Goal: Information Seeking & Learning: Learn about a topic

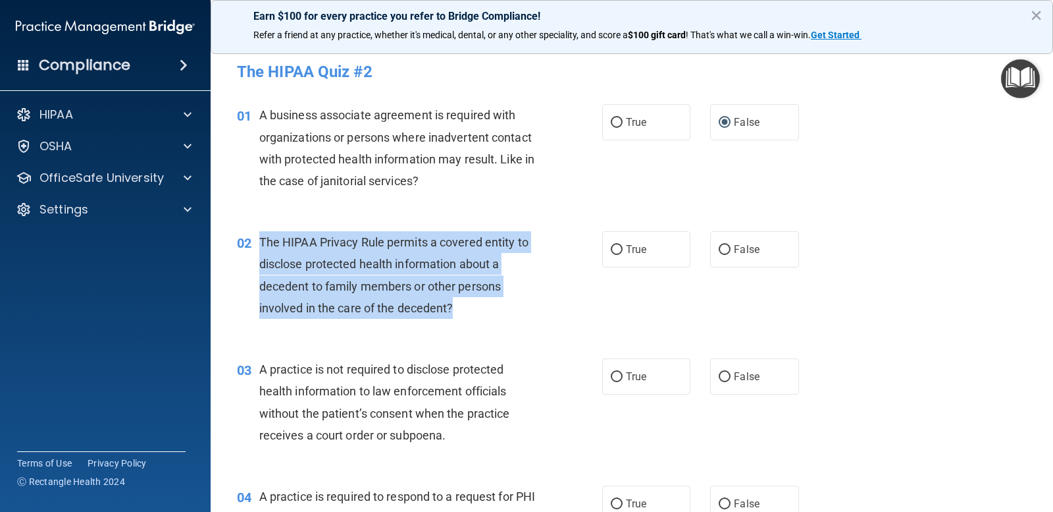
drag, startPoint x: 259, startPoint y: 238, endPoint x: 473, endPoint y: 303, distance: 223.1
click at [473, 304] on div "The HIPAA Privacy Rule permits a covered entity to disclose protected health in…" at bounding box center [403, 275] width 289 height 88
copy span "The HIPAA Privacy Rule permits a covered entity to disclose protected health in…"
click at [719, 248] on input "False" at bounding box center [725, 250] width 12 height 10
radio input "true"
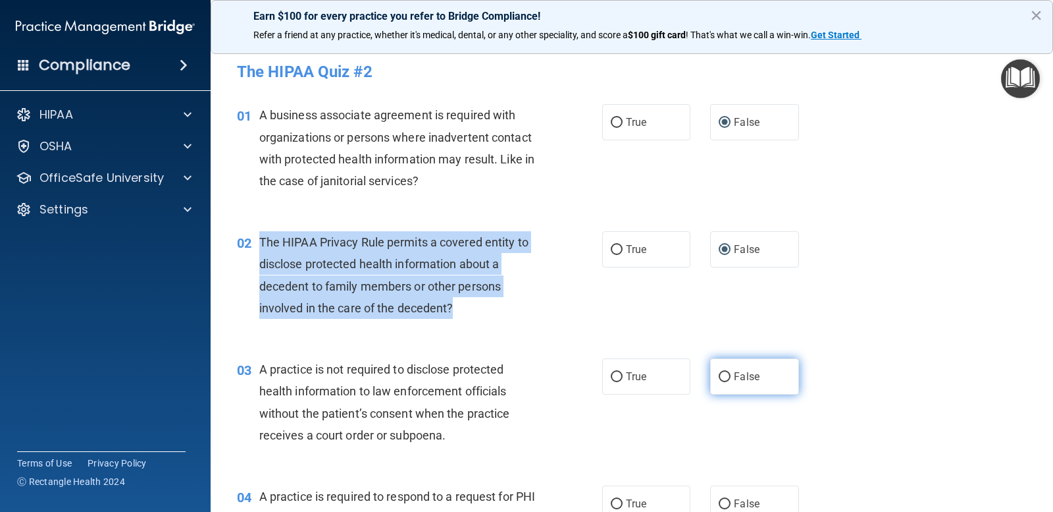
click at [719, 375] on input "False" at bounding box center [725, 377] width 12 height 10
radio input "true"
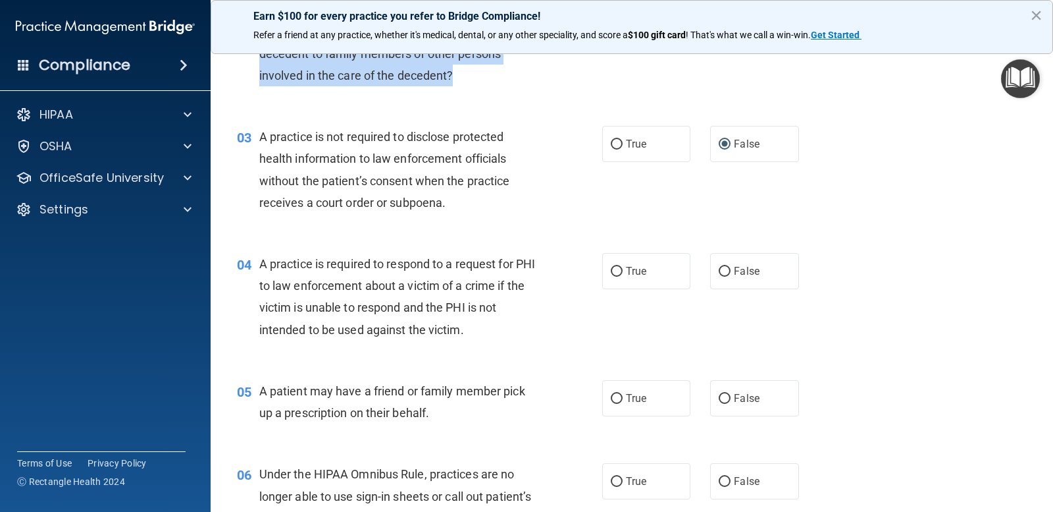
scroll to position [263, 0]
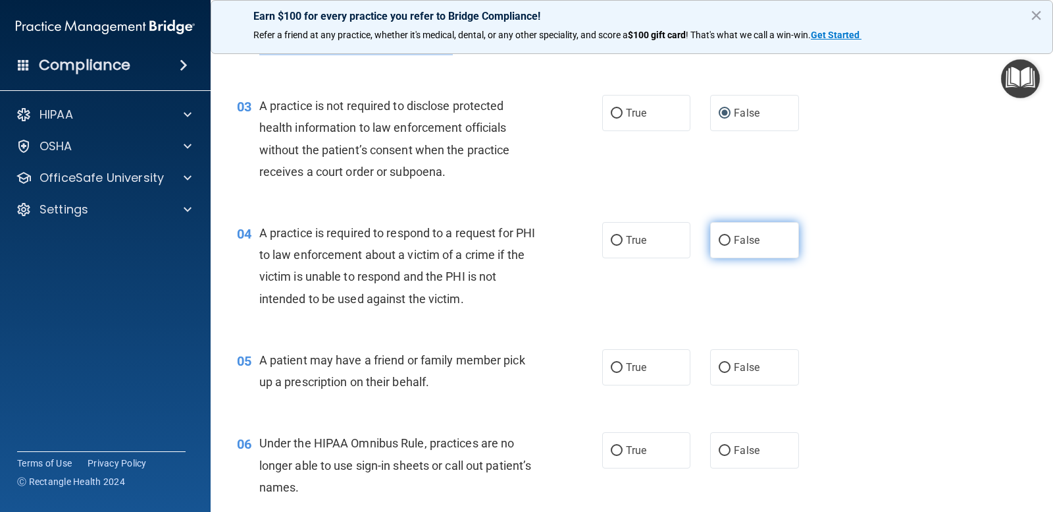
click at [719, 240] on input "False" at bounding box center [725, 241] width 12 height 10
radio input "true"
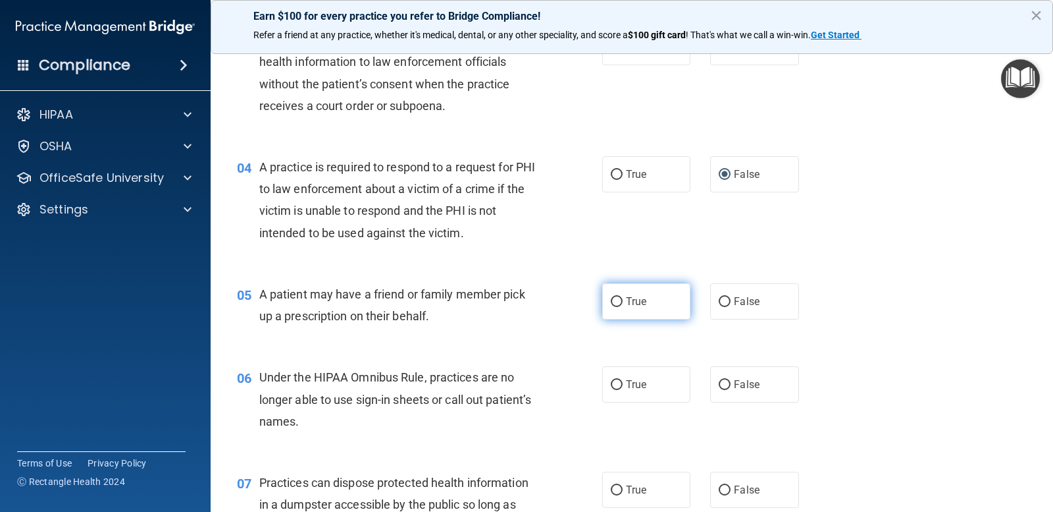
click at [632, 298] on span "True" at bounding box center [636, 301] width 20 height 13
click at [623, 298] on input "True" at bounding box center [617, 302] width 12 height 10
radio input "true"
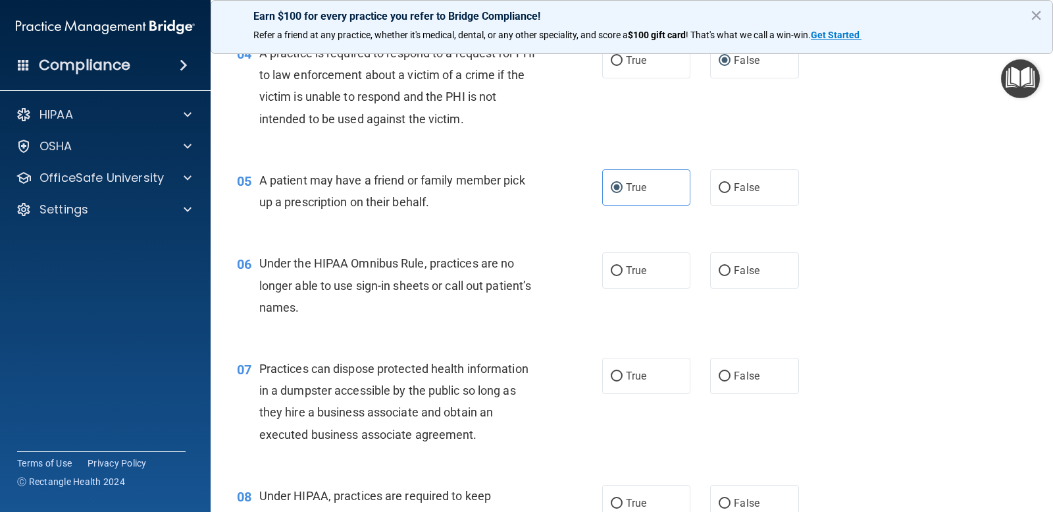
scroll to position [461, 0]
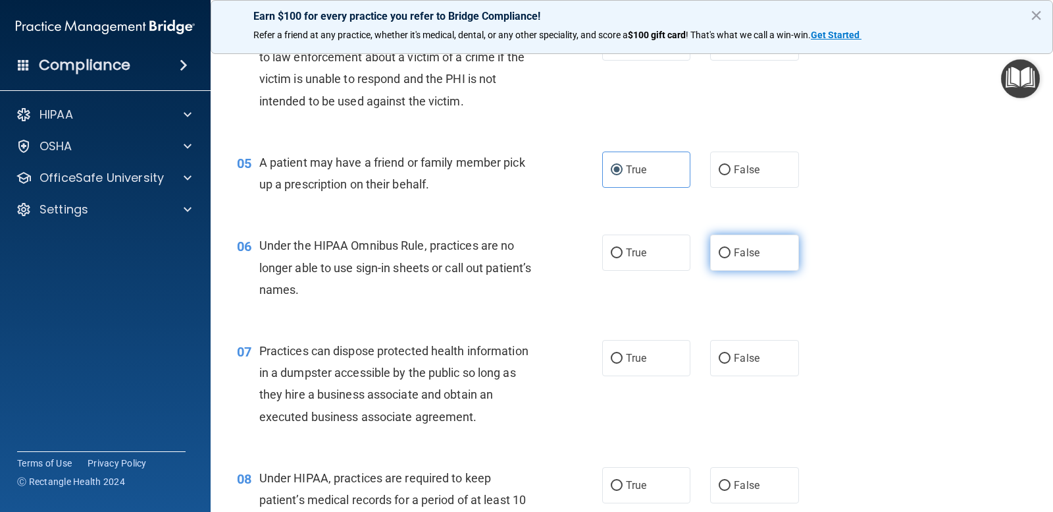
click at [719, 251] on input "False" at bounding box center [725, 253] width 12 height 10
radio input "true"
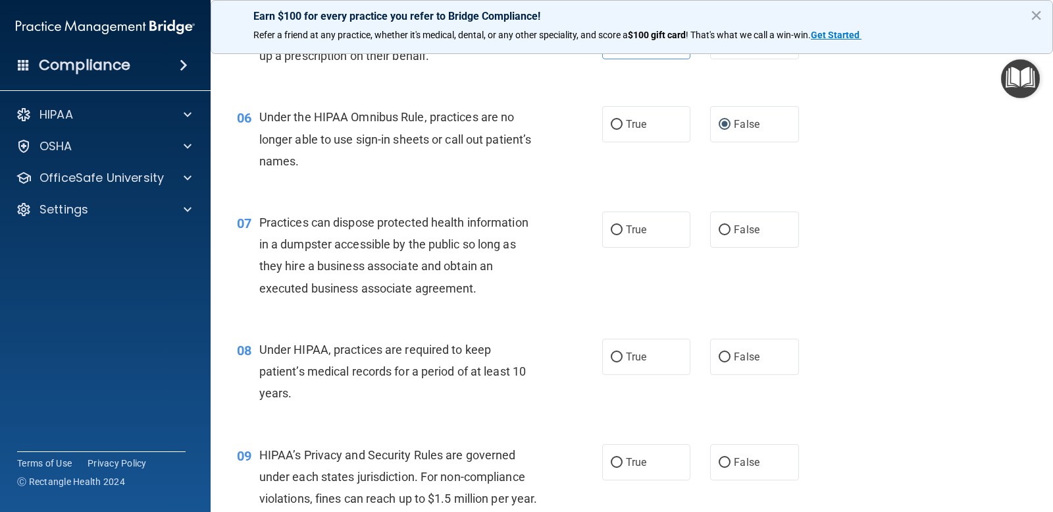
scroll to position [593, 0]
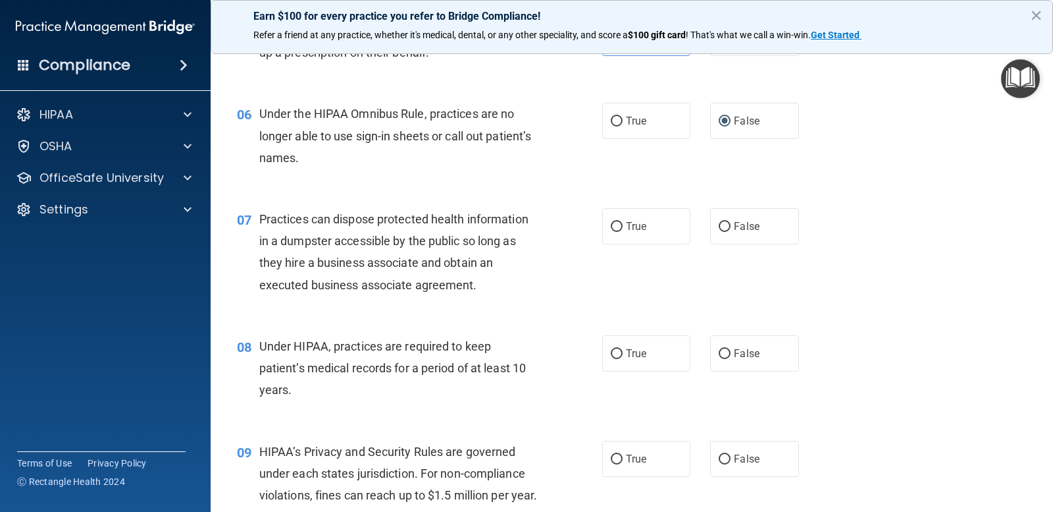
click at [259, 112] on div "06 Under the HIPAA Omnibus Rule, practices are no longer able to use sign-in sh…" at bounding box center [419, 139] width 405 height 72
click at [719, 117] on input "False" at bounding box center [725, 122] width 12 height 10
click at [538, 126] on div "Under the HIPAA Omnibus Rule, practices are no longer able to use sign-in sheet…" at bounding box center [403, 136] width 289 height 66
click at [613, 124] on input "True" at bounding box center [617, 122] width 12 height 10
radio input "true"
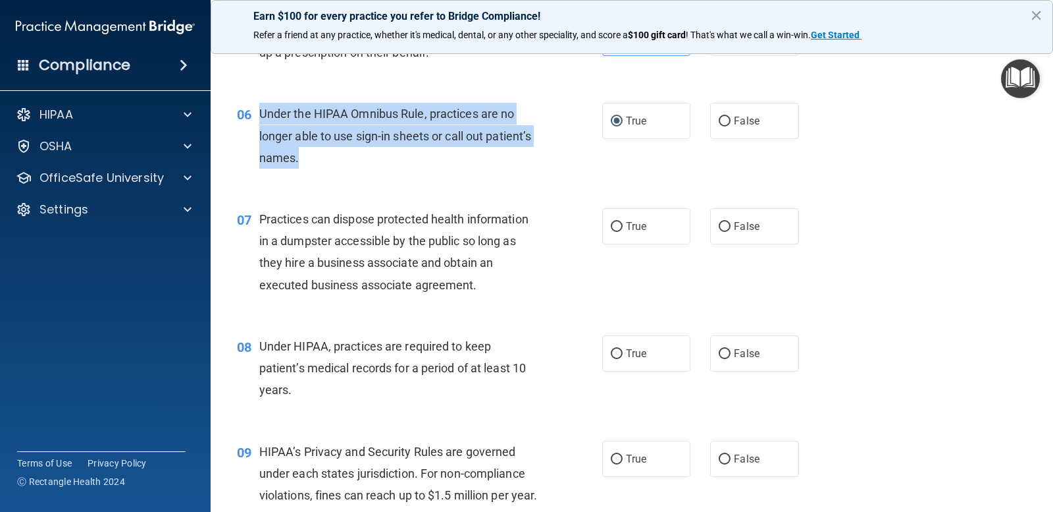
drag, startPoint x: 260, startPoint y: 113, endPoint x: 356, endPoint y: 152, distance: 103.9
click at [356, 152] on div "Under the HIPAA Omnibus Rule, practices are no longer able to use sign-in sheet…" at bounding box center [403, 136] width 289 height 66
copy span "Under the HIPAA Omnibus Rule, practices are no longer able to use sign-in sheet…"
click at [719, 117] on input "False" at bounding box center [725, 122] width 12 height 10
radio input "true"
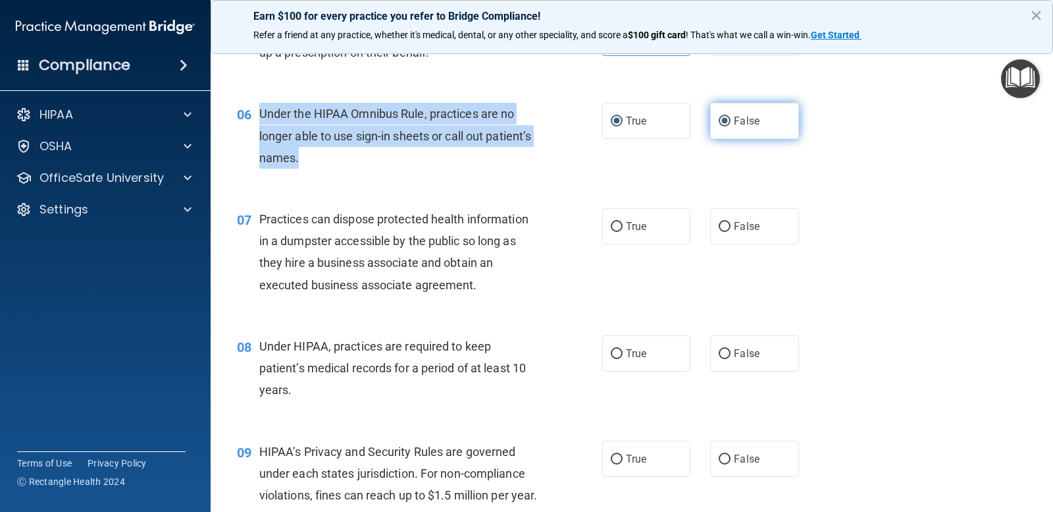
radio input "false"
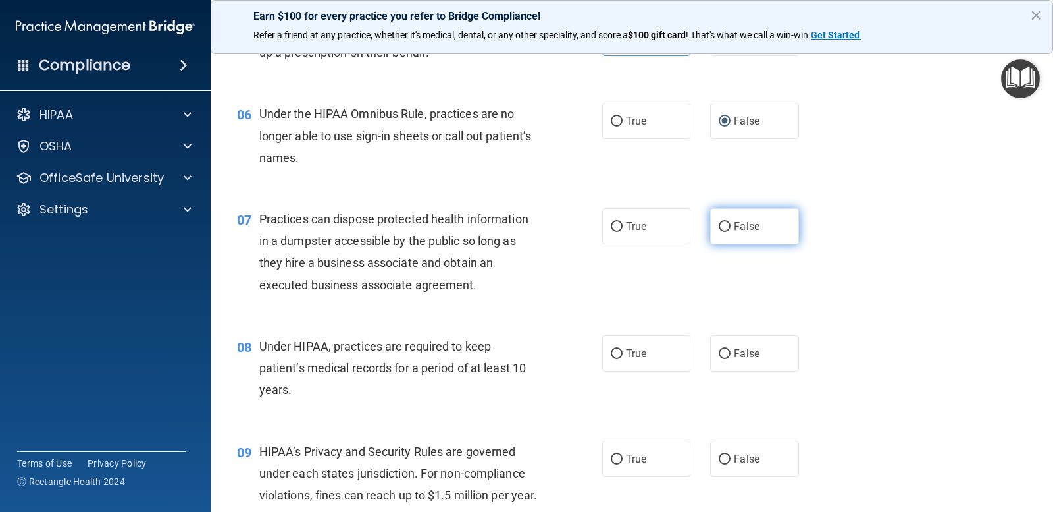
click at [734, 225] on span "False" at bounding box center [747, 226] width 26 height 13
click at [729, 225] on input "False" at bounding box center [725, 227] width 12 height 10
radio input "true"
click at [720, 351] on input "False" at bounding box center [725, 354] width 12 height 10
radio input "true"
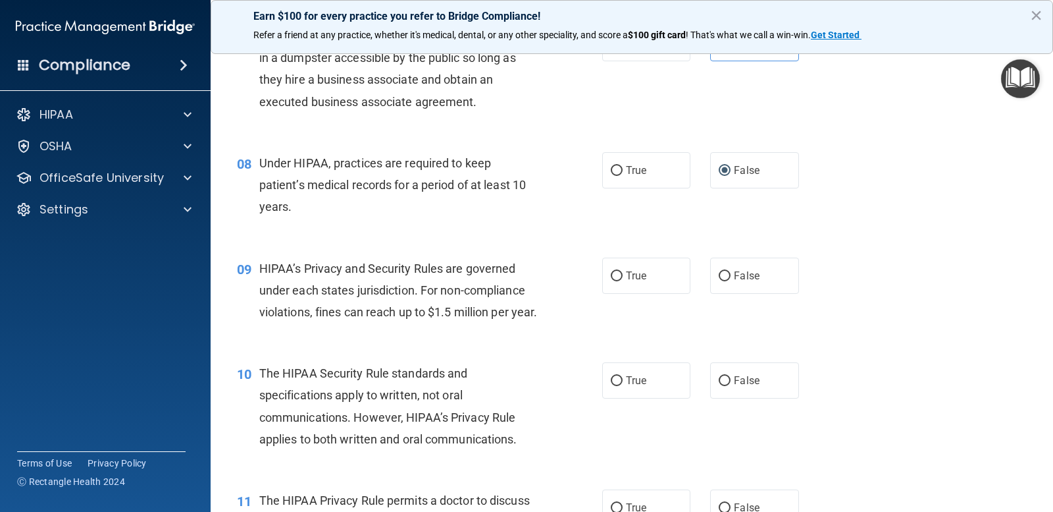
scroll to position [790, 0]
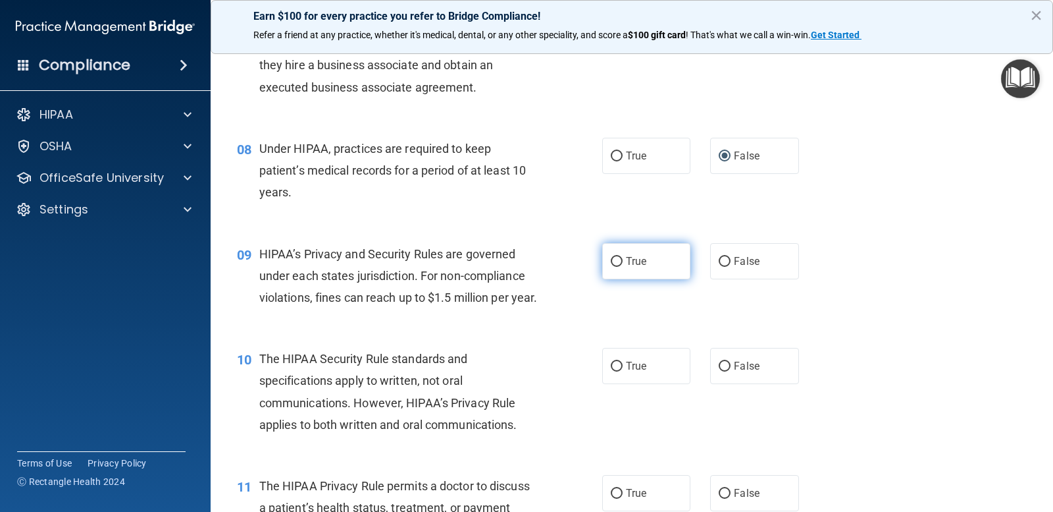
click at [620, 263] on label "True" at bounding box center [646, 261] width 88 height 36
click at [620, 263] on input "True" at bounding box center [617, 262] width 12 height 10
radio input "true"
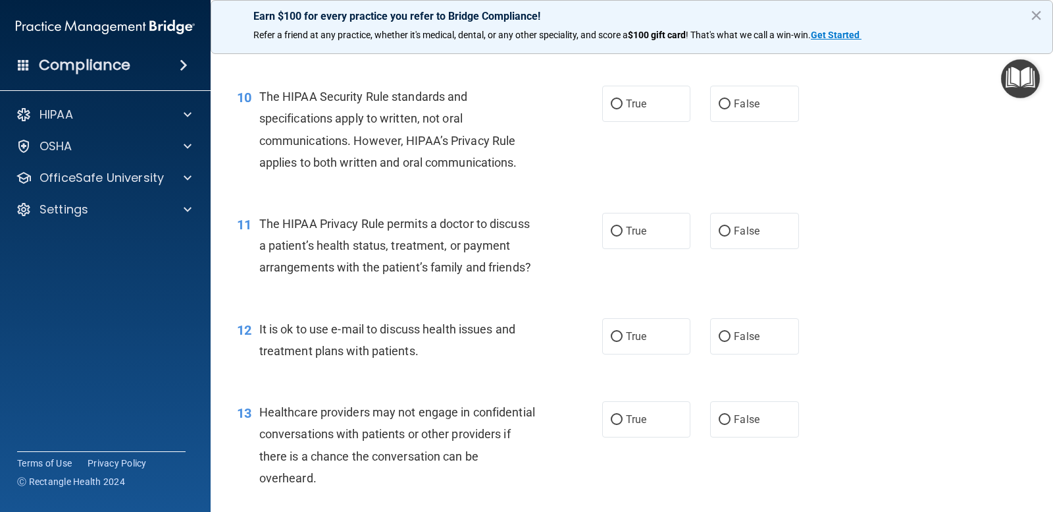
scroll to position [1053, 0]
click at [634, 109] on span "True" at bounding box center [636, 102] width 20 height 13
click at [623, 108] on input "True" at bounding box center [617, 103] width 12 height 10
radio input "true"
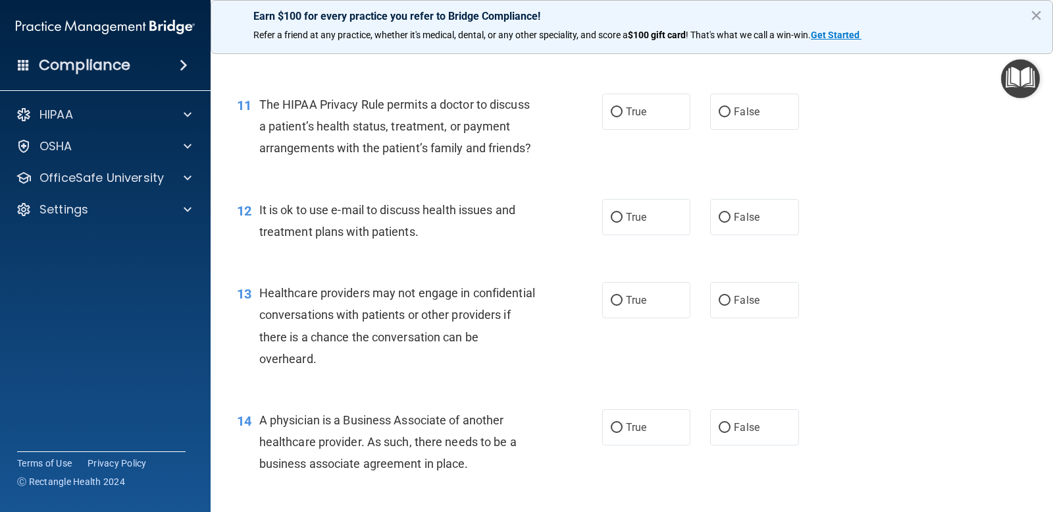
scroll to position [1185, 0]
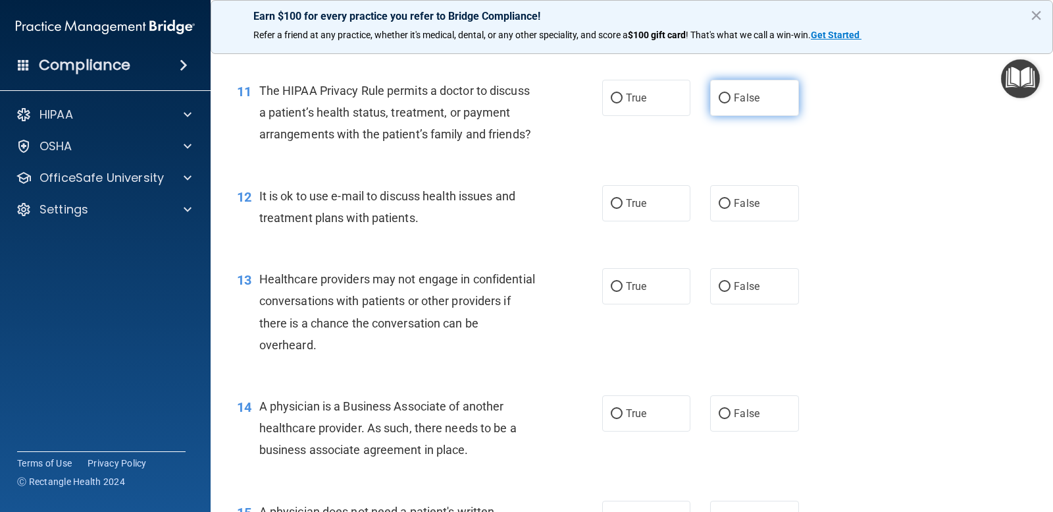
click at [723, 103] on input "False" at bounding box center [725, 98] width 12 height 10
radio input "true"
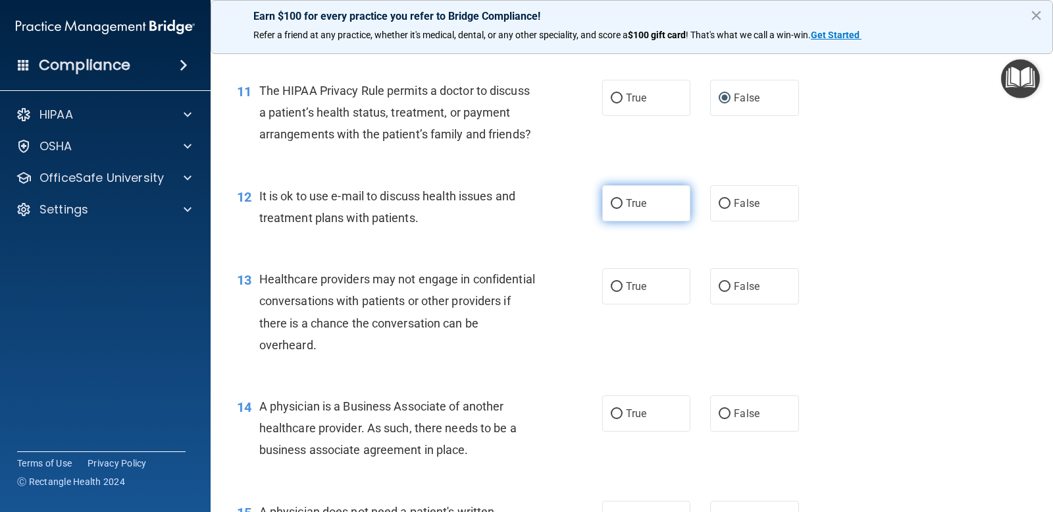
click at [626, 209] on span "True" at bounding box center [636, 203] width 20 height 13
click at [623, 209] on input "True" at bounding box center [617, 204] width 12 height 10
radio input "true"
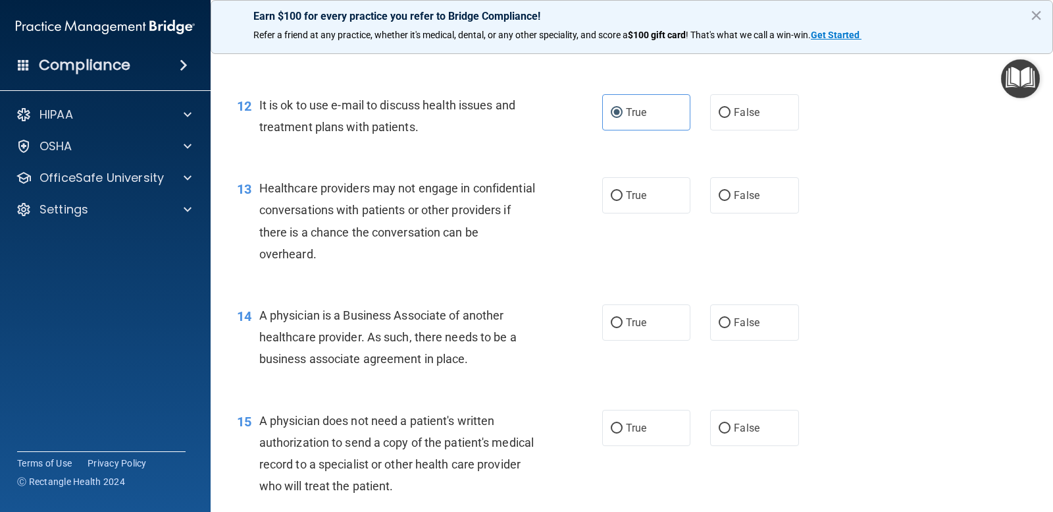
scroll to position [1317, 0]
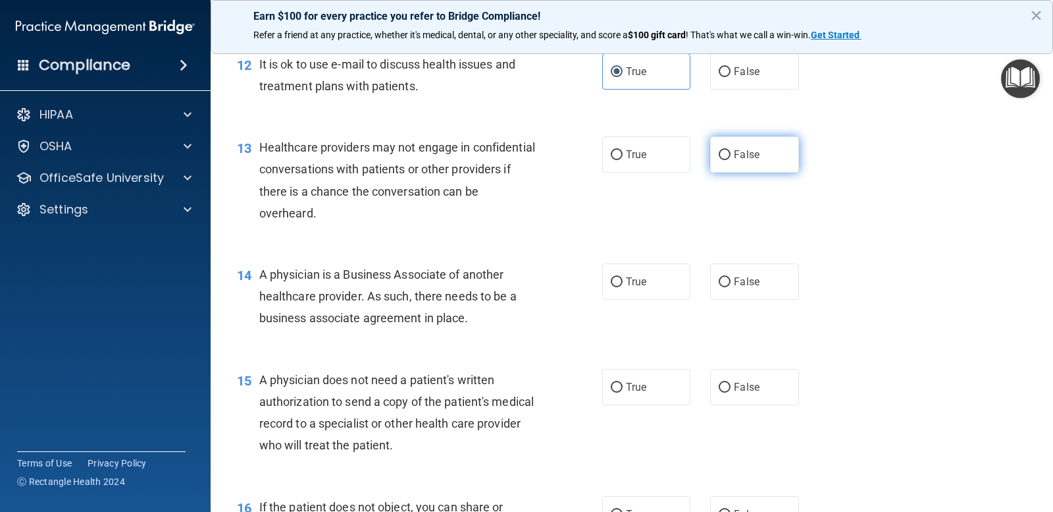
click at [726, 173] on label "False" at bounding box center [754, 154] width 88 height 36
click at [726, 160] on input "False" at bounding box center [725, 155] width 12 height 10
radio input "true"
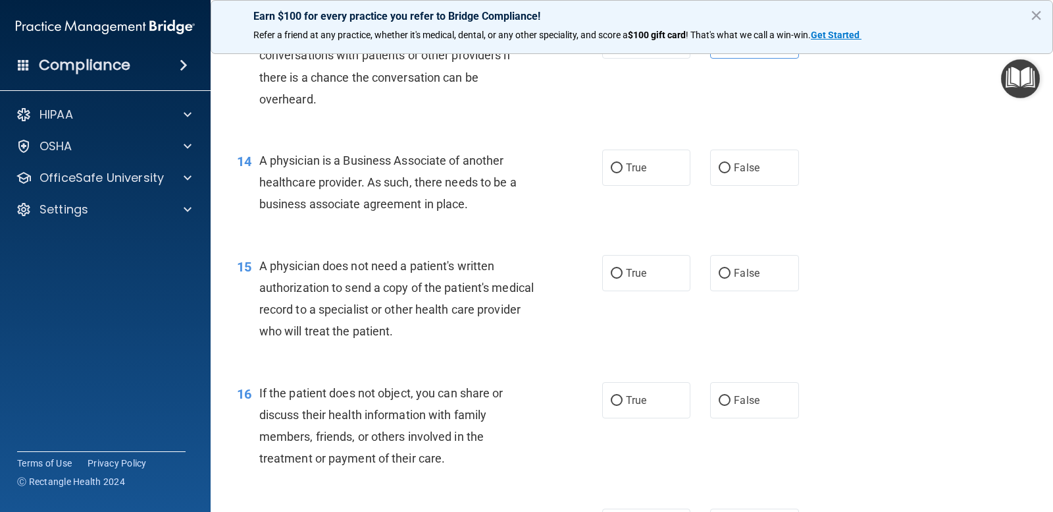
scroll to position [1449, 0]
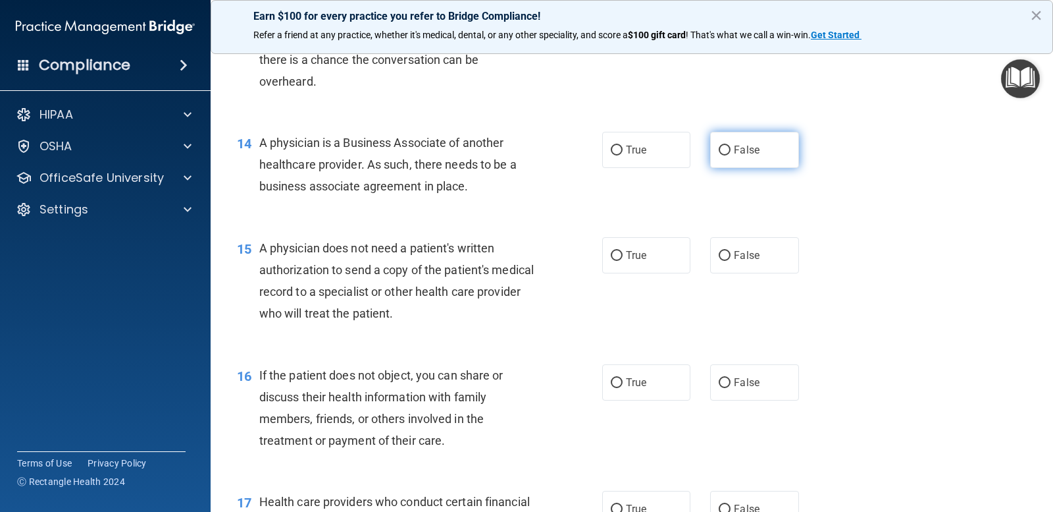
click at [734, 156] on span "False" at bounding box center [747, 150] width 26 height 13
click at [731, 155] on input "False" at bounding box center [725, 151] width 12 height 10
radio input "true"
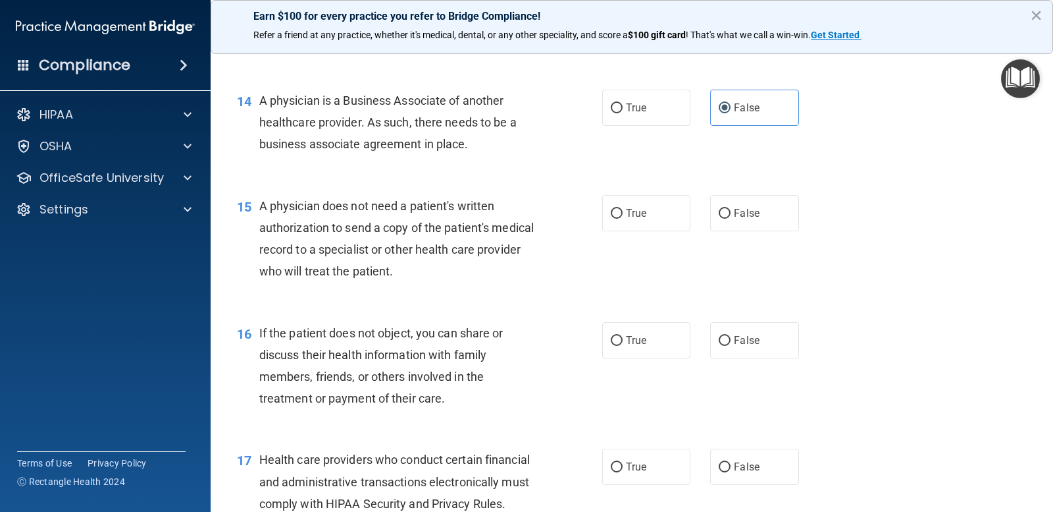
scroll to position [1580, 0]
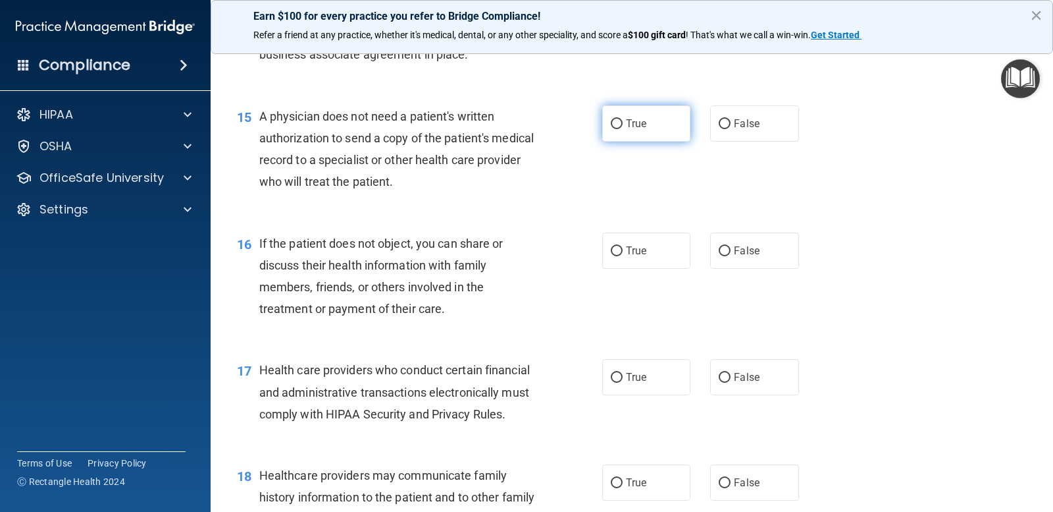
click at [635, 130] on span "True" at bounding box center [636, 123] width 20 height 13
click at [623, 129] on input "True" at bounding box center [617, 124] width 12 height 10
radio input "true"
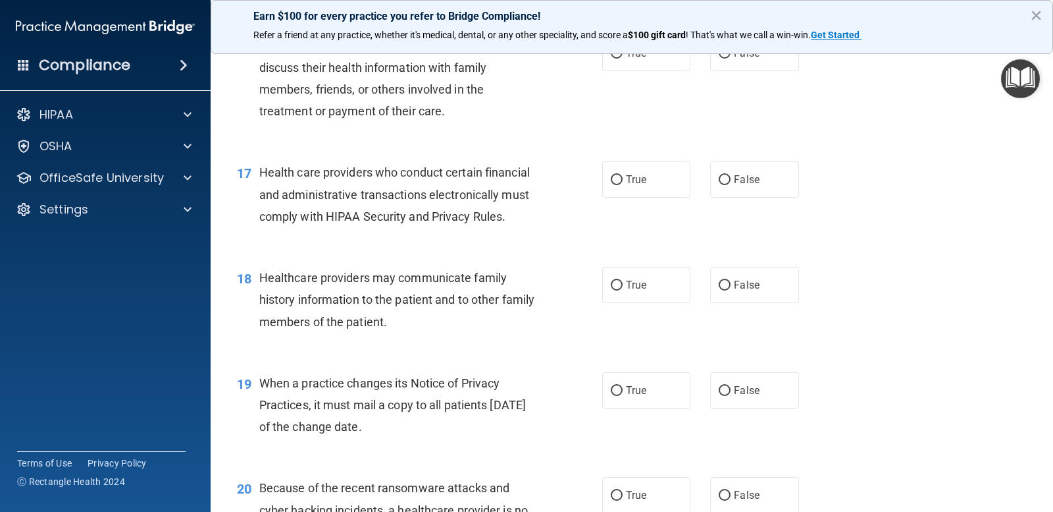
scroll to position [1712, 0]
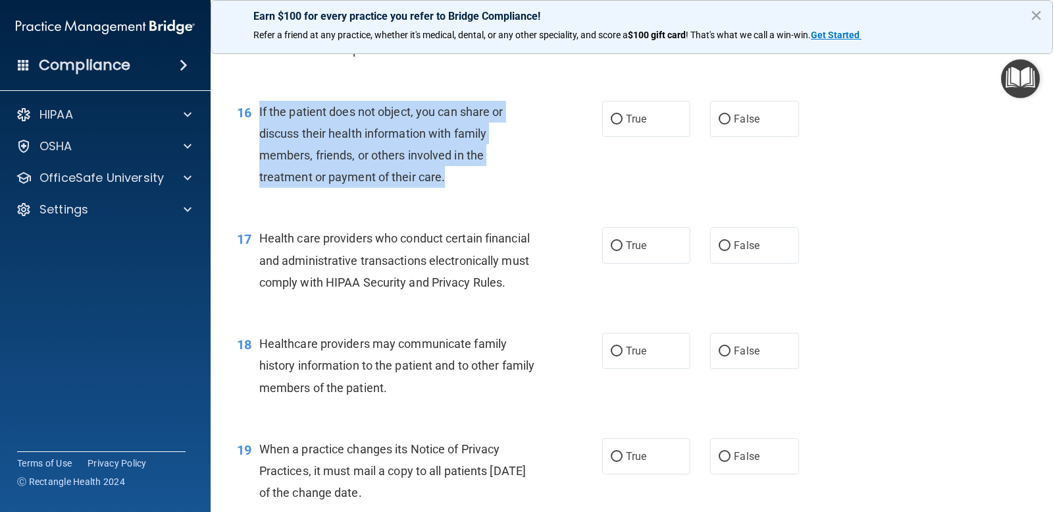
drag, startPoint x: 259, startPoint y: 131, endPoint x: 446, endPoint y: 199, distance: 198.9
click at [446, 188] on div "If the patient does not object, you can share or discuss their health informati…" at bounding box center [403, 145] width 289 height 88
copy span "If the patient does not object, you can share or discuss their health informati…"
click at [611, 124] on input "True" at bounding box center [617, 120] width 12 height 10
radio input "true"
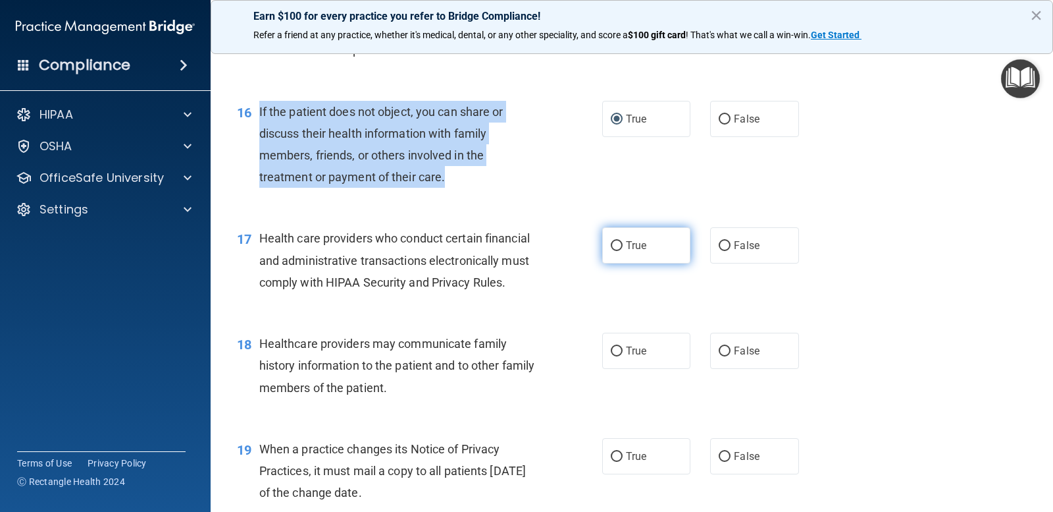
click at [612, 251] on input "True" at bounding box center [617, 246] width 12 height 10
radio input "true"
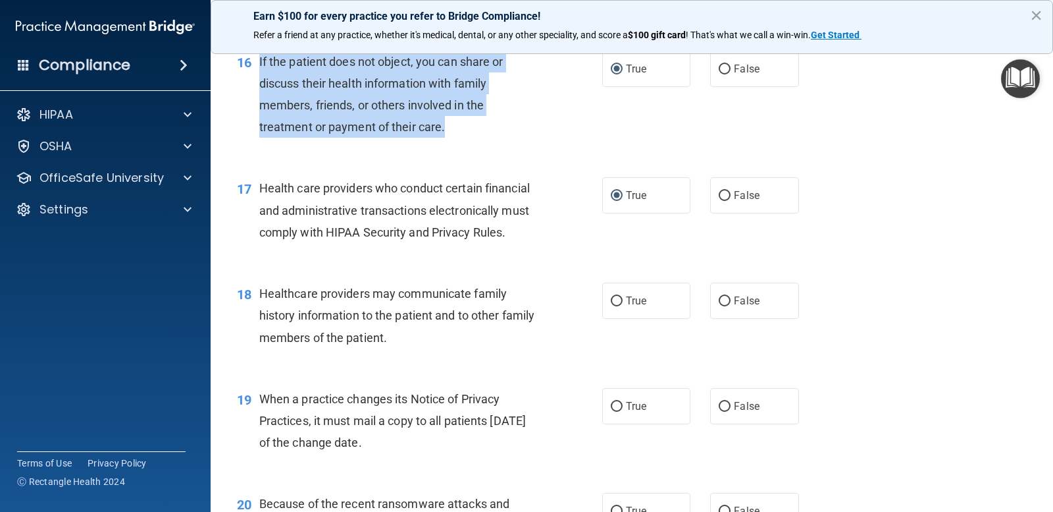
scroll to position [1844, 0]
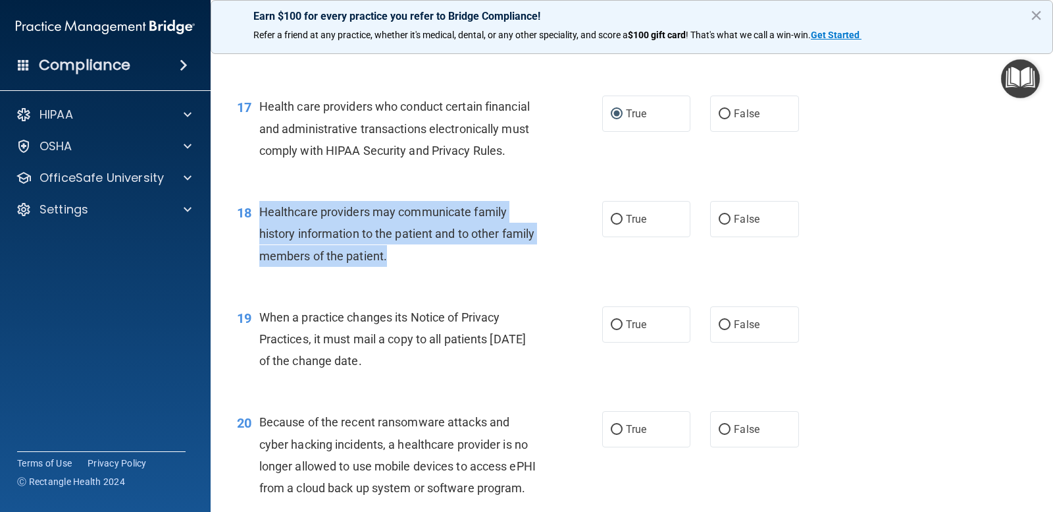
drag, startPoint x: 261, startPoint y: 230, endPoint x: 422, endPoint y: 277, distance: 167.8
click at [422, 262] on span "Healthcare providers may communicate family history information to the patient …" at bounding box center [396, 233] width 275 height 57
copy span "Healthcare providers may communicate family history information to the patient …"
click at [611, 225] on input "True" at bounding box center [617, 220] width 12 height 10
radio input "true"
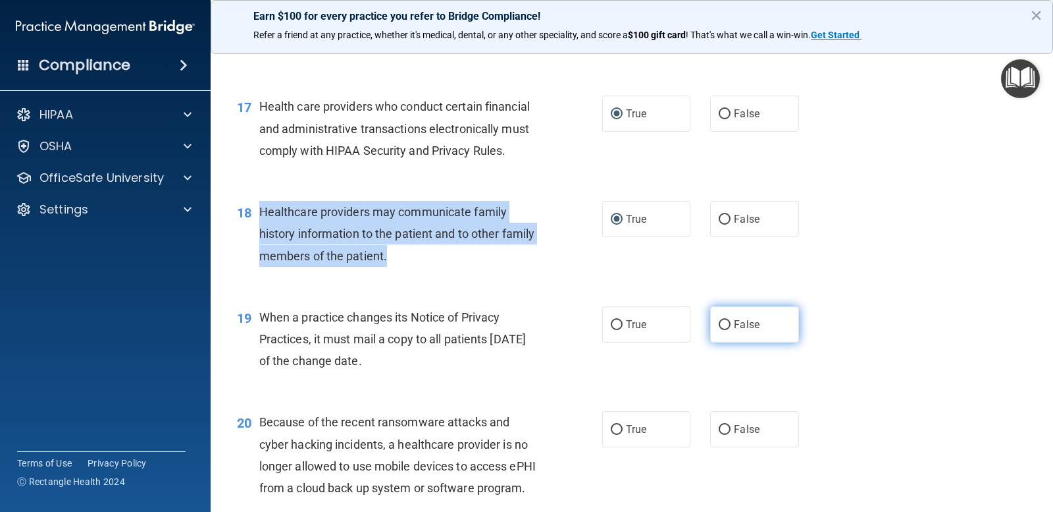
click at [724, 330] on input "False" at bounding box center [725, 325] width 12 height 10
radio input "true"
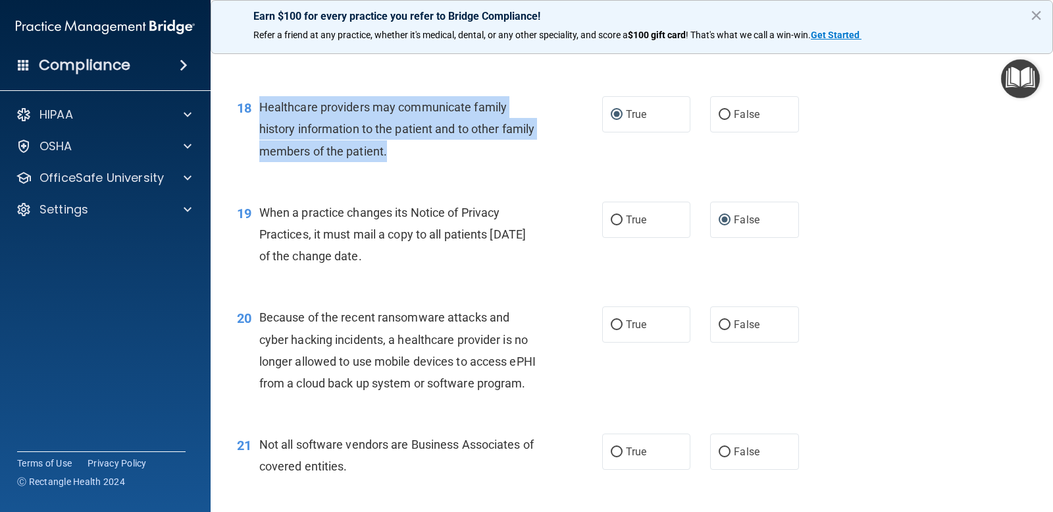
scroll to position [1975, 0]
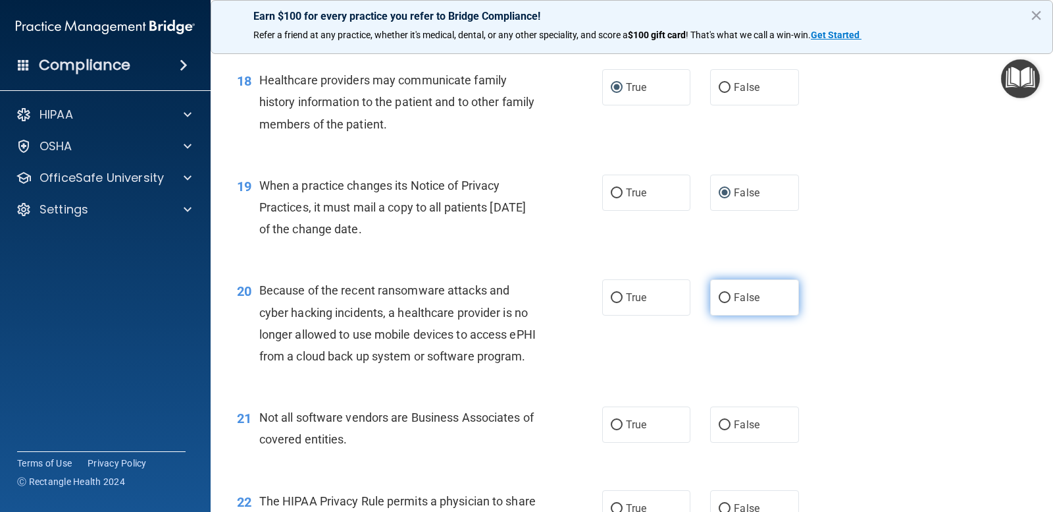
click at [737, 304] on span "False" at bounding box center [747, 297] width 26 height 13
click at [731, 303] on input "False" at bounding box center [725, 298] width 12 height 10
radio input "true"
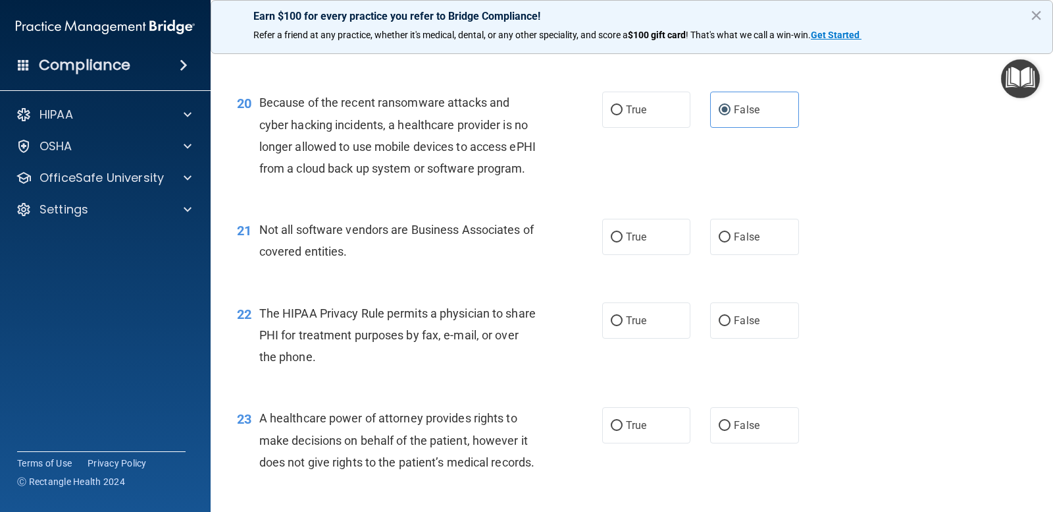
scroll to position [2173, 0]
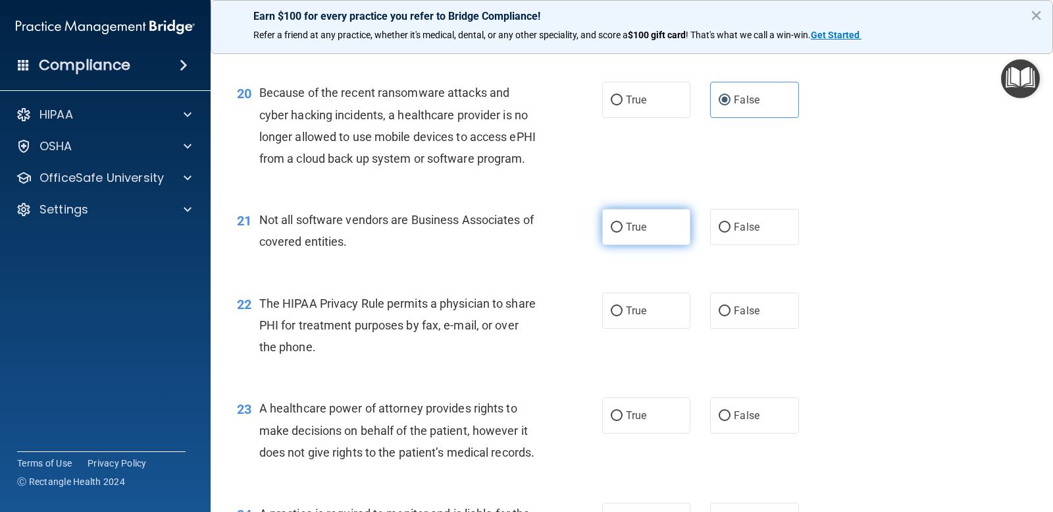
click at [637, 233] on span "True" at bounding box center [636, 227] width 20 height 13
click at [623, 232] on input "True" at bounding box center [617, 228] width 12 height 10
radio input "true"
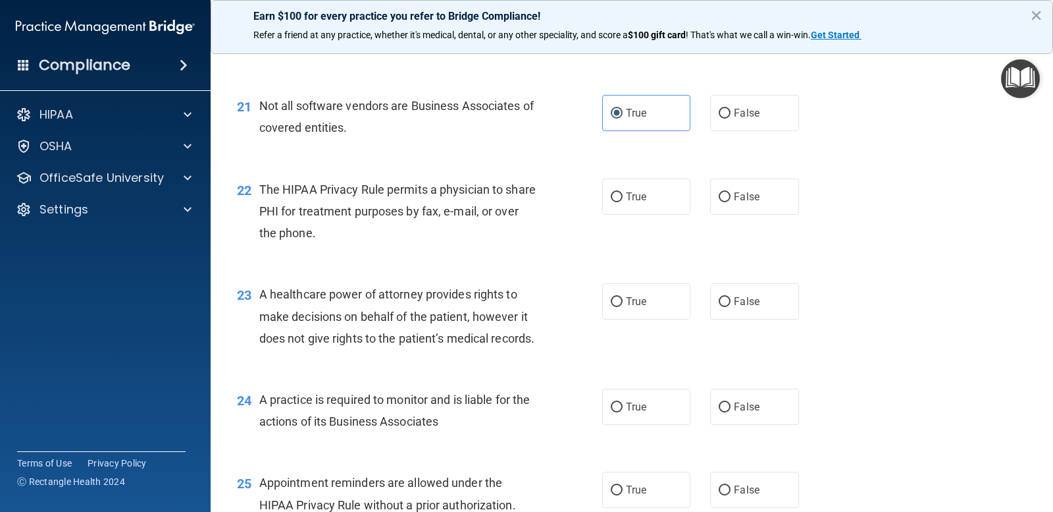
scroll to position [2304, 0]
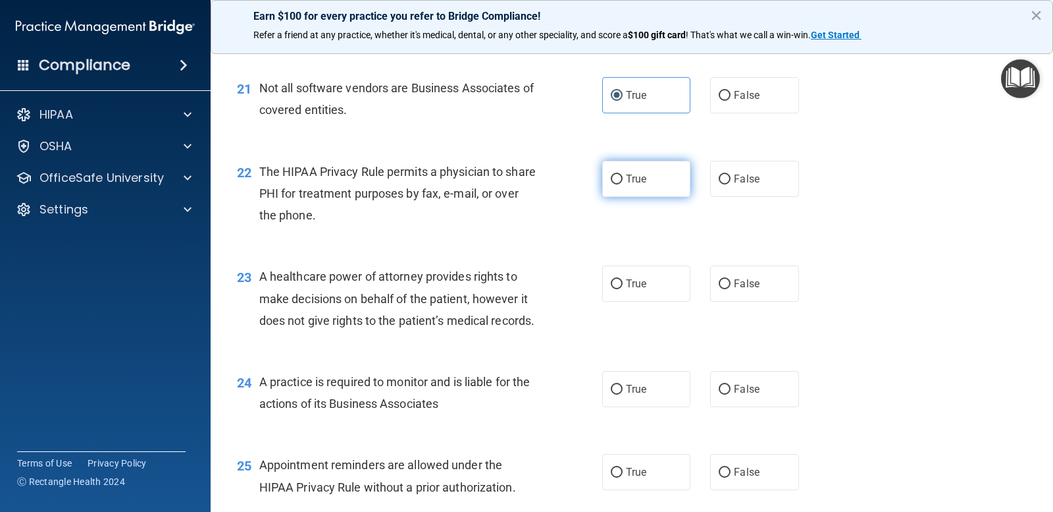
click at [615, 184] on input "True" at bounding box center [617, 179] width 12 height 10
radio input "true"
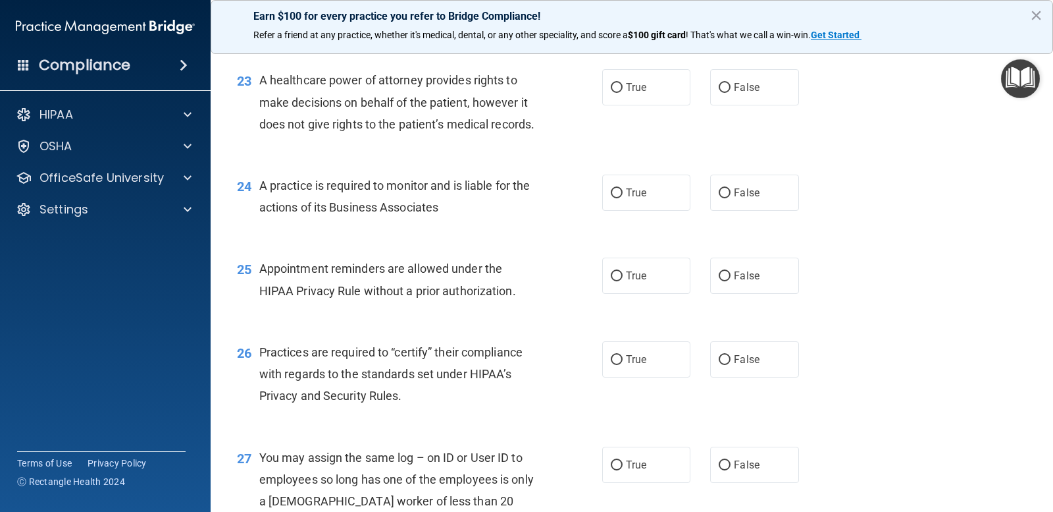
scroll to position [2502, 0]
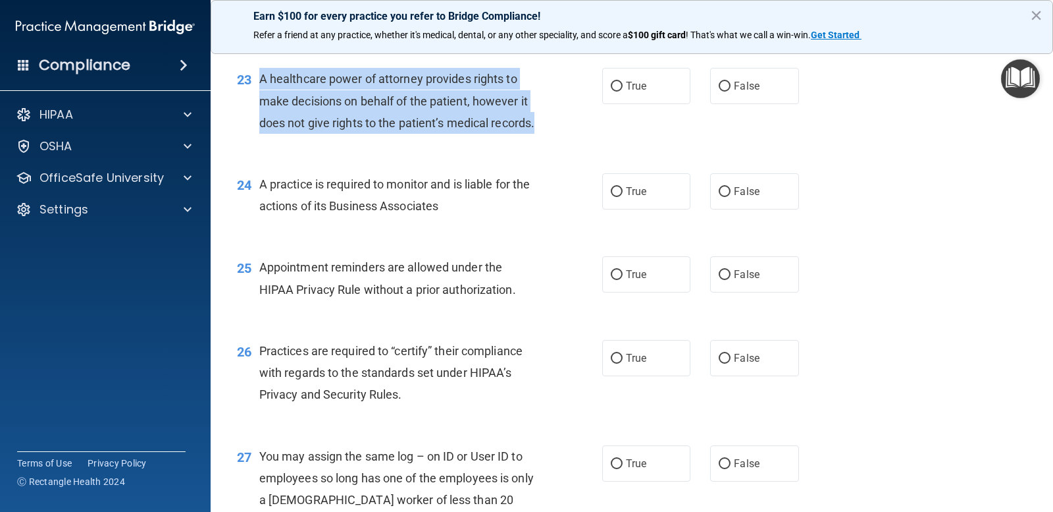
drag, startPoint x: 259, startPoint y: 120, endPoint x: 312, endPoint y: 182, distance: 81.3
click at [312, 134] on div "A healthcare power of attorney provides rights to make decisions on behalf of t…" at bounding box center [403, 101] width 289 height 66
copy span "A healthcare power of attorney provides rights to make decisions on behalf of t…"
click at [724, 92] on input "False" at bounding box center [725, 87] width 12 height 10
radio input "true"
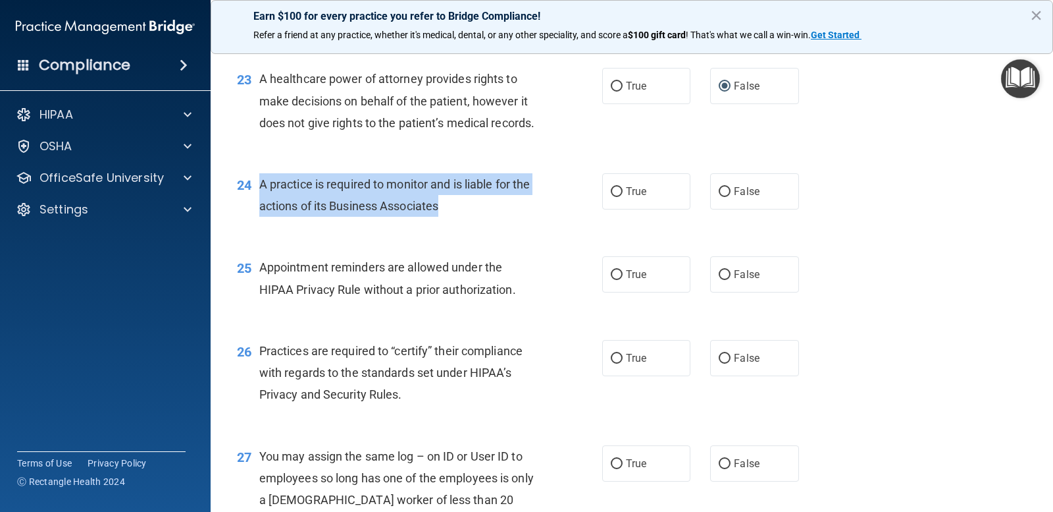
drag, startPoint x: 259, startPoint y: 250, endPoint x: 443, endPoint y: 265, distance: 185.0
click at [443, 217] on div "A practice is required to monitor and is liable for the actions of its Business…" at bounding box center [403, 194] width 289 height 43
copy span "A practice is required to monitor and is liable for the actions of its Business…"
click at [719, 197] on input "False" at bounding box center [725, 192] width 12 height 10
radio input "true"
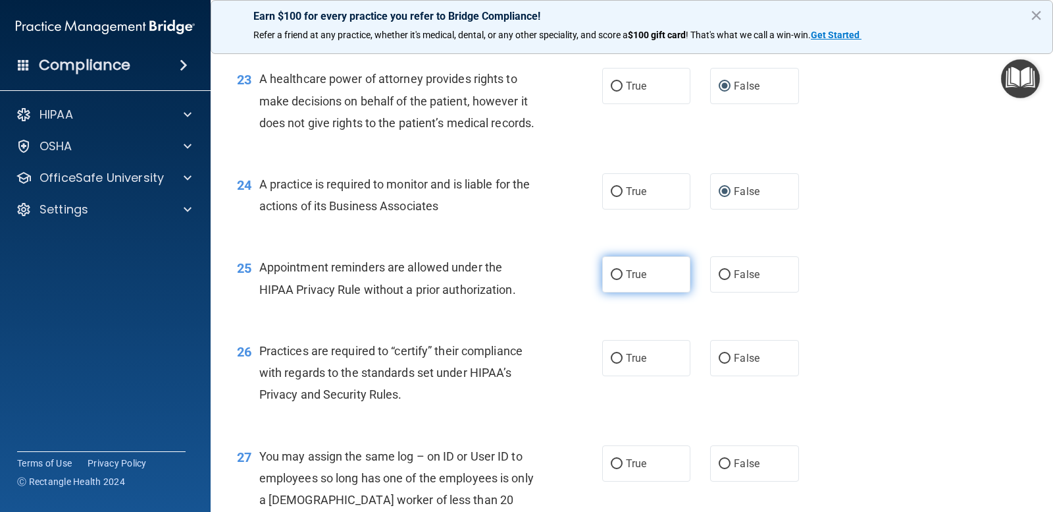
click at [618, 292] on label "True" at bounding box center [646, 274] width 88 height 36
click at [618, 280] on input "True" at bounding box center [617, 275] width 12 height 10
radio input "true"
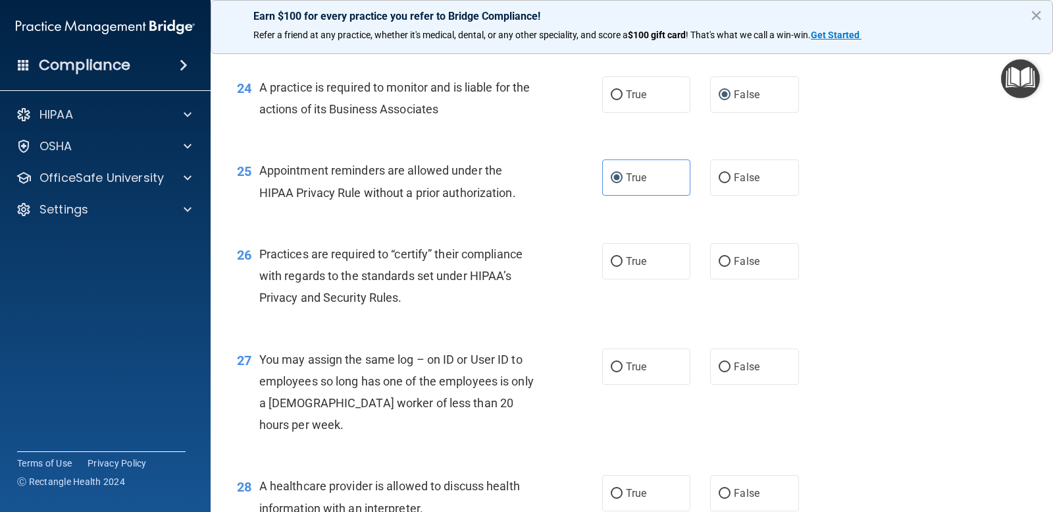
scroll to position [2700, 0]
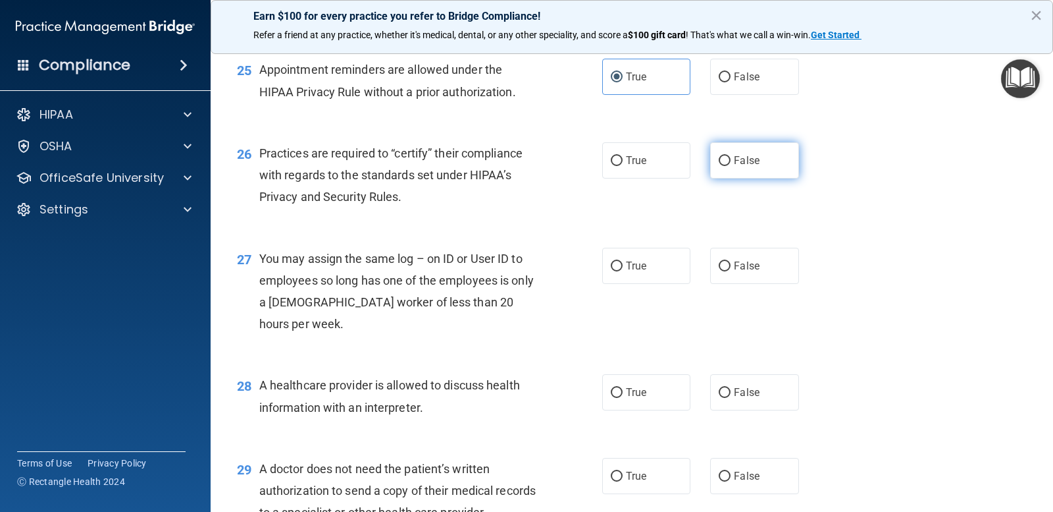
click at [734, 167] on span "False" at bounding box center [747, 160] width 26 height 13
click at [731, 166] on input "False" at bounding box center [725, 161] width 12 height 10
radio input "true"
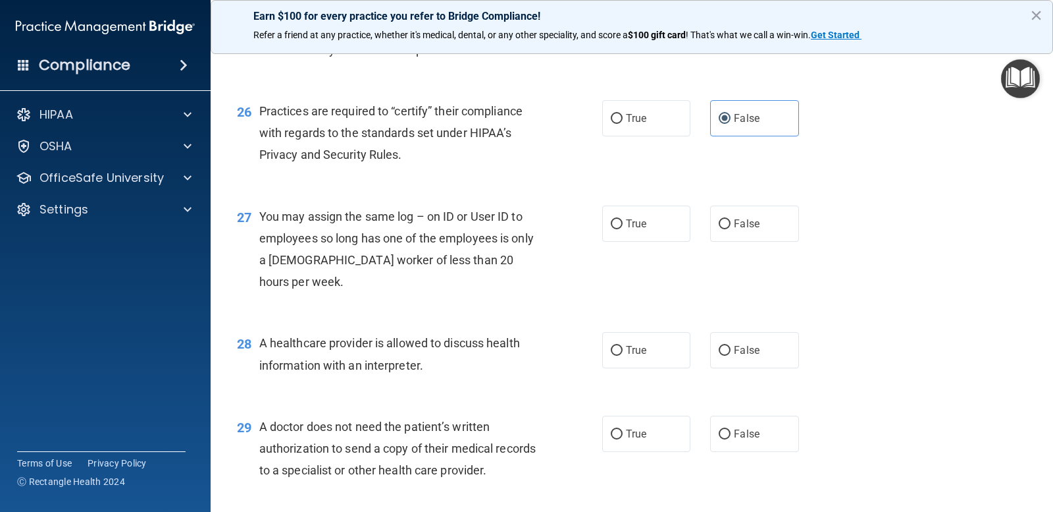
scroll to position [2765, 0]
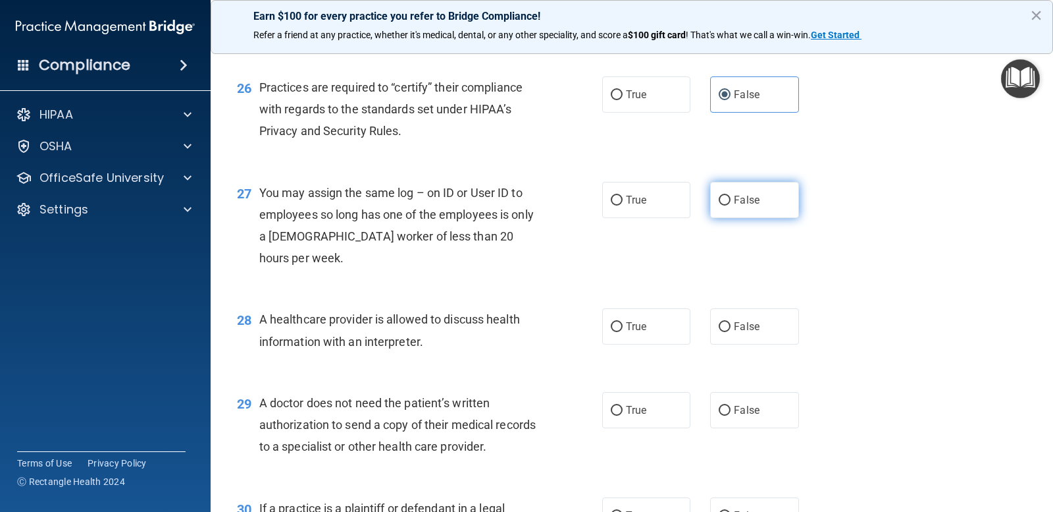
click at [721, 205] on input "False" at bounding box center [725, 201] width 12 height 10
radio input "true"
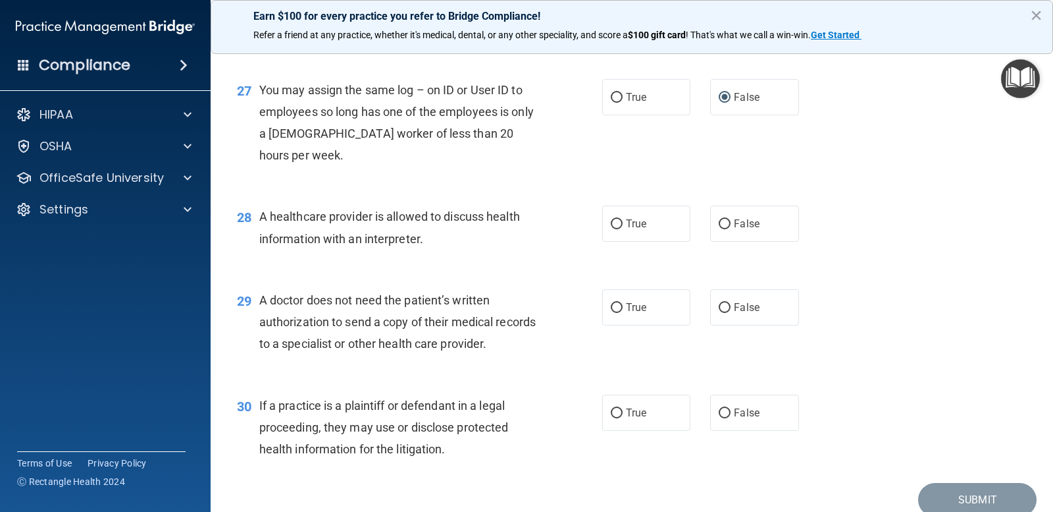
scroll to position [2897, 0]
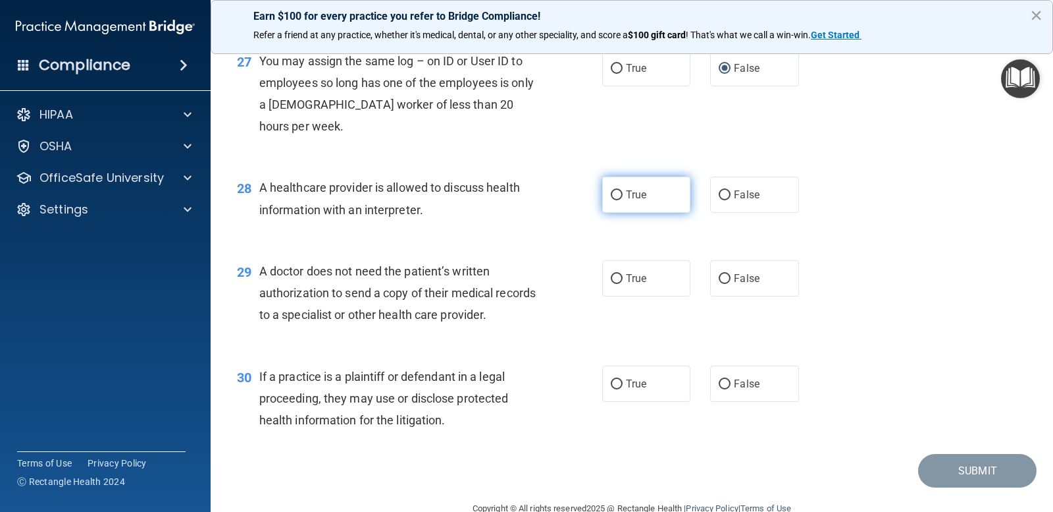
click at [626, 201] on span "True" at bounding box center [636, 194] width 20 height 13
click at [623, 200] on input "True" at bounding box center [617, 195] width 12 height 10
radio input "true"
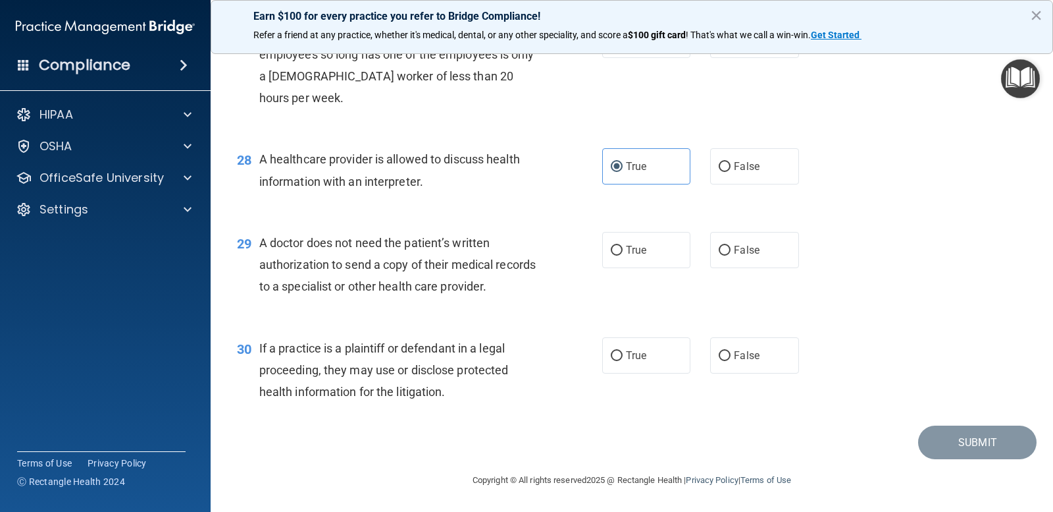
scroll to position [2991, 0]
drag, startPoint x: 261, startPoint y: 244, endPoint x: 535, endPoint y: 288, distance: 277.3
click at [535, 288] on div "A doctor does not need the patient’s written authorization to send a copy of th…" at bounding box center [403, 265] width 289 height 66
copy span "A doctor does not need the patient’s written authorization to send a copy of th…"
click at [633, 250] on span "True" at bounding box center [636, 250] width 20 height 13
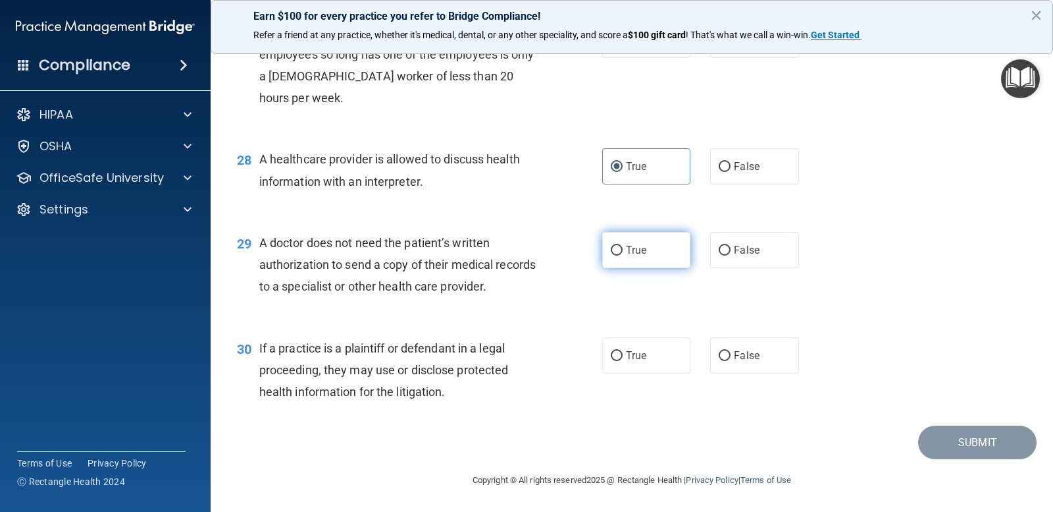
click at [623, 250] on input "True" at bounding box center [617, 251] width 12 height 10
radio input "true"
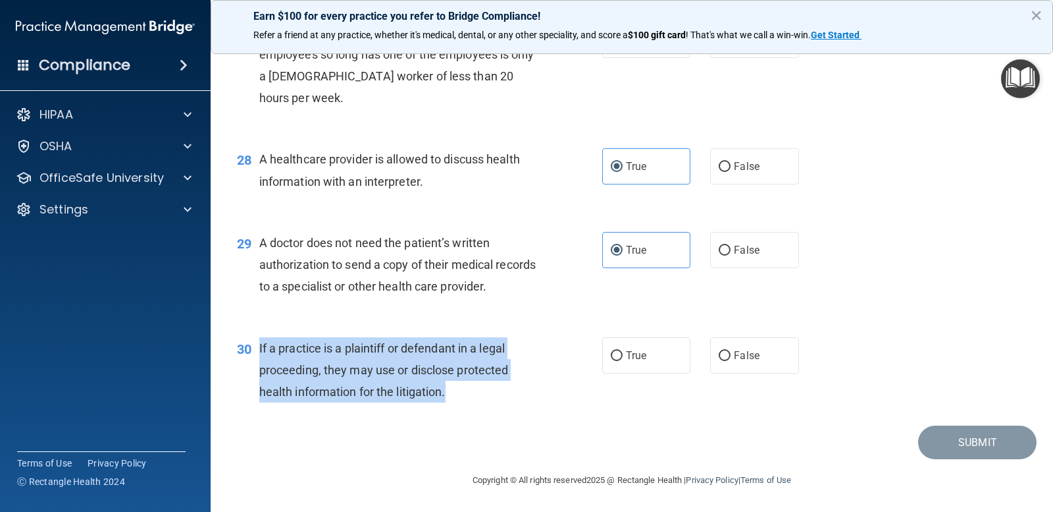
drag, startPoint x: 259, startPoint y: 344, endPoint x: 453, endPoint y: 392, distance: 199.9
click at [453, 392] on div "If a practice is a plaintiff or defendant in a legal proceeding, they may use o…" at bounding box center [403, 370] width 289 height 66
copy span "If a practice is a plaintiff or defendant in a legal proceeding, they may use o…"
click at [613, 358] on input "True" at bounding box center [617, 356] width 12 height 10
radio input "true"
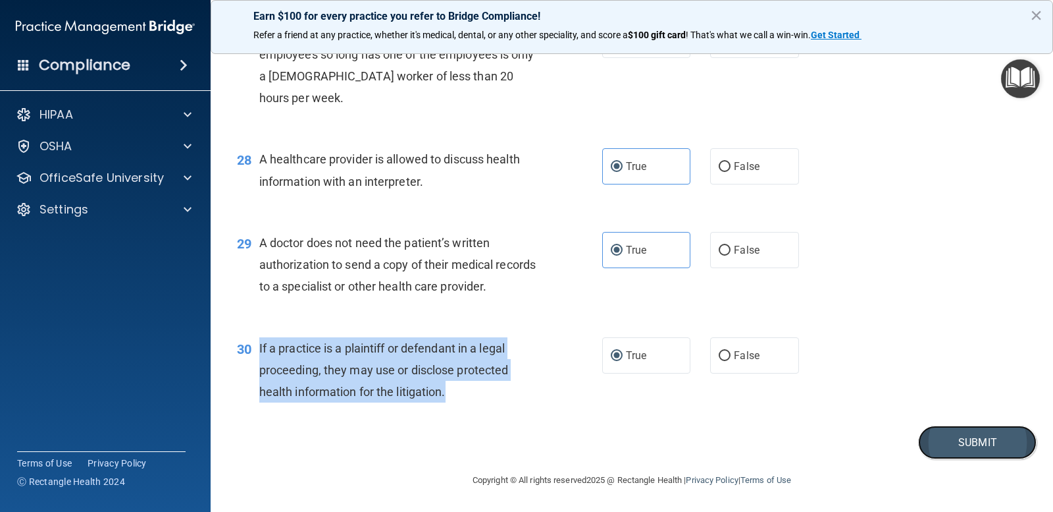
click at [946, 434] on button "Submit" at bounding box center [978, 442] width 119 height 34
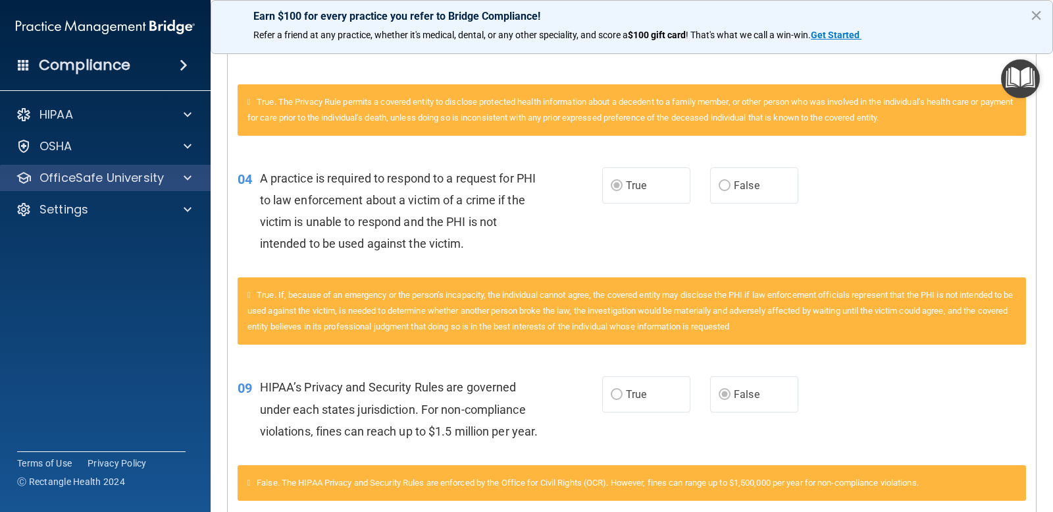
scroll to position [395, 0]
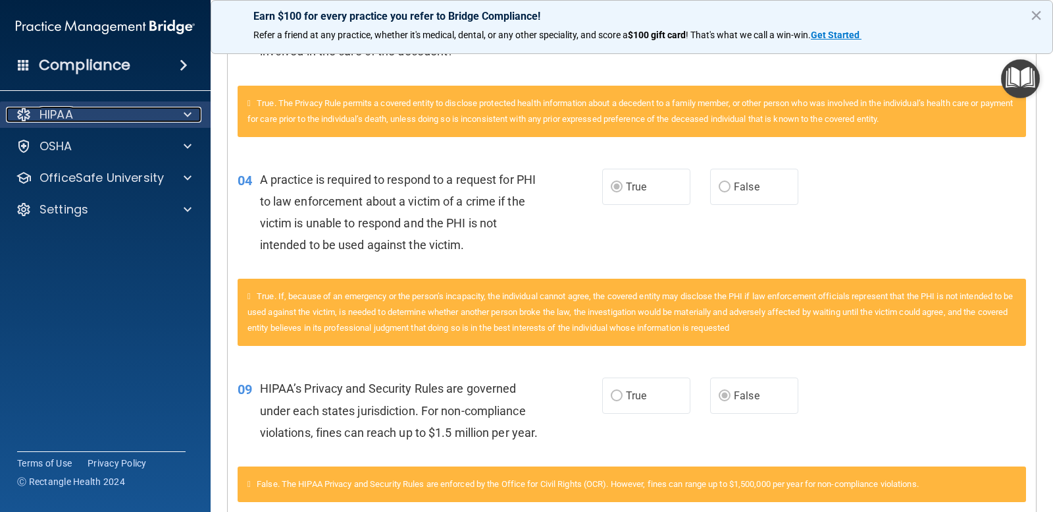
click at [63, 111] on p "HIPAA" at bounding box center [57, 115] width 34 height 16
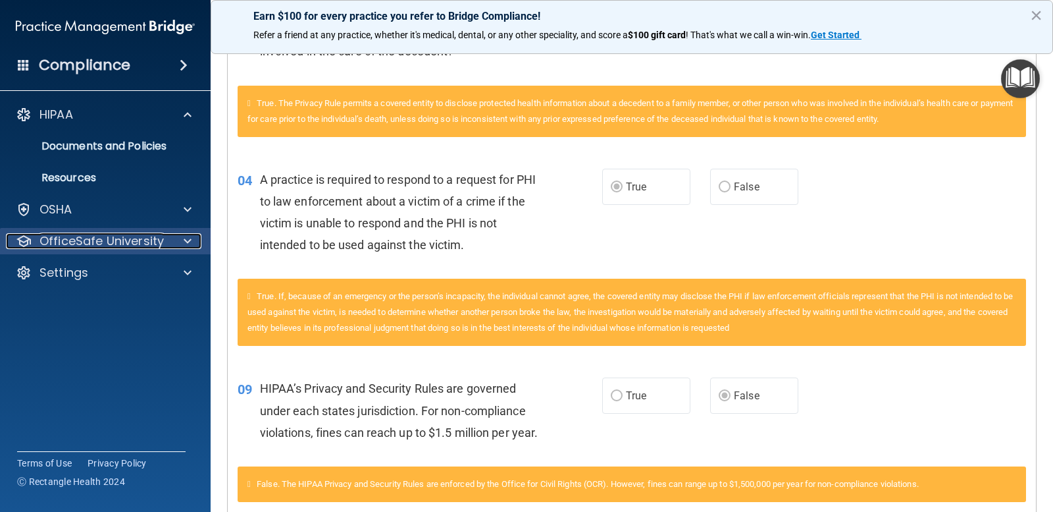
click at [57, 239] on p "OfficeSafe University" at bounding box center [102, 241] width 124 height 16
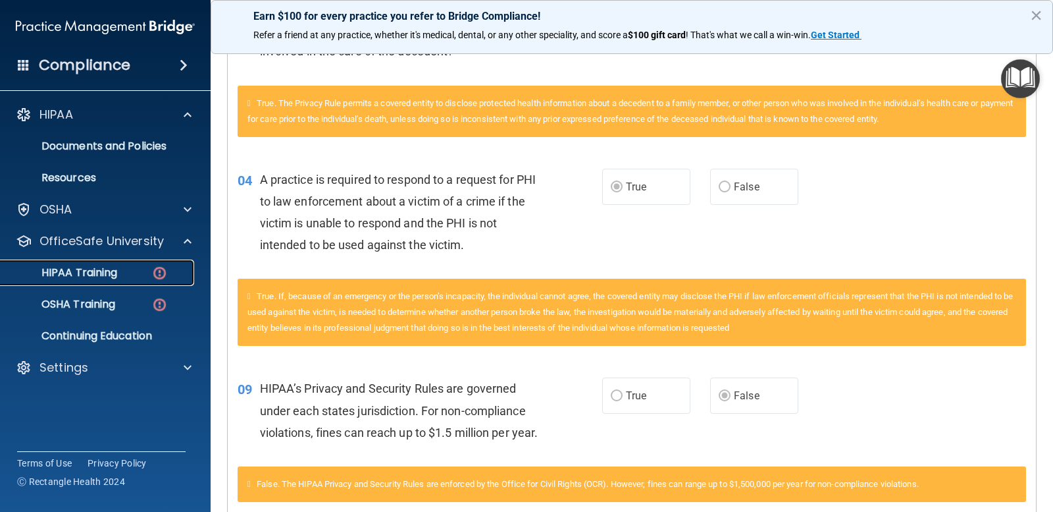
click at [83, 268] on p "HIPAA Training" at bounding box center [63, 272] width 109 height 13
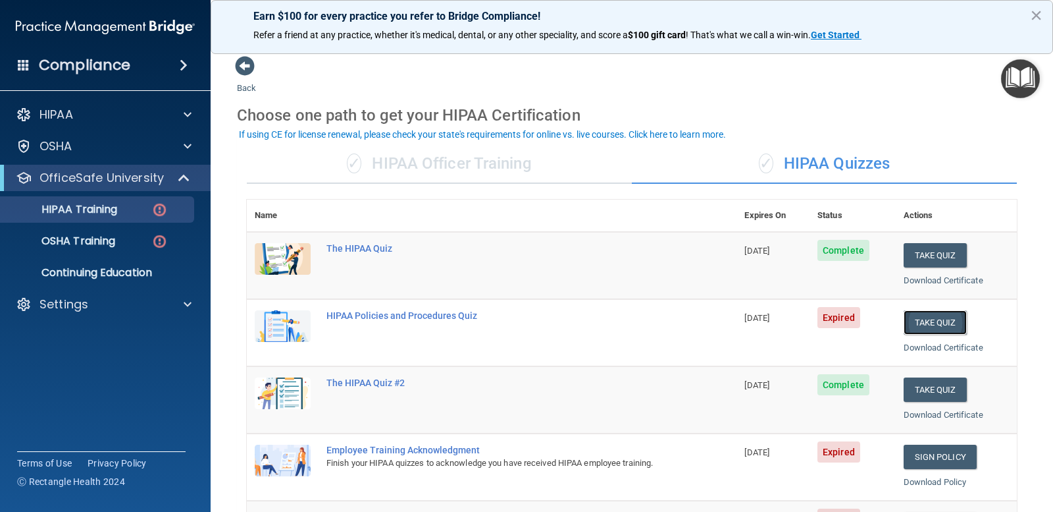
click at [928, 322] on button "Take Quiz" at bounding box center [935, 322] width 63 height 24
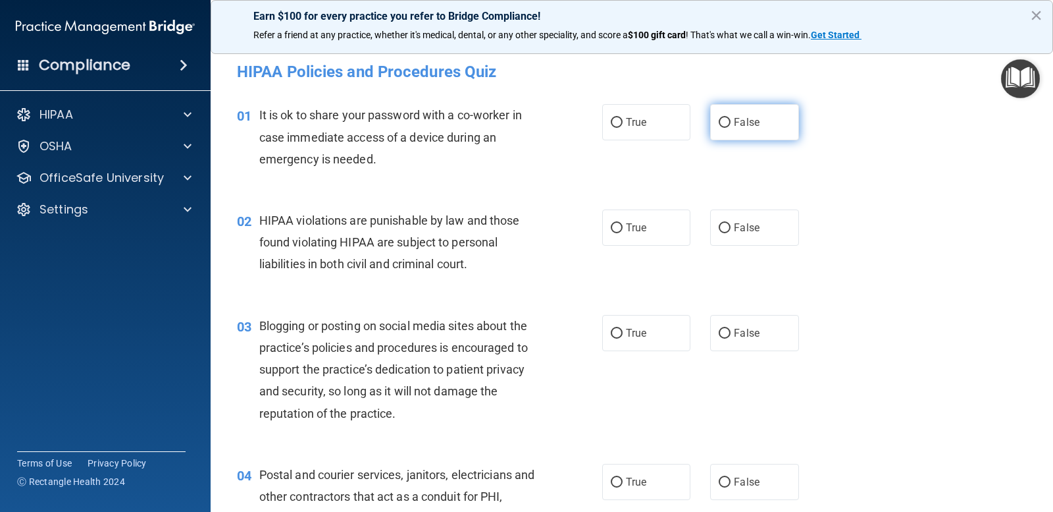
click at [722, 123] on input "False" at bounding box center [725, 123] width 12 height 10
radio input "true"
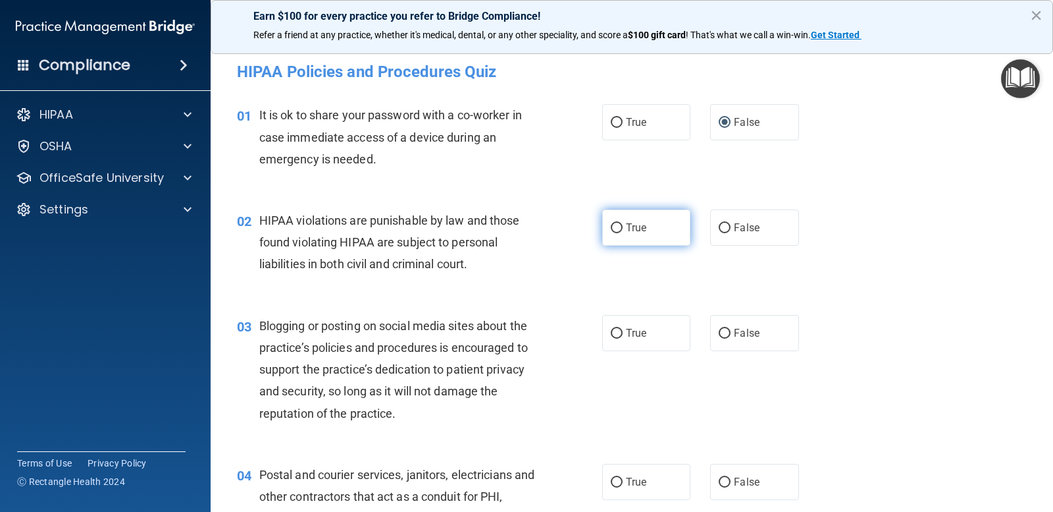
click at [605, 223] on label "True" at bounding box center [646, 227] width 88 height 36
click at [611, 223] on input "True" at bounding box center [617, 228] width 12 height 10
radio input "true"
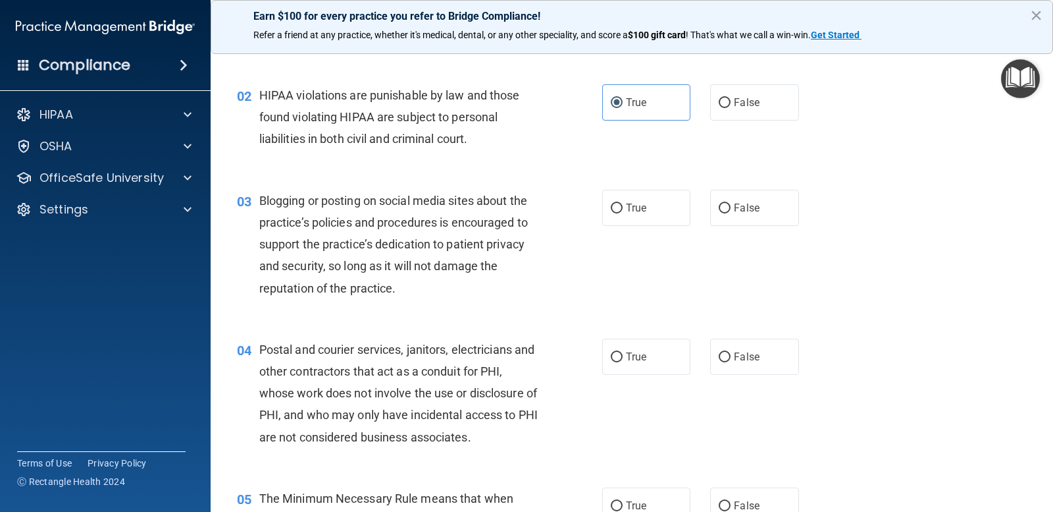
scroll to position [132, 0]
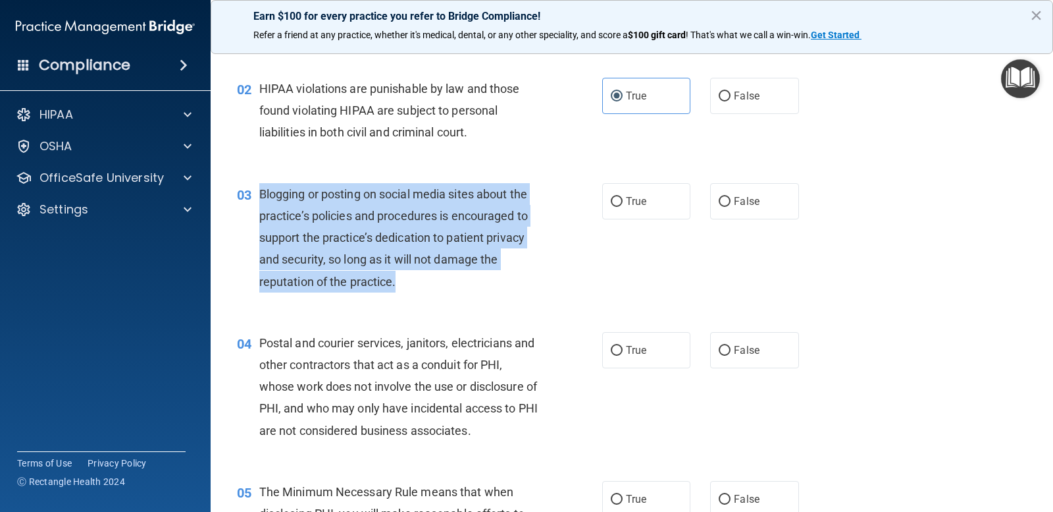
drag, startPoint x: 259, startPoint y: 194, endPoint x: 400, endPoint y: 280, distance: 164.3
click at [400, 280] on div "Blogging or posting on social media sites about the practice’s policies and pro…" at bounding box center [403, 237] width 289 height 109
copy span "Blogging or posting on social media sites about the practice’s policies and pro…"
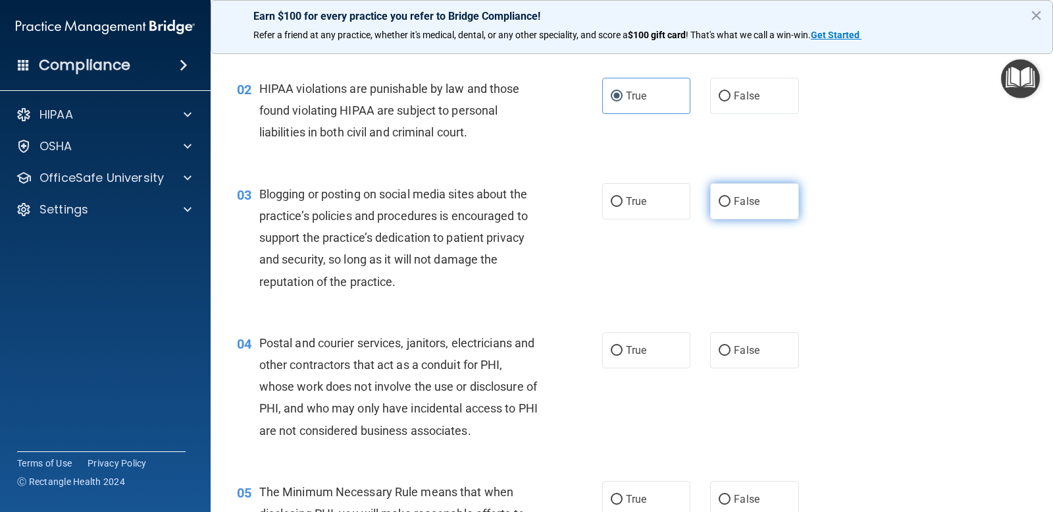
click at [734, 197] on span "False" at bounding box center [747, 201] width 26 height 13
click at [731, 197] on input "False" at bounding box center [725, 202] width 12 height 10
radio input "true"
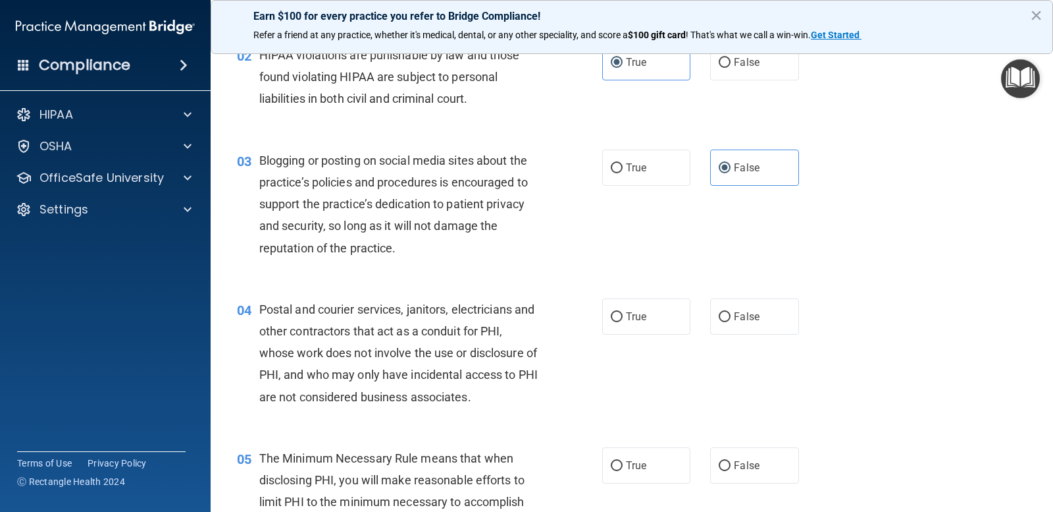
scroll to position [198, 0]
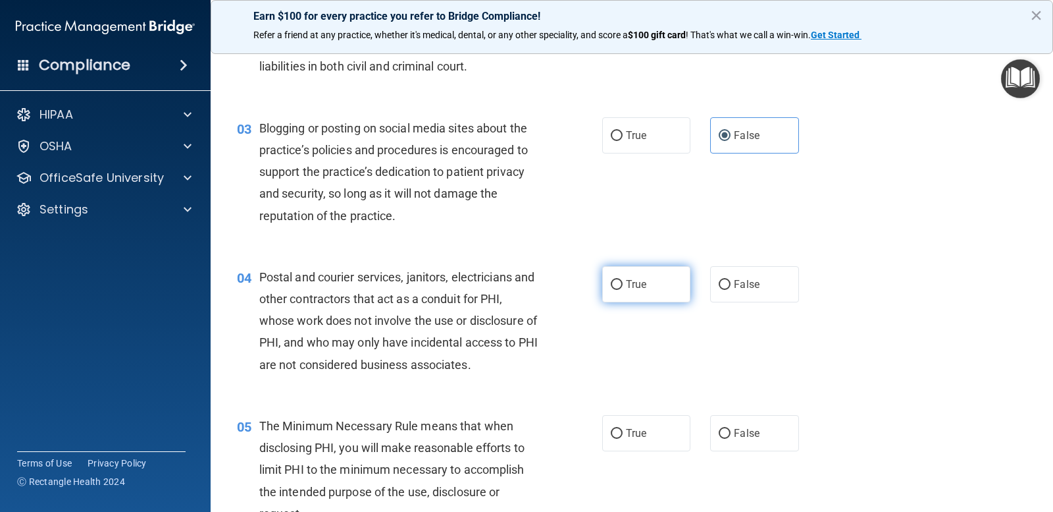
click at [631, 288] on span "True" at bounding box center [636, 284] width 20 height 13
click at [623, 288] on input "True" at bounding box center [617, 285] width 12 height 10
radio input "true"
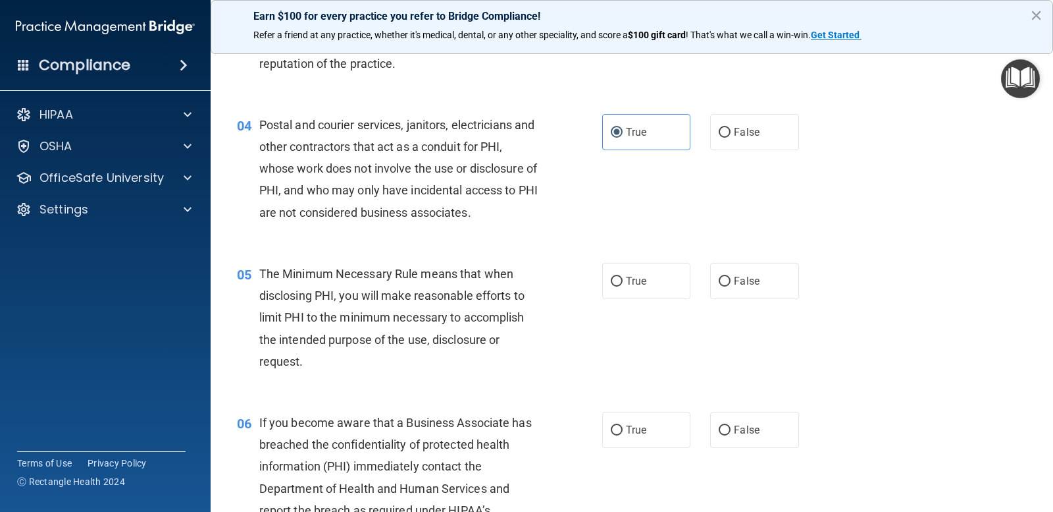
scroll to position [395, 0]
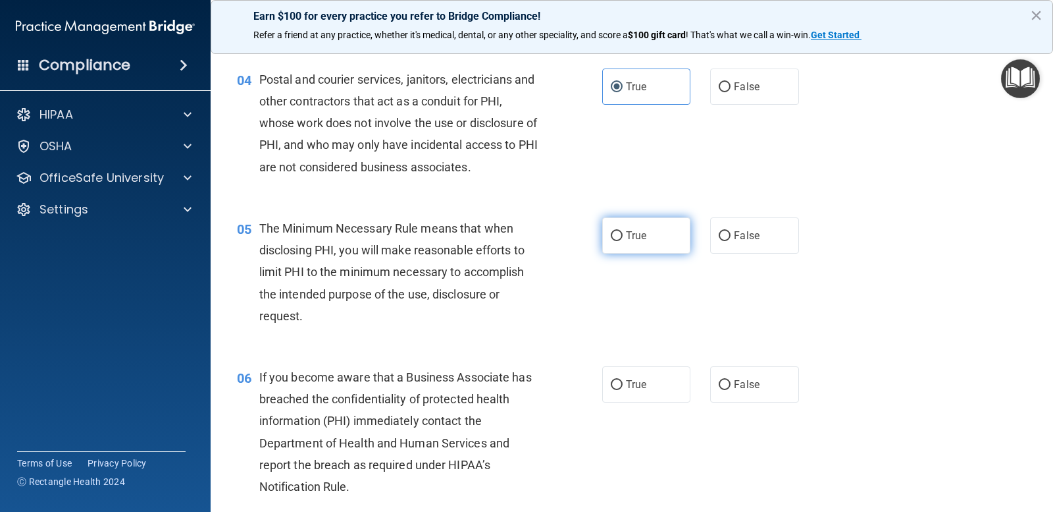
click at [626, 235] on span "True" at bounding box center [636, 235] width 20 height 13
click at [623, 235] on input "True" at bounding box center [617, 236] width 12 height 10
radio input "true"
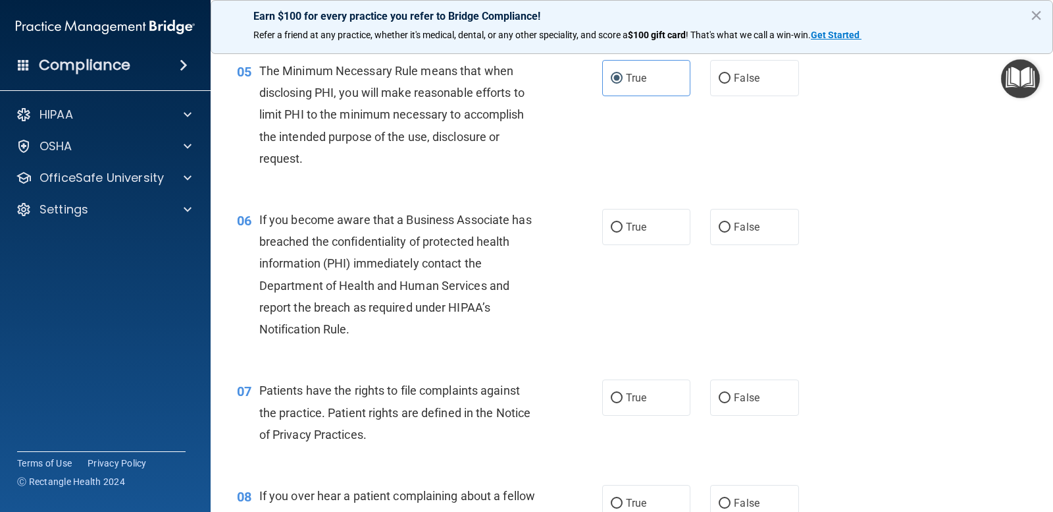
scroll to position [593, 0]
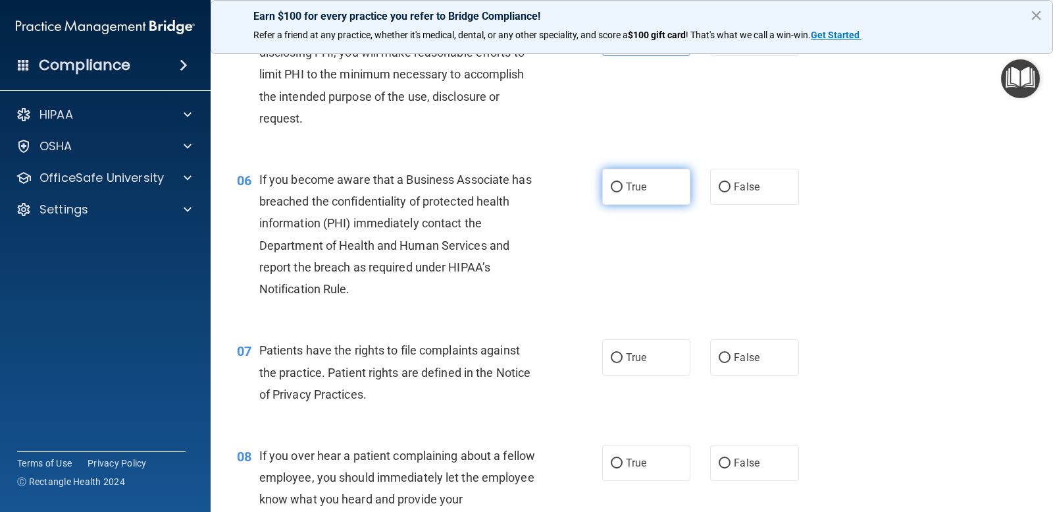
click at [639, 188] on span "True" at bounding box center [636, 186] width 20 height 13
click at [623, 188] on input "True" at bounding box center [617, 187] width 12 height 10
radio input "true"
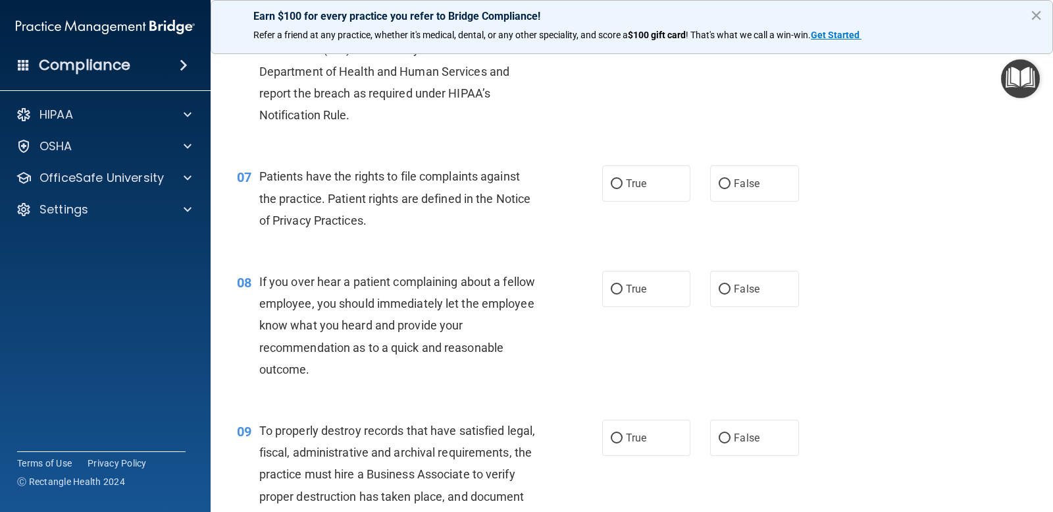
scroll to position [790, 0]
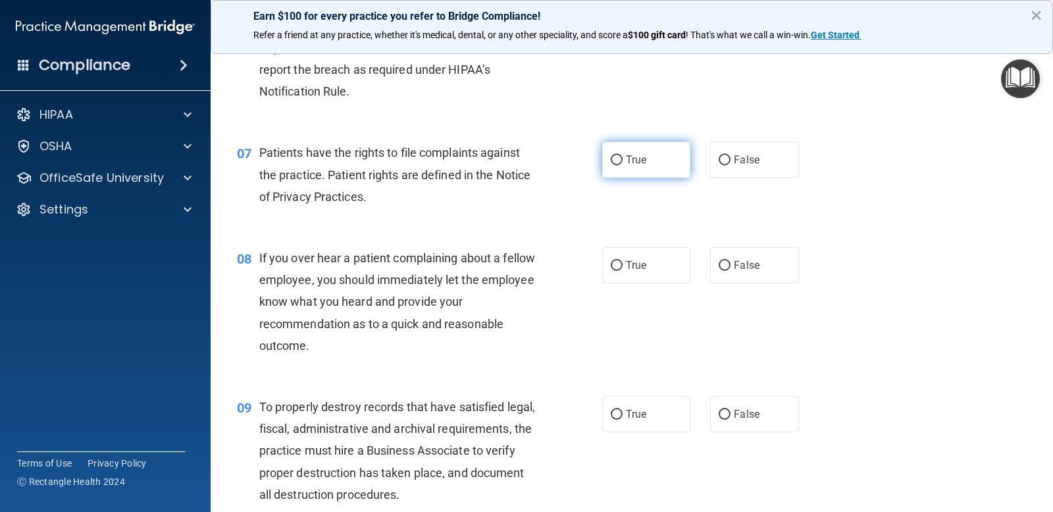
click at [626, 156] on span "True" at bounding box center [636, 159] width 20 height 13
click at [623, 156] on input "True" at bounding box center [617, 160] width 12 height 10
radio input "true"
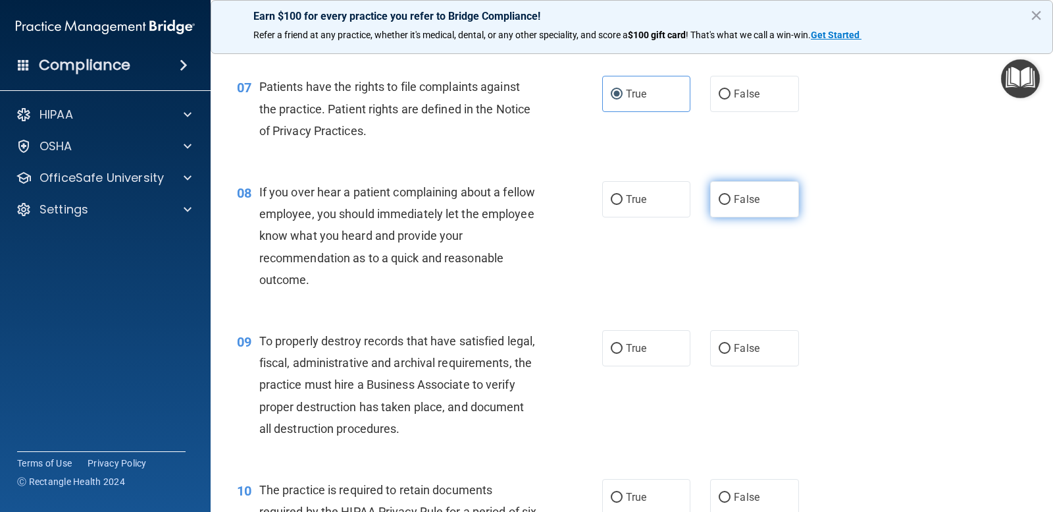
click at [719, 202] on input "False" at bounding box center [725, 200] width 12 height 10
radio input "true"
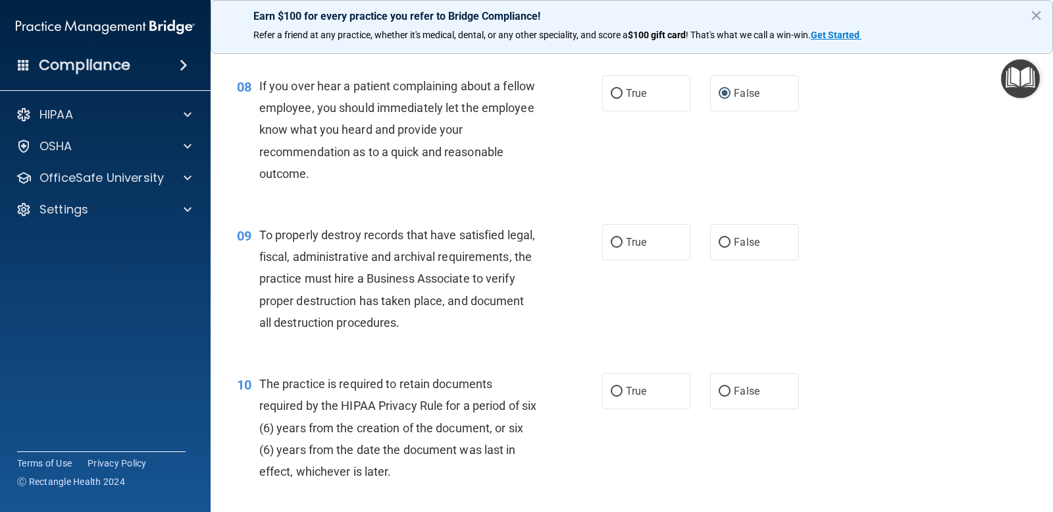
scroll to position [988, 0]
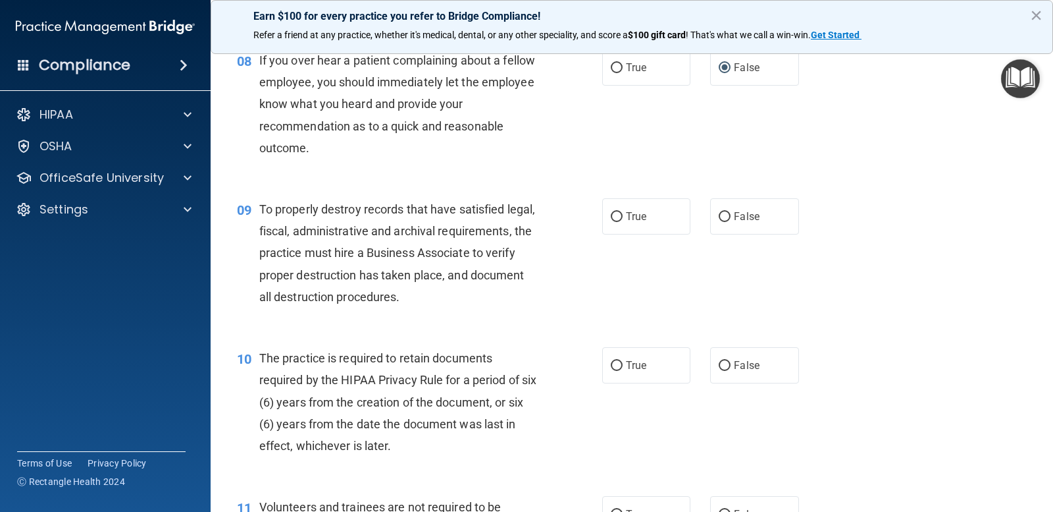
click at [693, 219] on div "True False" at bounding box center [708, 216] width 213 height 36
click at [719, 219] on input "False" at bounding box center [725, 217] width 12 height 10
radio input "true"
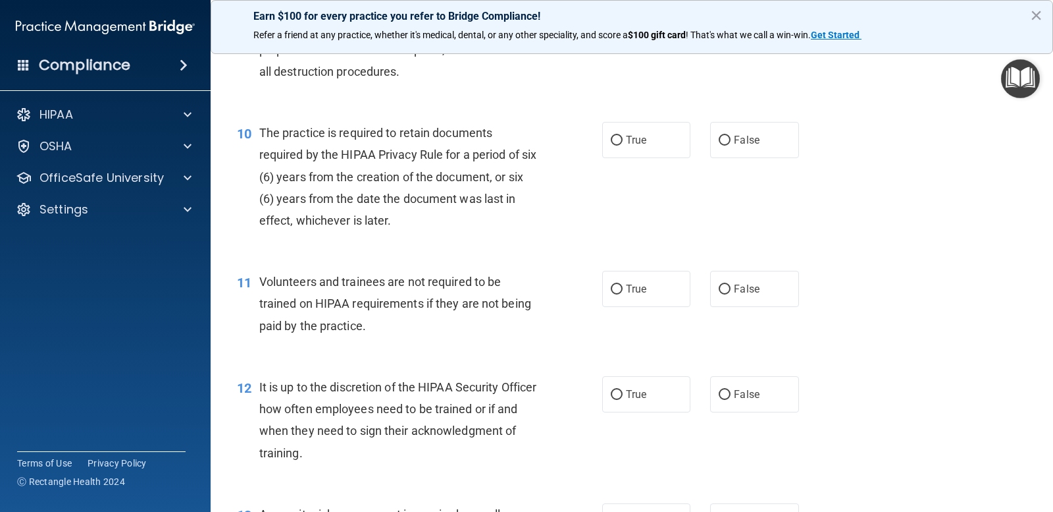
scroll to position [1251, 0]
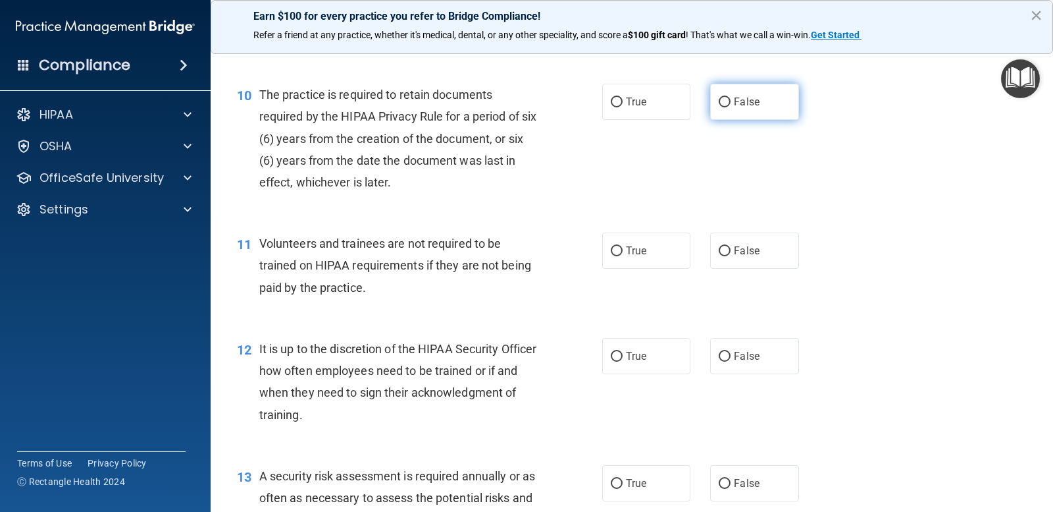
click at [712, 103] on label "False" at bounding box center [754, 102] width 88 height 36
click at [719, 103] on input "False" at bounding box center [725, 102] width 12 height 10
radio input "true"
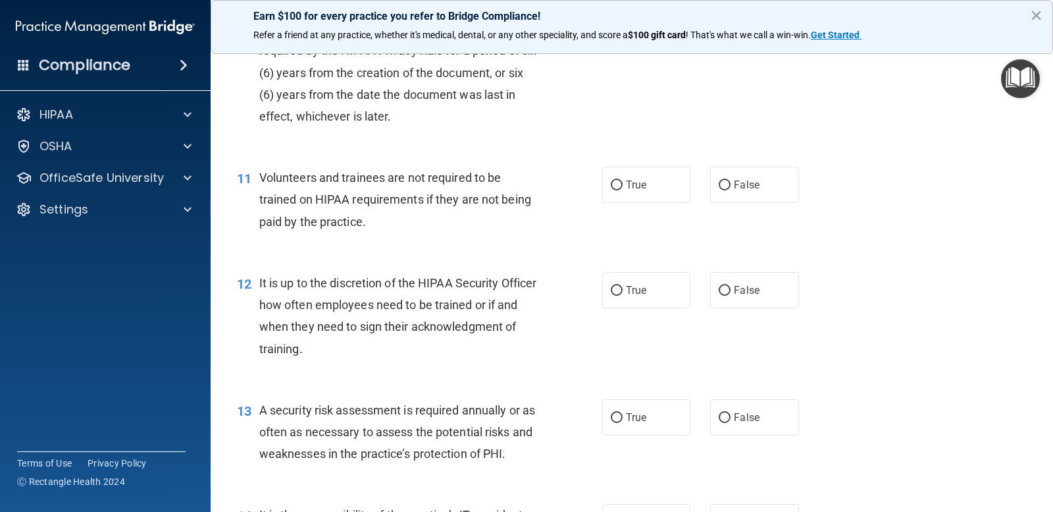
scroll to position [1383, 0]
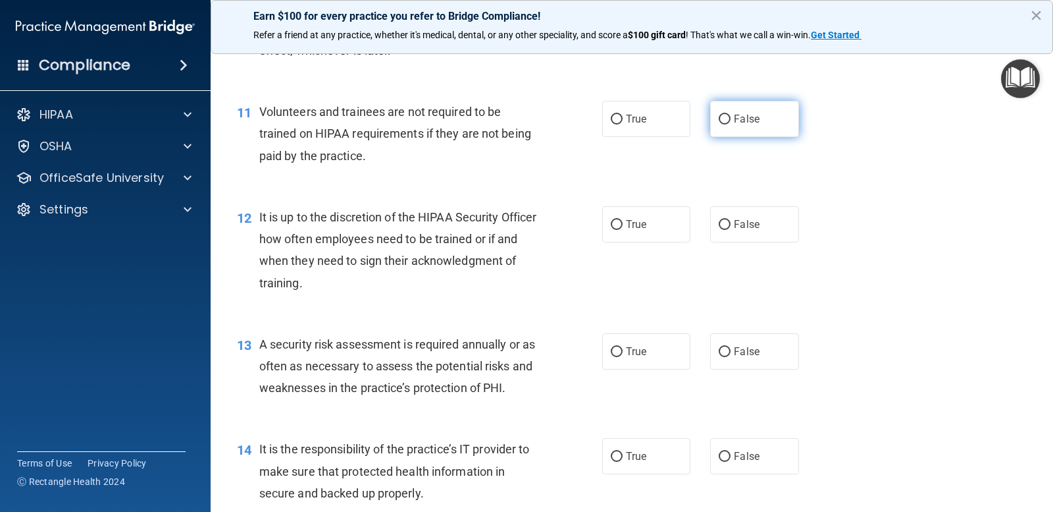
click at [722, 120] on input "False" at bounding box center [725, 120] width 12 height 10
radio input "true"
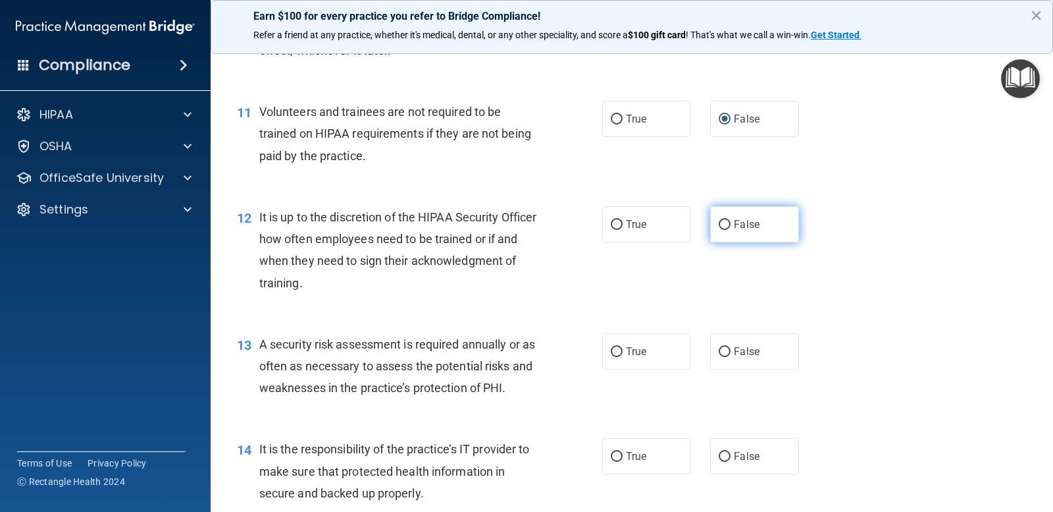
click at [726, 222] on label "False" at bounding box center [754, 224] width 88 height 36
click at [726, 222] on input "False" at bounding box center [725, 225] width 12 height 10
radio input "true"
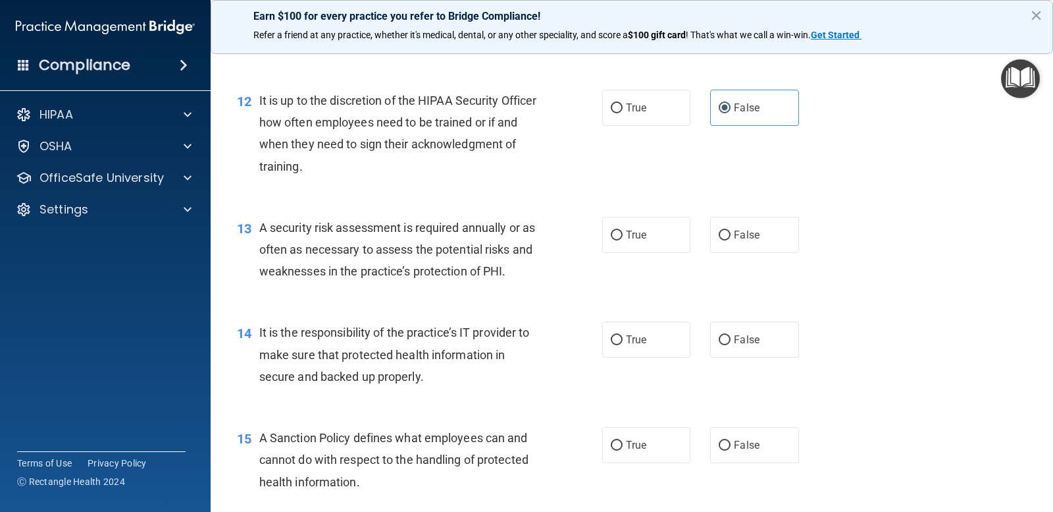
scroll to position [1580, 0]
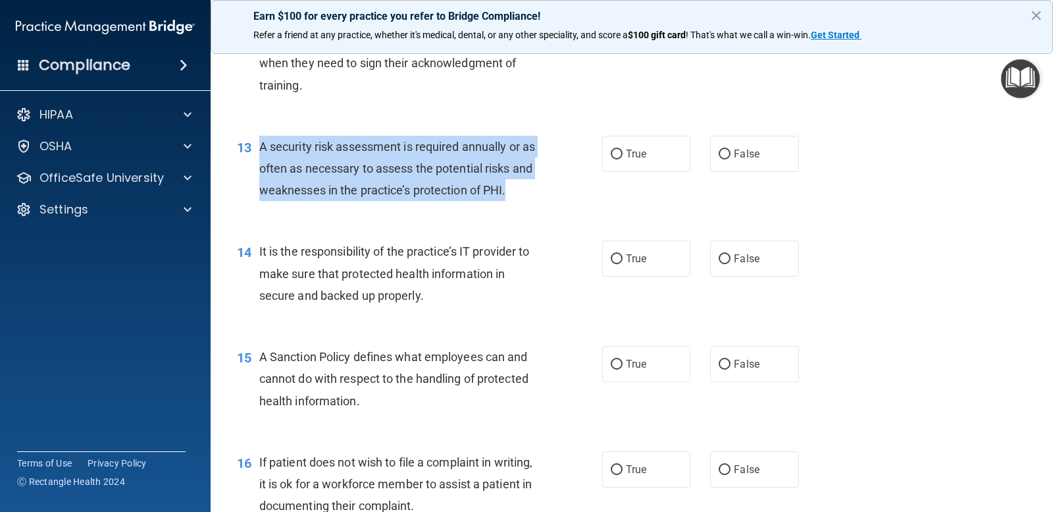
drag, startPoint x: 259, startPoint y: 147, endPoint x: 533, endPoint y: 185, distance: 277.1
click at [533, 185] on div "A security risk assessment is required annually or as often as necessary to ass…" at bounding box center [403, 169] width 289 height 66
copy span "A security risk assessment is required annually or as often as necessary to ass…"
click at [611, 151] on input "True" at bounding box center [617, 154] width 12 height 10
radio input "true"
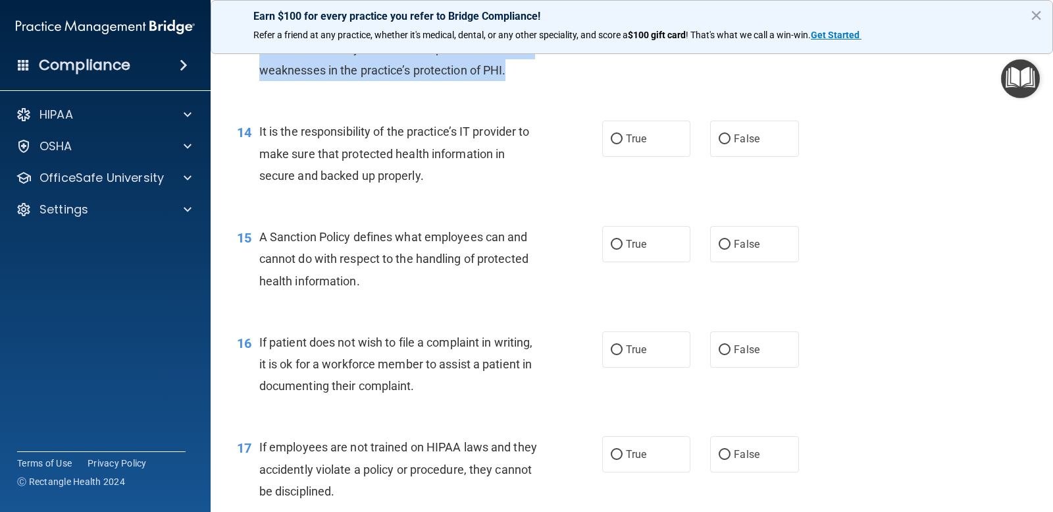
scroll to position [1712, 0]
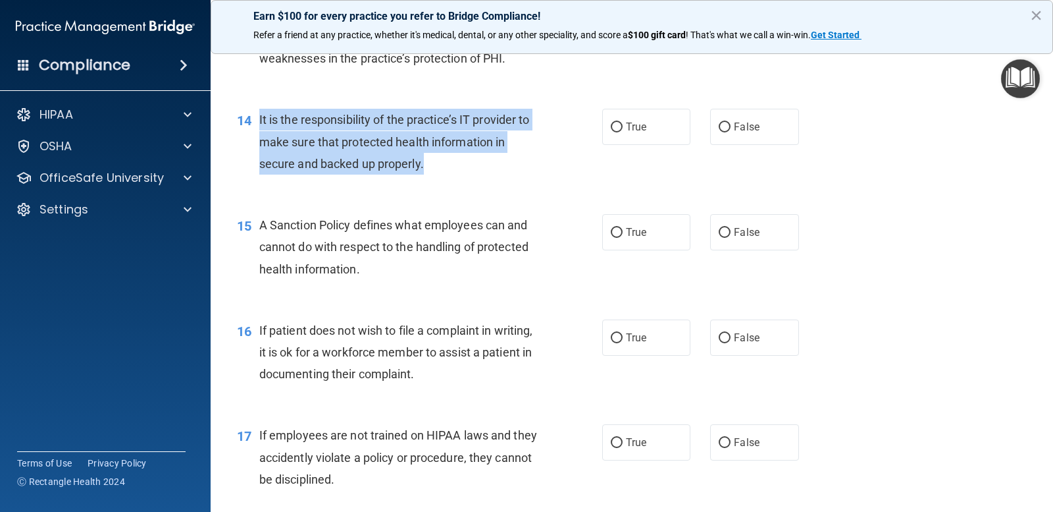
drag, startPoint x: 260, startPoint y: 118, endPoint x: 423, endPoint y: 161, distance: 169.0
click at [423, 161] on span "It is the responsibility of the practice’s IT provider to make sure that protec…" at bounding box center [394, 141] width 271 height 57
click at [616, 132] on input "True" at bounding box center [617, 127] width 12 height 10
radio input "true"
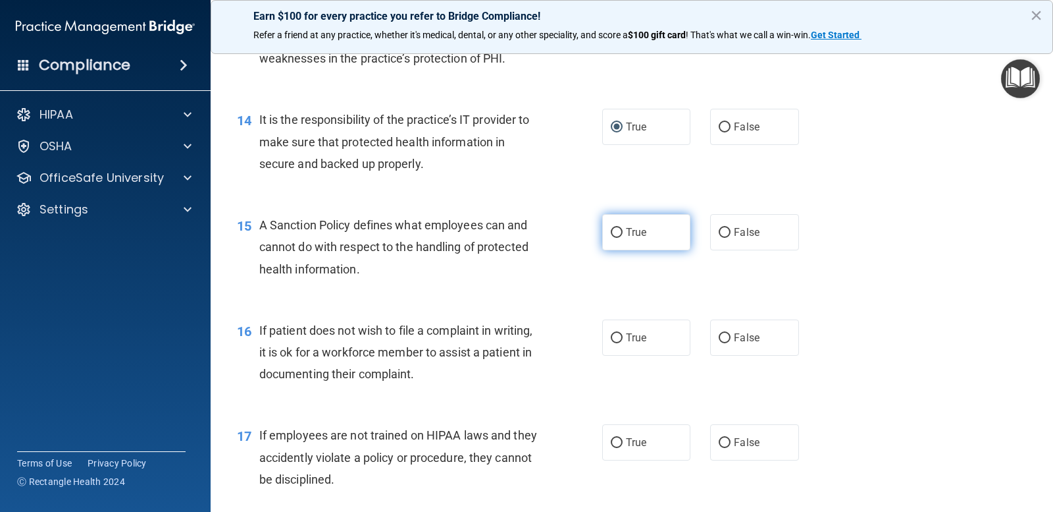
click at [635, 230] on span "True" at bounding box center [636, 232] width 20 height 13
click at [623, 230] on input "True" at bounding box center [617, 233] width 12 height 10
radio input "true"
click at [626, 338] on span "True" at bounding box center [636, 337] width 20 height 13
click at [623, 338] on input "True" at bounding box center [617, 338] width 12 height 10
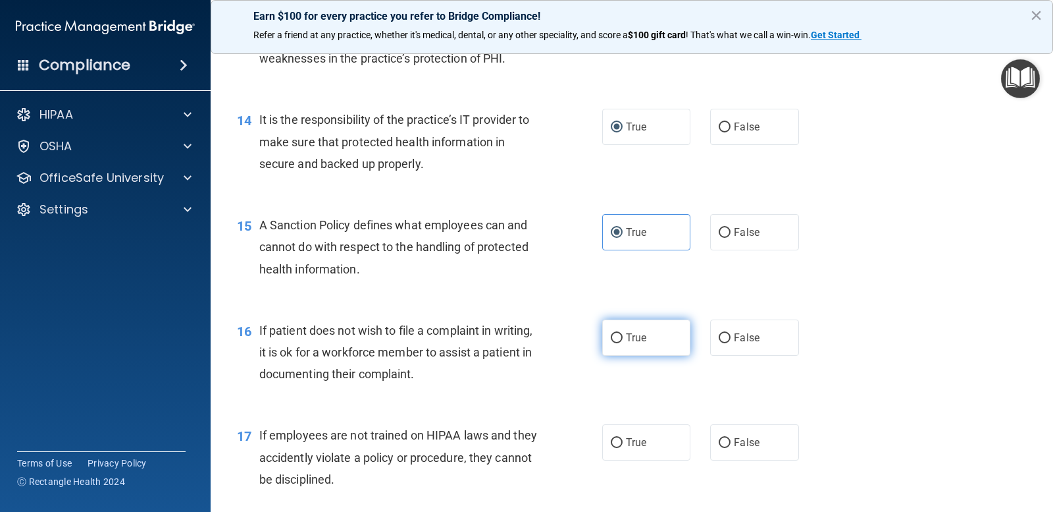
radio input "true"
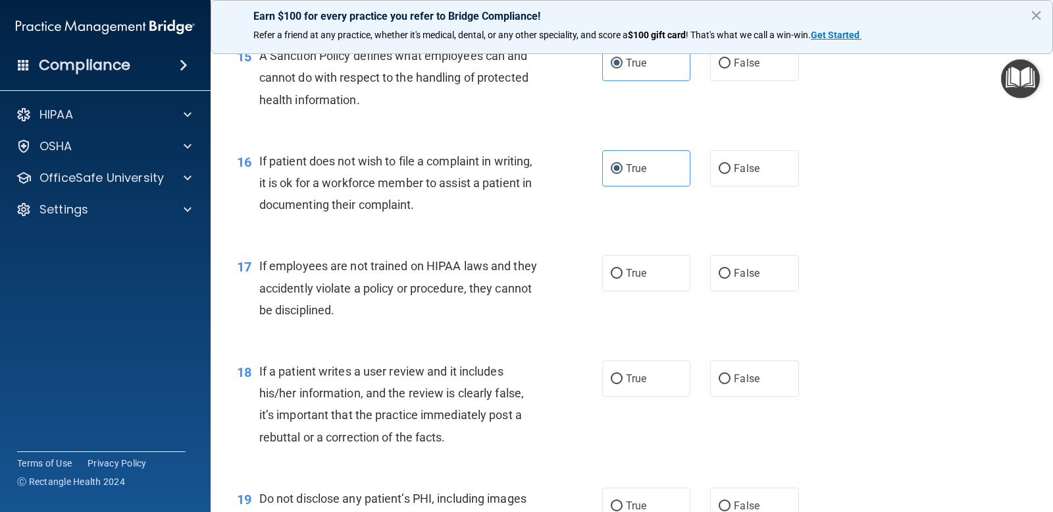
scroll to position [1909, 0]
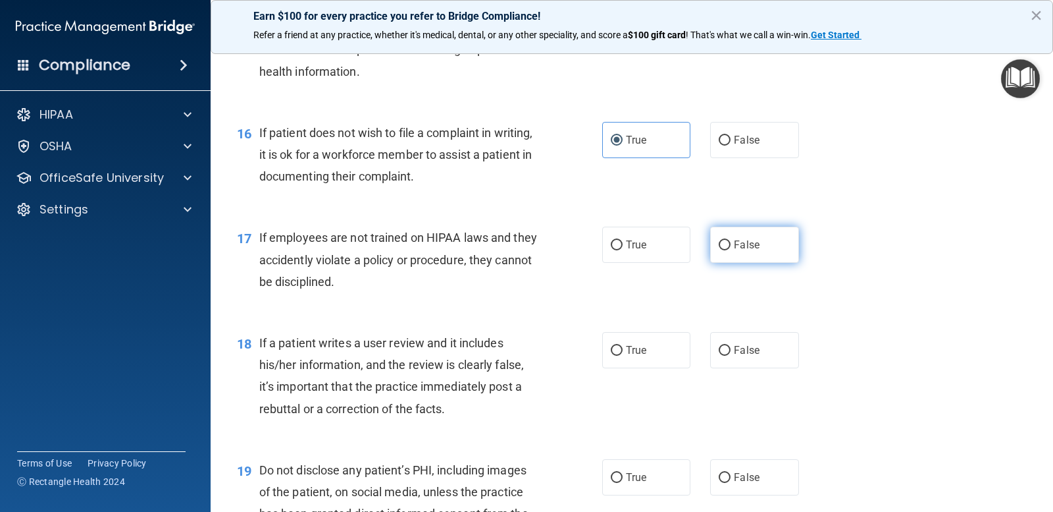
click at [719, 240] on input "False" at bounding box center [725, 245] width 12 height 10
radio input "true"
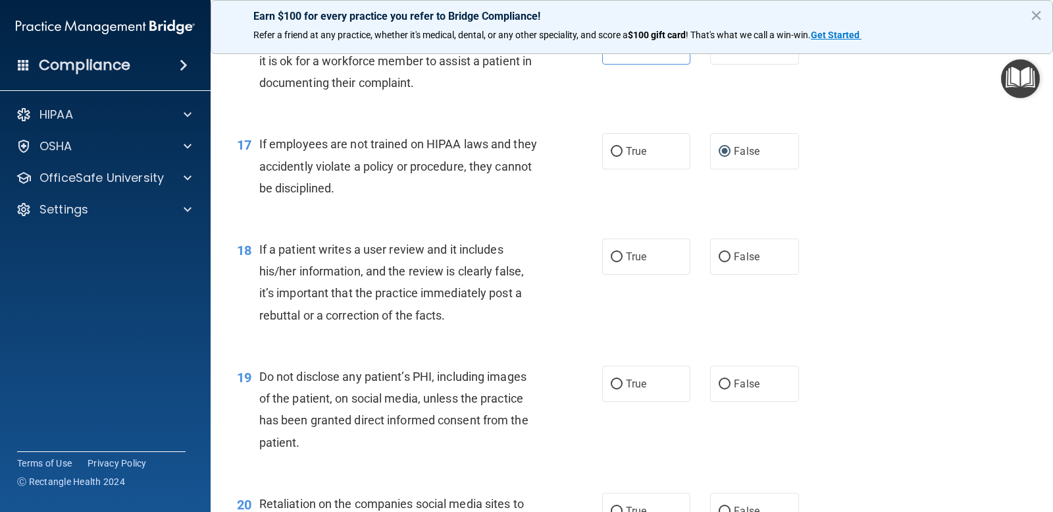
scroll to position [2041, 0]
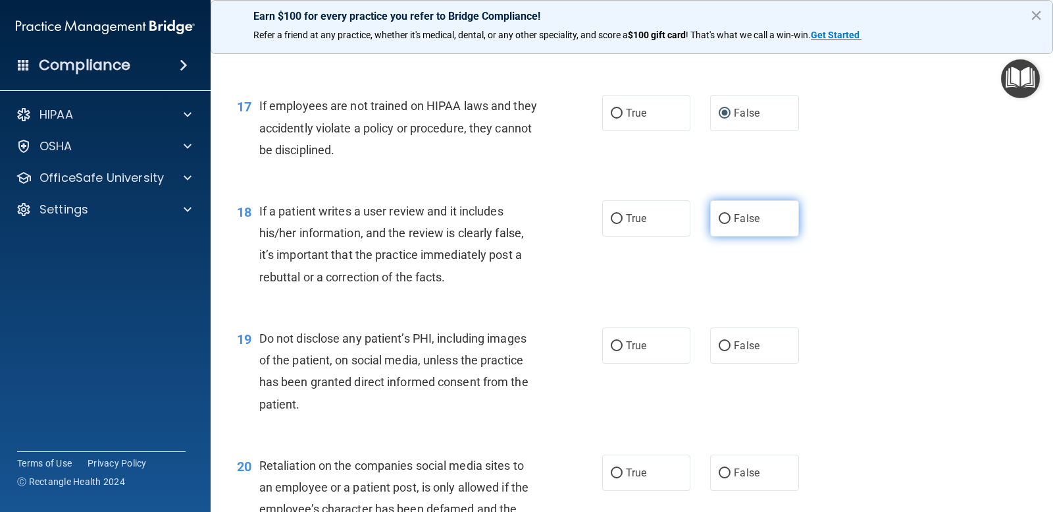
click at [719, 219] on input "False" at bounding box center [725, 219] width 12 height 10
radio input "true"
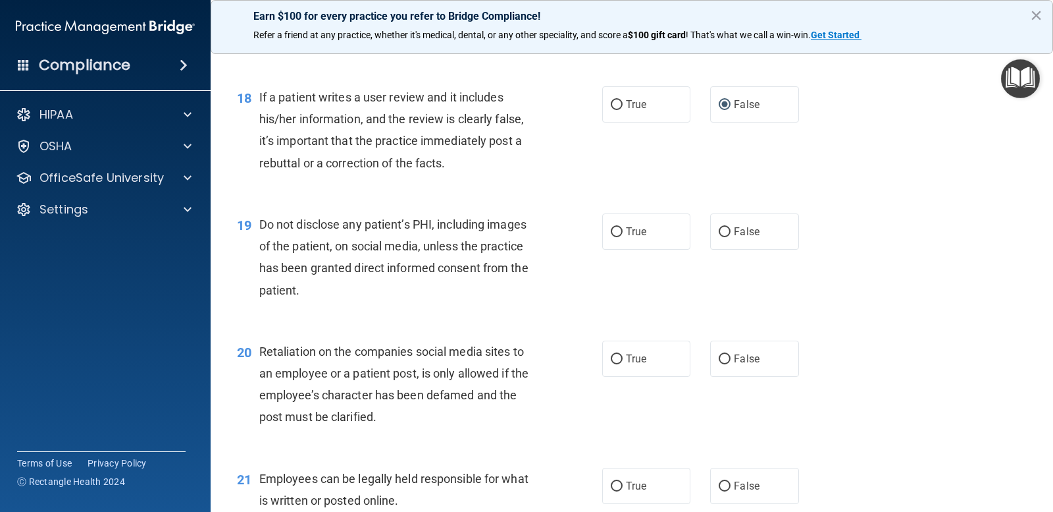
scroll to position [2173, 0]
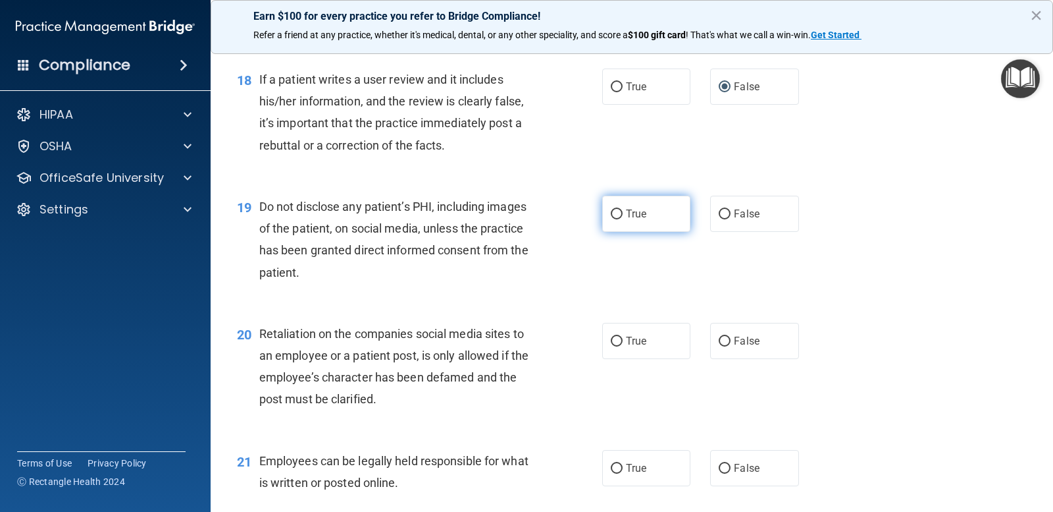
click at [611, 215] on input "True" at bounding box center [617, 214] width 12 height 10
radio input "true"
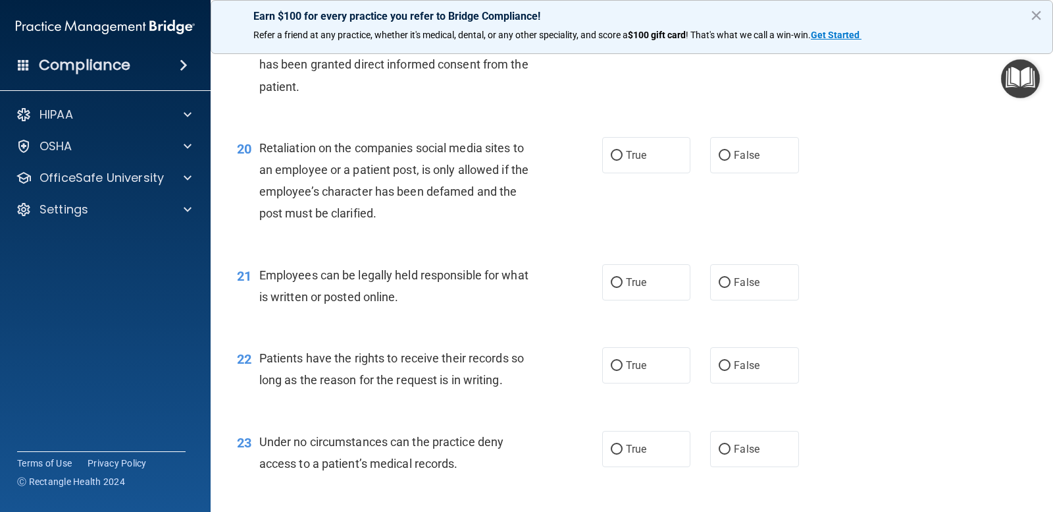
scroll to position [2370, 0]
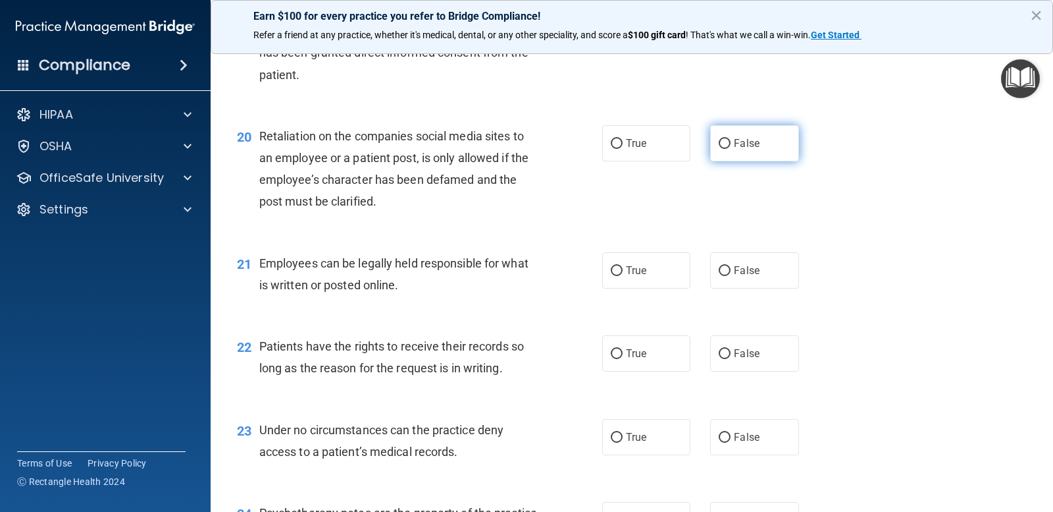
drag, startPoint x: 721, startPoint y: 145, endPoint x: 710, endPoint y: 148, distance: 11.7
click at [721, 146] on input "False" at bounding box center [725, 144] width 12 height 10
radio input "true"
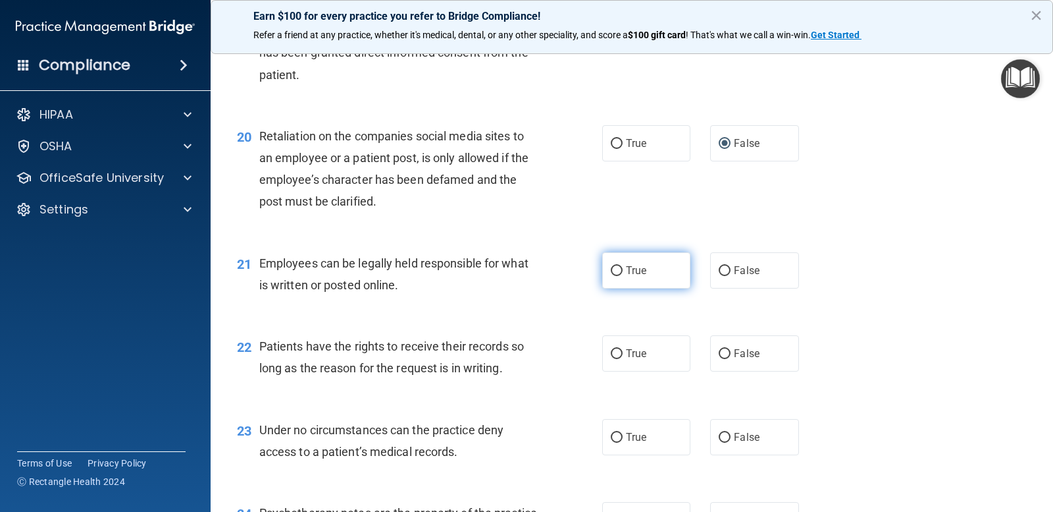
click at [611, 268] on input "True" at bounding box center [617, 271] width 12 height 10
radio input "true"
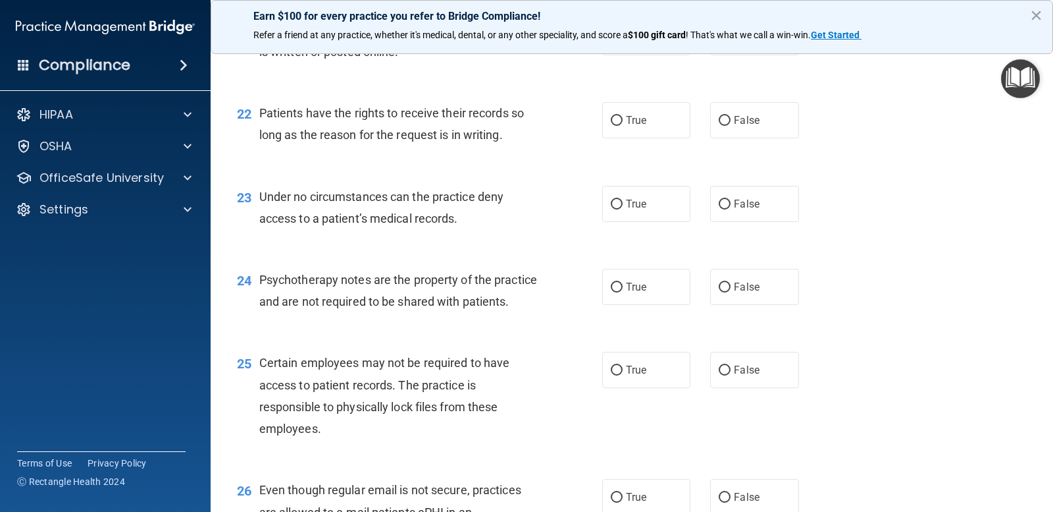
scroll to position [2634, 0]
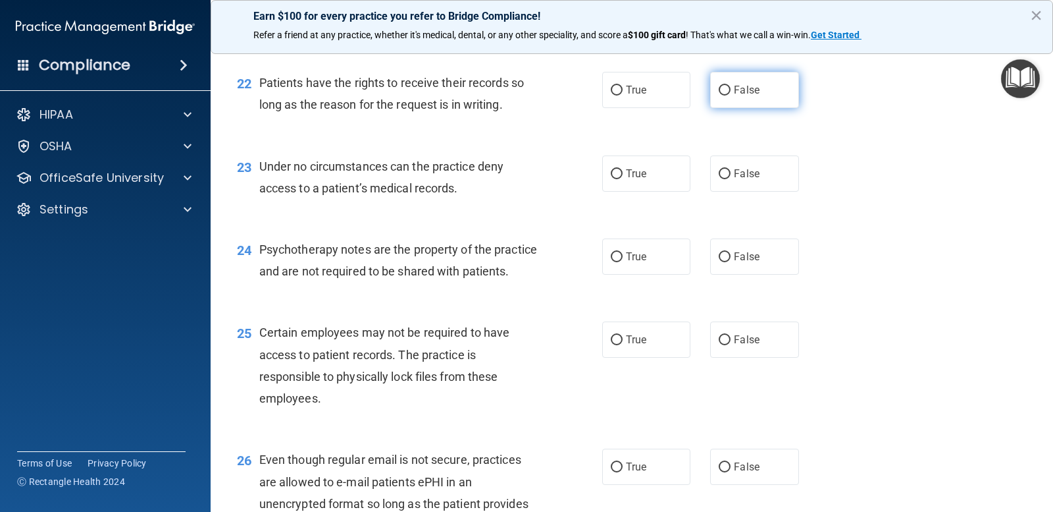
click at [754, 91] on label "False" at bounding box center [754, 90] width 88 height 36
click at [731, 91] on input "False" at bounding box center [725, 91] width 12 height 10
radio input "true"
click at [722, 174] on input "False" at bounding box center [725, 174] width 12 height 10
radio input "true"
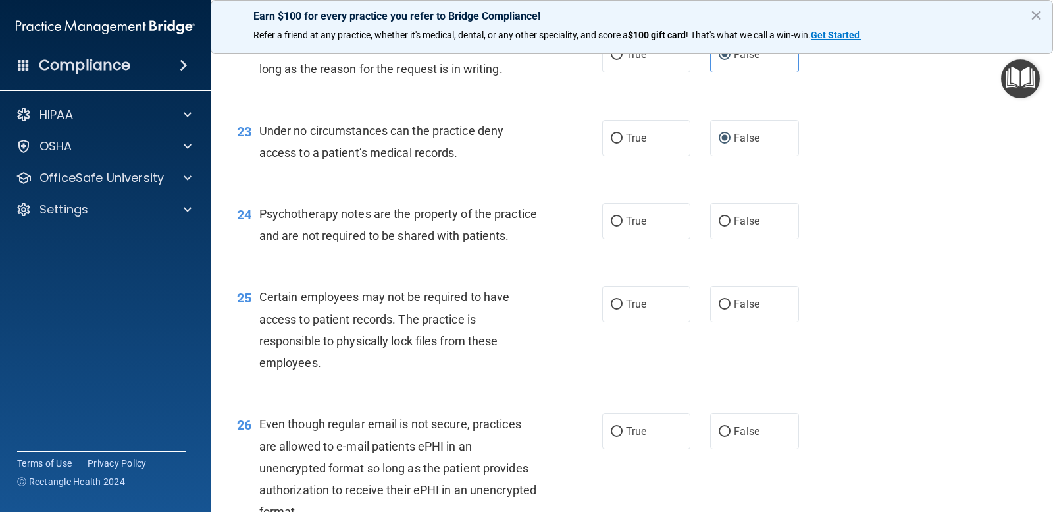
scroll to position [2765, 0]
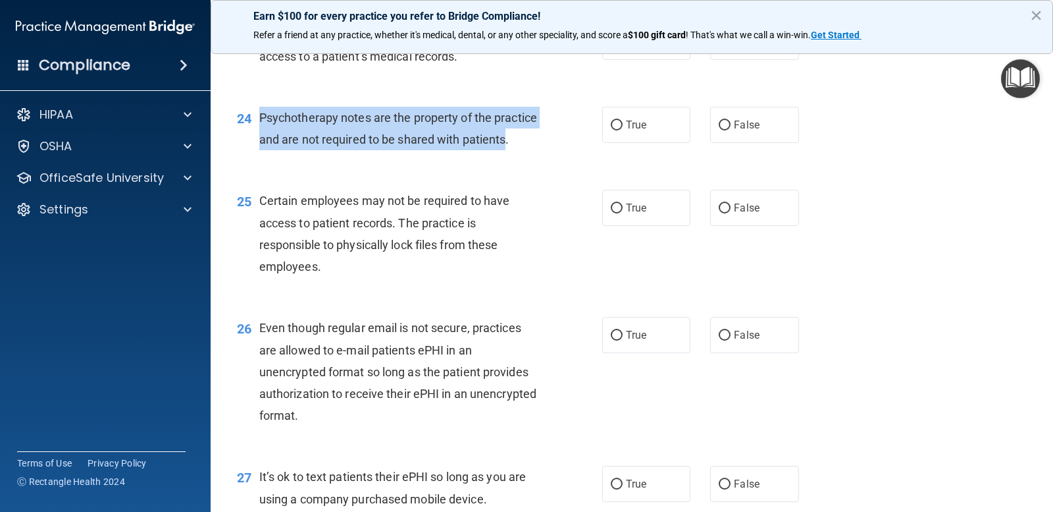
drag, startPoint x: 260, startPoint y: 117, endPoint x: 302, endPoint y: 159, distance: 59.6
click at [302, 146] on span "Psychotherapy notes are the property of the practice and are not required to be…" at bounding box center [398, 129] width 278 height 36
click at [612, 126] on input "True" at bounding box center [617, 125] width 12 height 10
radio input "true"
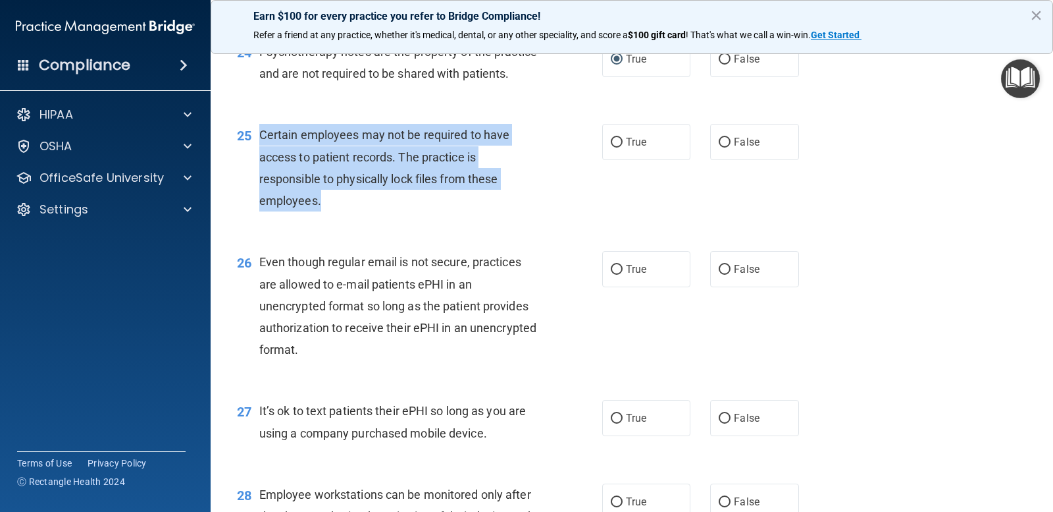
drag, startPoint x: 261, startPoint y: 157, endPoint x: 322, endPoint y: 220, distance: 88.0
click at [322, 211] on div "Certain employees may not be required to have access to patient records. The pr…" at bounding box center [403, 168] width 289 height 88
click at [617, 147] on input "True" at bounding box center [617, 143] width 12 height 10
radio input "true"
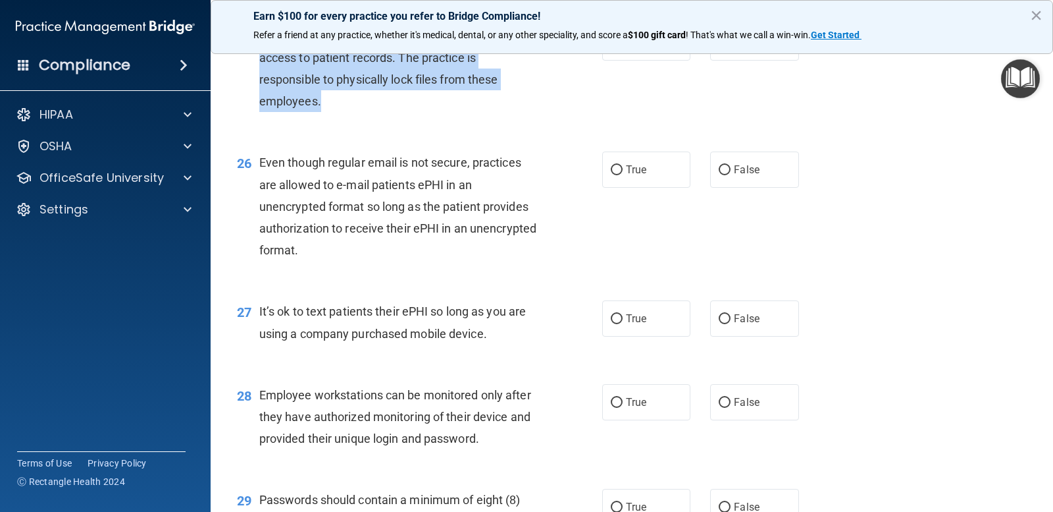
scroll to position [2963, 0]
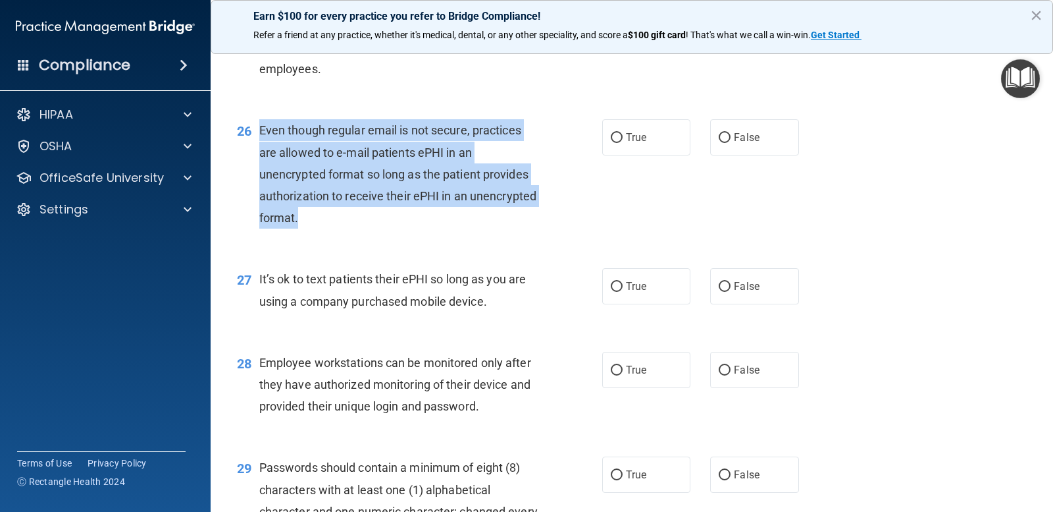
drag, startPoint x: 262, startPoint y: 151, endPoint x: 370, endPoint y: 234, distance: 136.2
click at [370, 228] on div "Even though regular email is not secure, practices are allowed to e-mail patien…" at bounding box center [403, 173] width 289 height 109
click at [614, 143] on input "True" at bounding box center [617, 138] width 12 height 10
radio input "true"
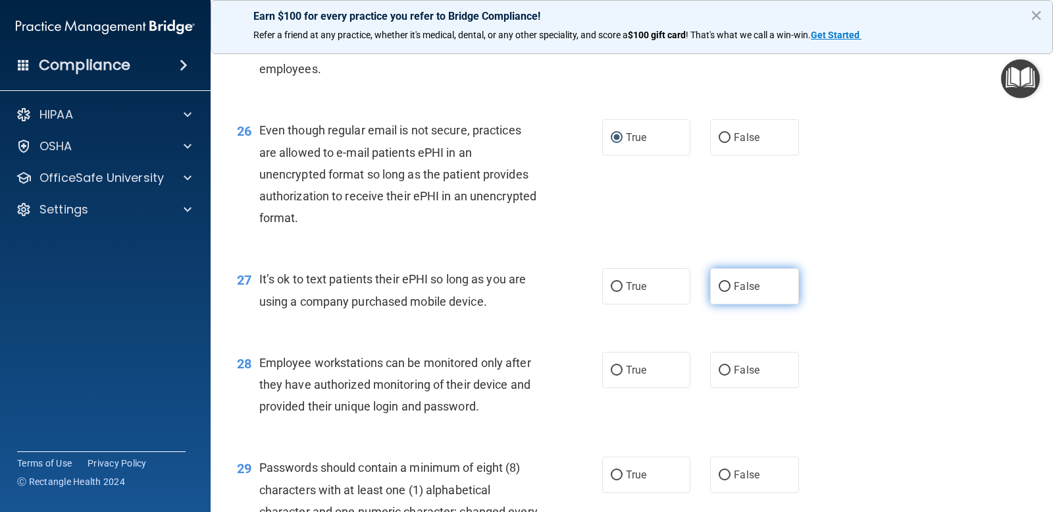
click at [727, 304] on label "False" at bounding box center [754, 286] width 88 height 36
click at [727, 292] on input "False" at bounding box center [725, 287] width 12 height 10
radio input "true"
click at [738, 376] on span "False" at bounding box center [747, 369] width 26 height 13
click at [731, 375] on input "False" at bounding box center [725, 370] width 12 height 10
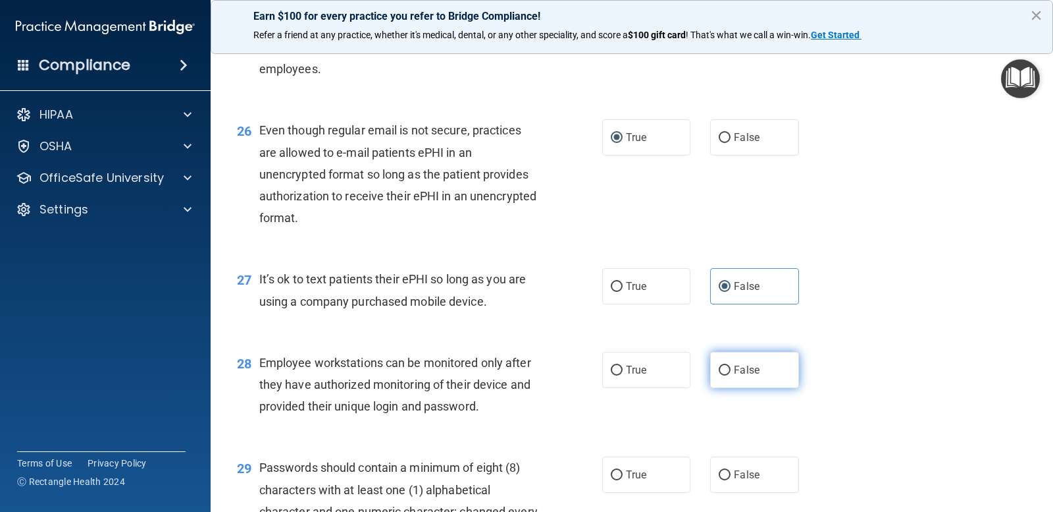
radio input "true"
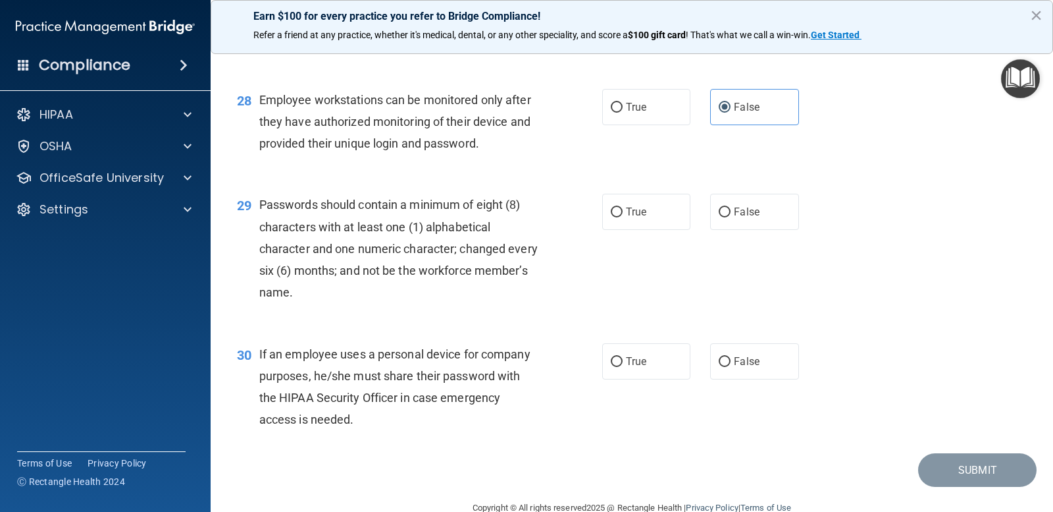
scroll to position [3226, 0]
click at [753, 217] on span "False" at bounding box center [747, 211] width 26 height 13
click at [731, 217] on input "False" at bounding box center [725, 212] width 12 height 10
radio input "true"
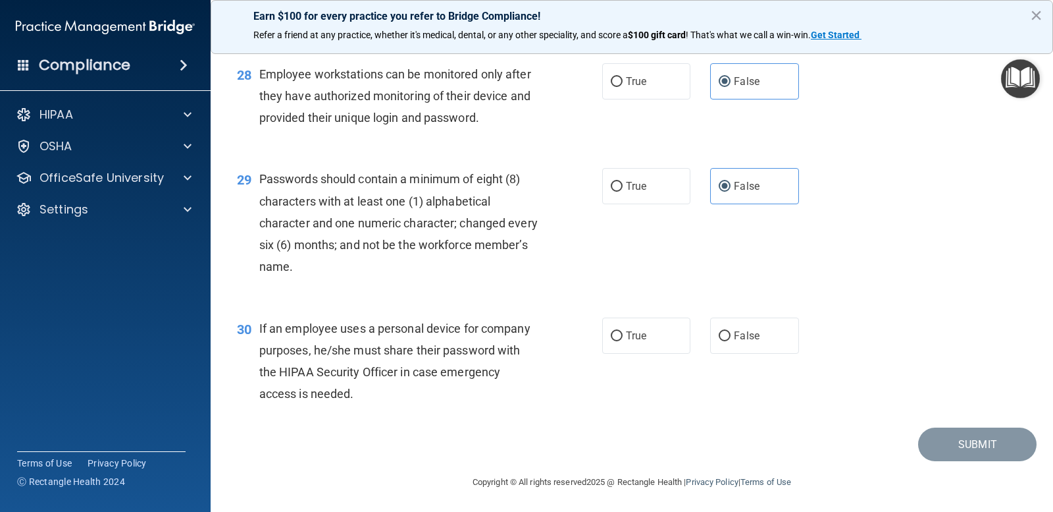
scroll to position [3275, 0]
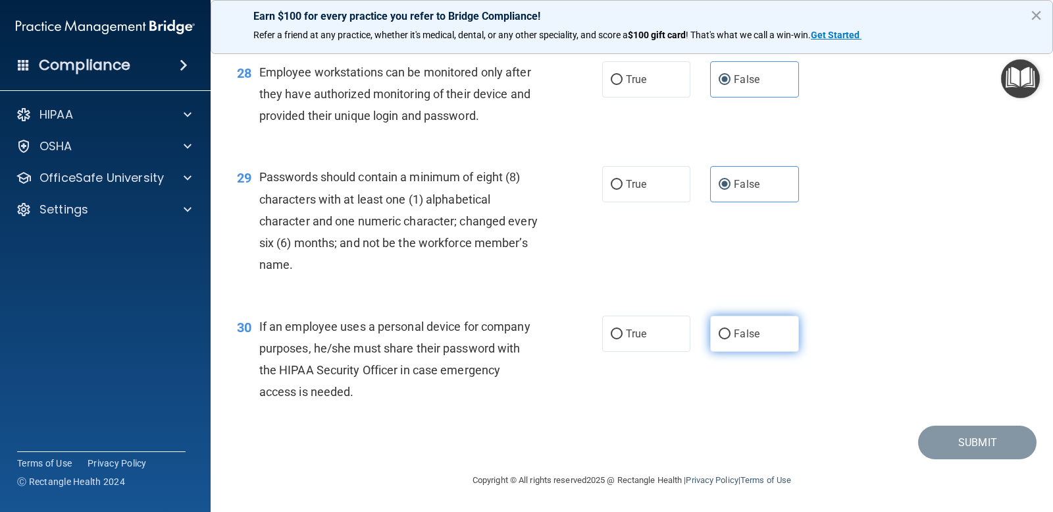
click at [741, 331] on span "False" at bounding box center [747, 333] width 26 height 13
click at [731, 331] on input "False" at bounding box center [725, 334] width 12 height 10
radio input "true"
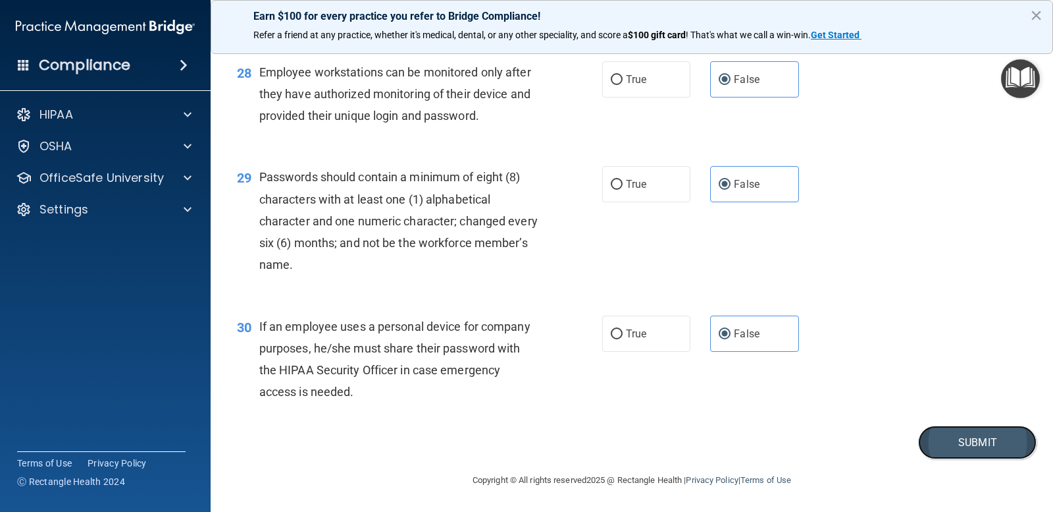
click at [927, 438] on button "Submit" at bounding box center [978, 442] width 119 height 34
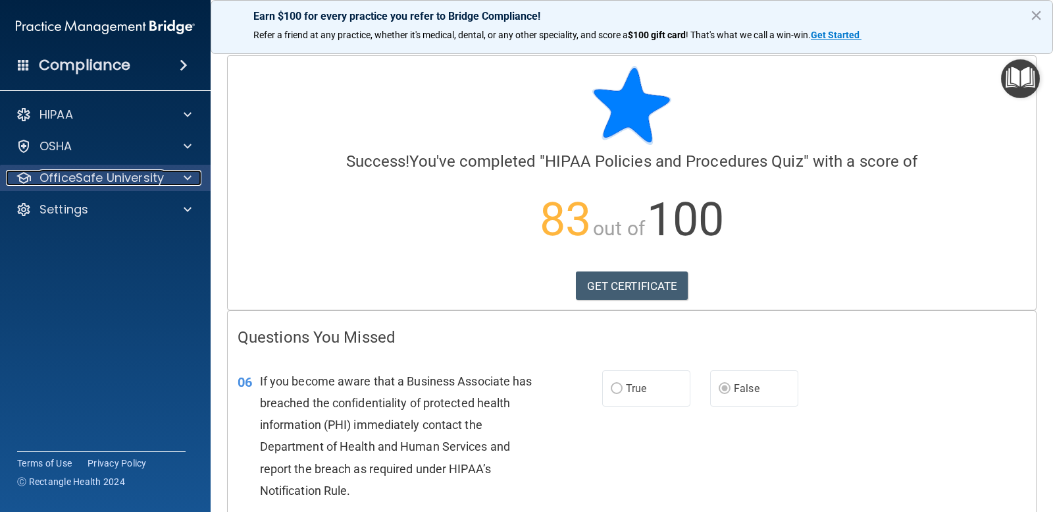
click at [100, 177] on p "OfficeSafe University" at bounding box center [102, 178] width 124 height 16
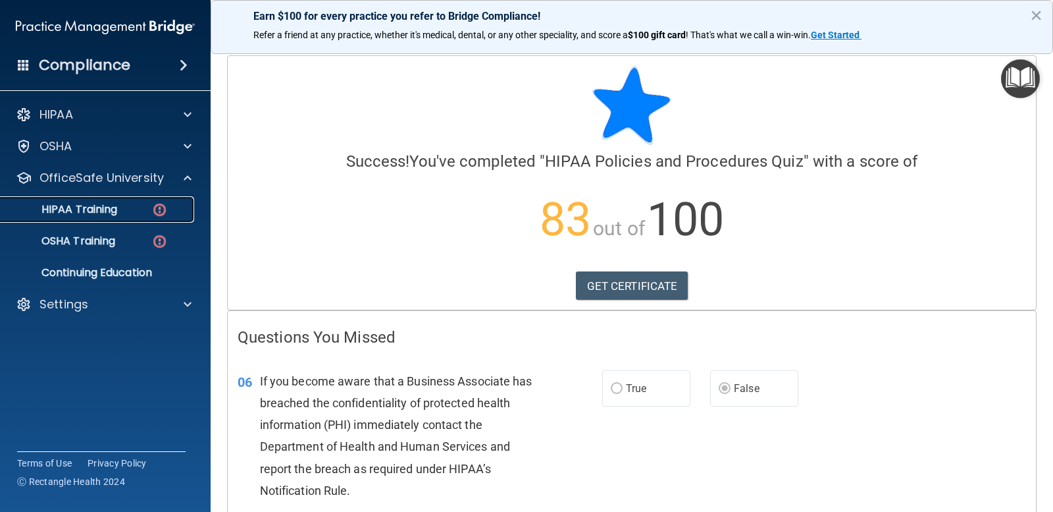
click at [94, 207] on p "HIPAA Training" at bounding box center [63, 209] width 109 height 13
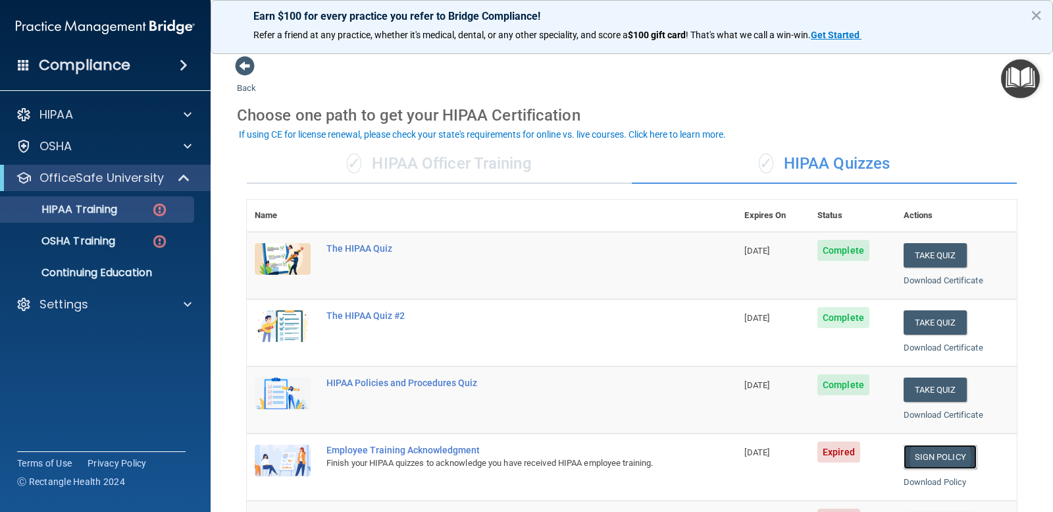
click at [918, 451] on link "Sign Policy" at bounding box center [940, 456] width 73 height 24
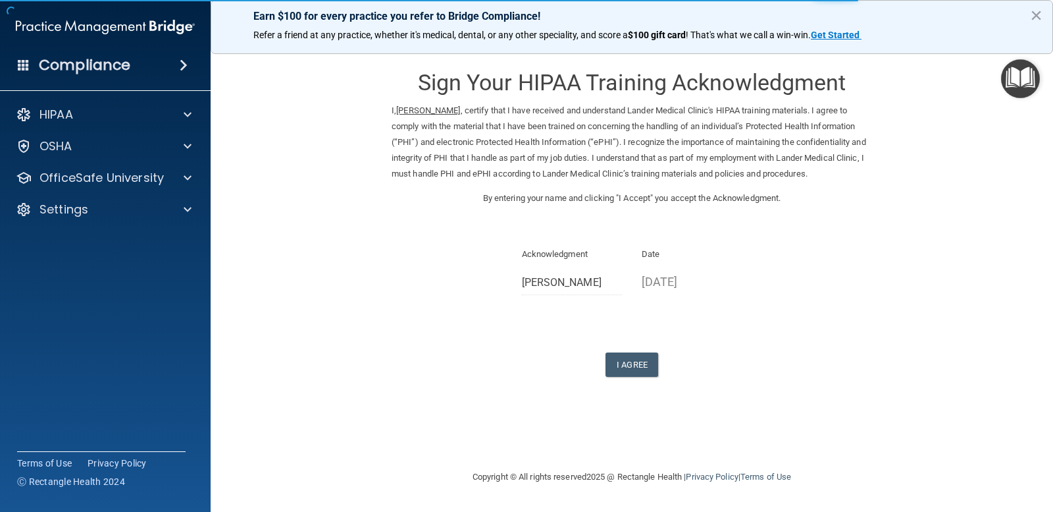
click at [548, 228] on div "Sign Your HIPAA Training Acknowledgment I, Jim Taylor , certify that I have rec…" at bounding box center [632, 215] width 481 height 321
click at [527, 214] on div "Sign Your HIPAA Training Acknowledgment I, Jim Taylor , certify that I have rec…" at bounding box center [632, 215] width 481 height 321
click at [628, 363] on button "I Agree" at bounding box center [632, 364] width 53 height 24
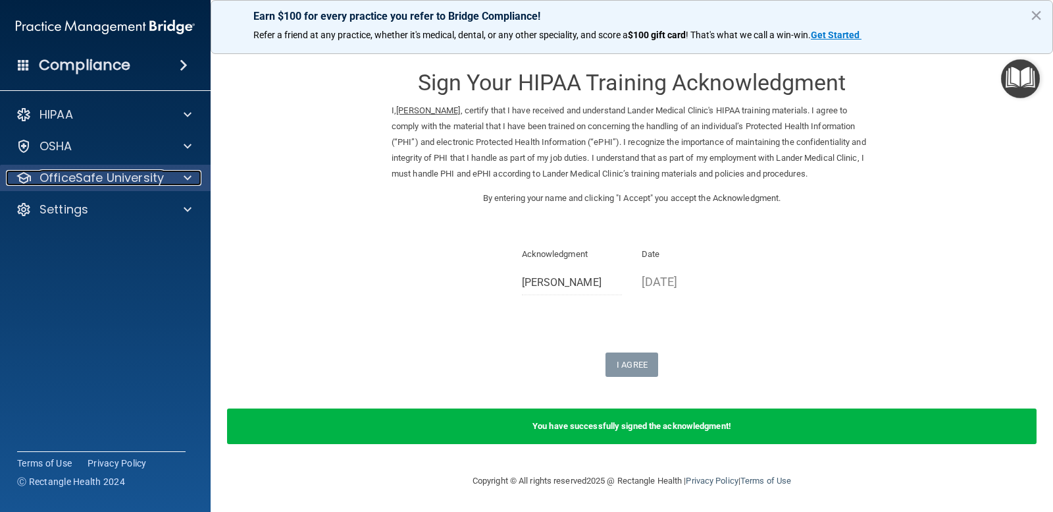
click at [105, 176] on p "OfficeSafe University" at bounding box center [102, 178] width 124 height 16
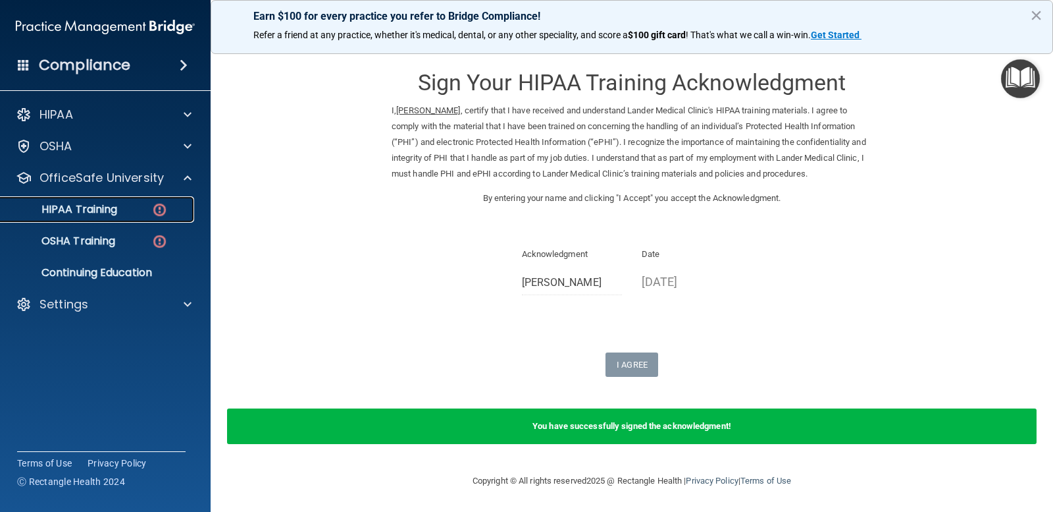
click at [103, 209] on p "HIPAA Training" at bounding box center [63, 209] width 109 height 13
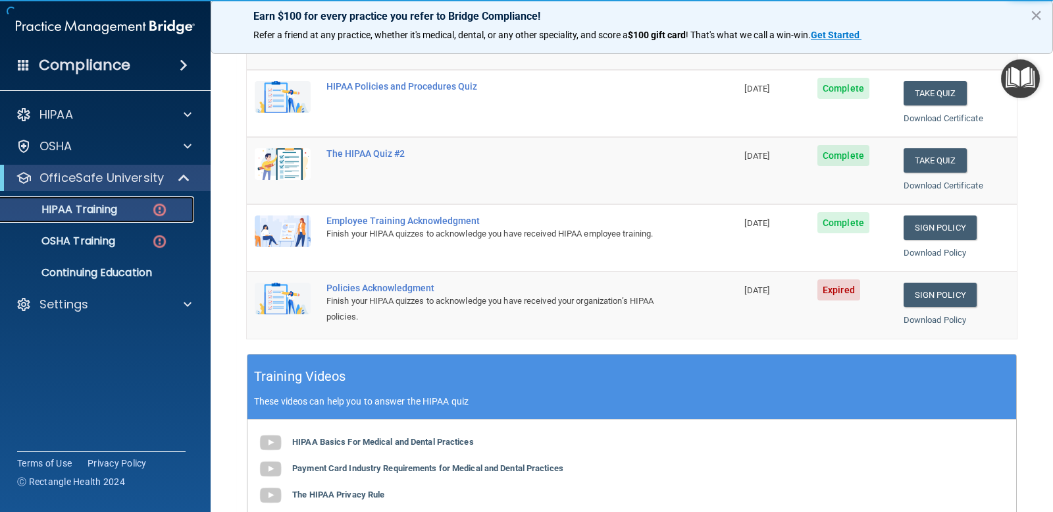
scroll to position [263, 0]
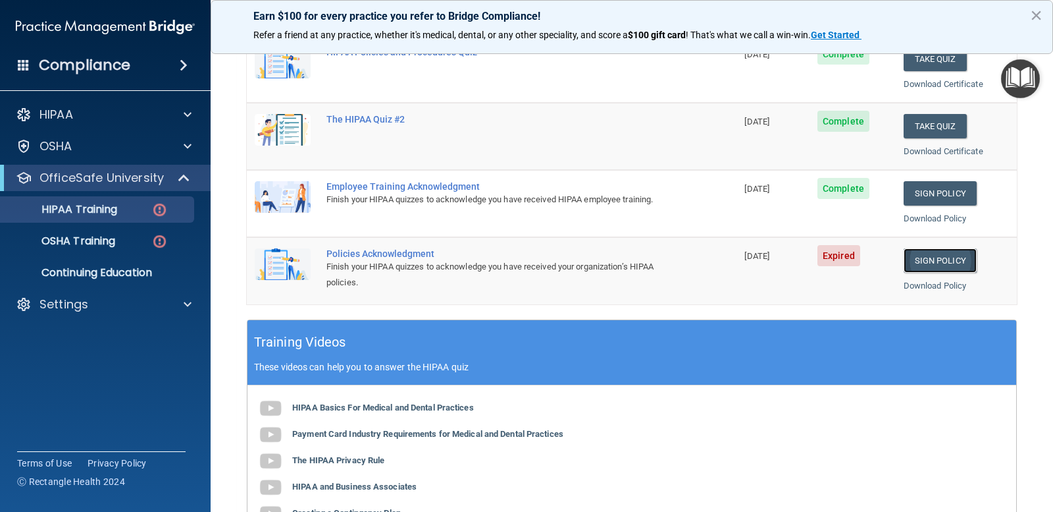
click at [921, 261] on link "Sign Policy" at bounding box center [940, 260] width 73 height 24
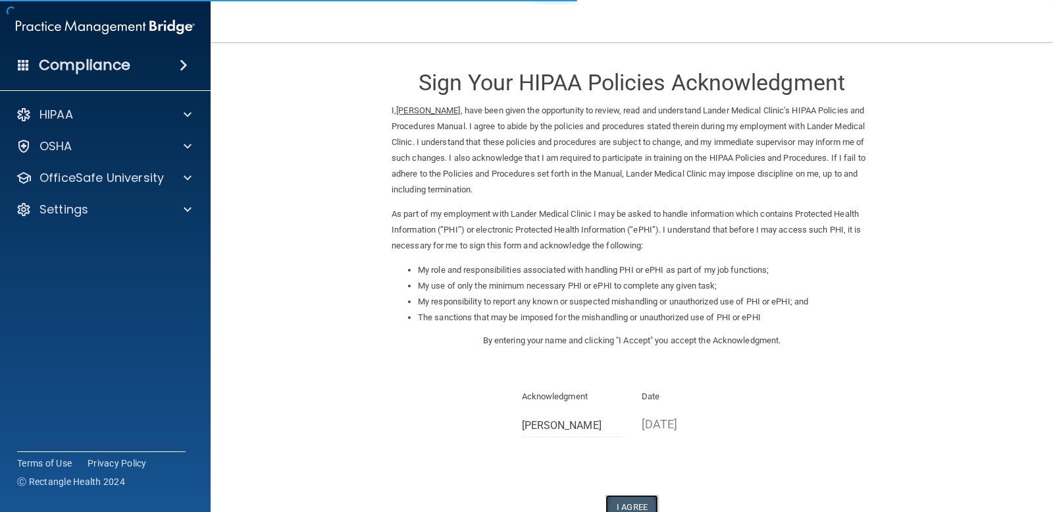
click at [617, 503] on button "I Agree" at bounding box center [632, 506] width 53 height 24
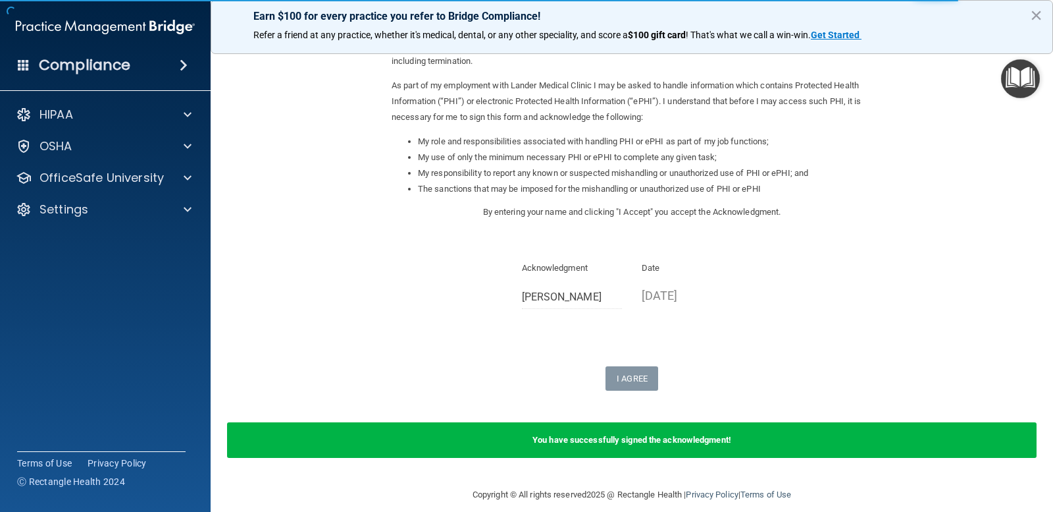
scroll to position [143, 0]
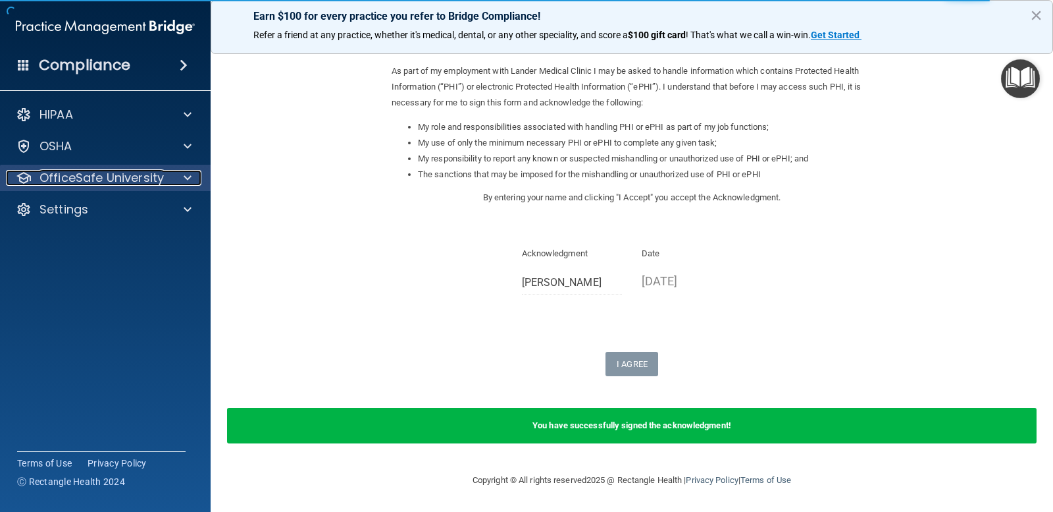
click at [98, 176] on p "OfficeSafe University" at bounding box center [102, 178] width 124 height 16
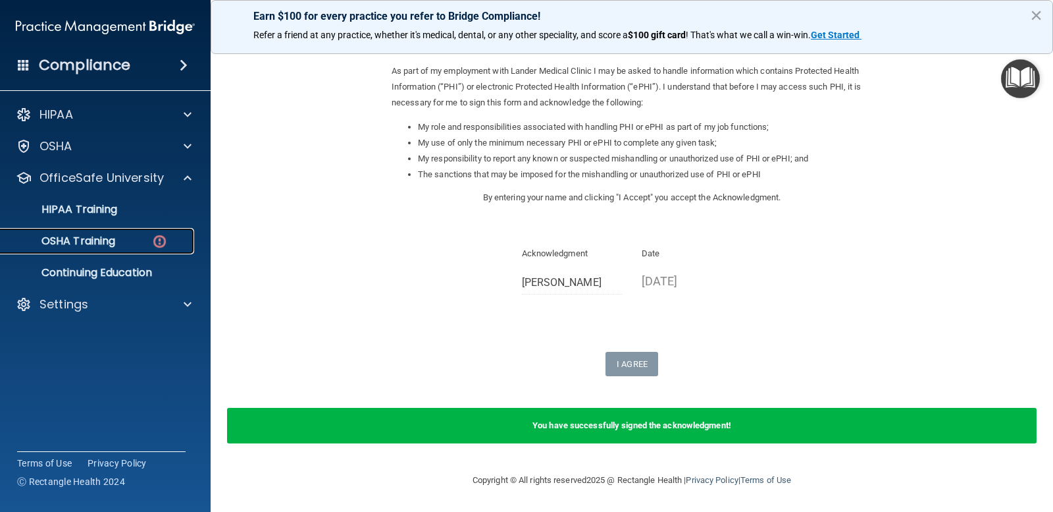
click at [81, 237] on p "OSHA Training" at bounding box center [62, 240] width 107 height 13
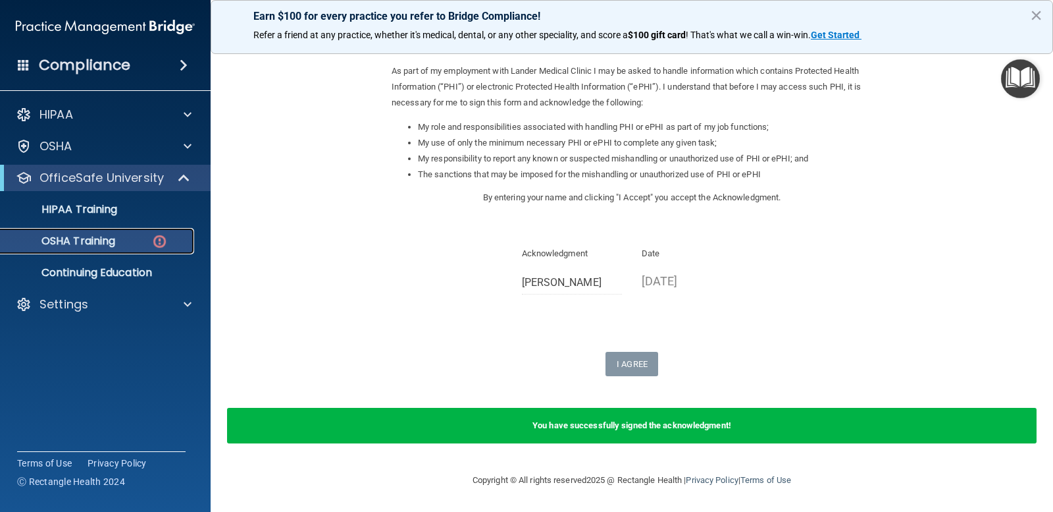
scroll to position [126, 0]
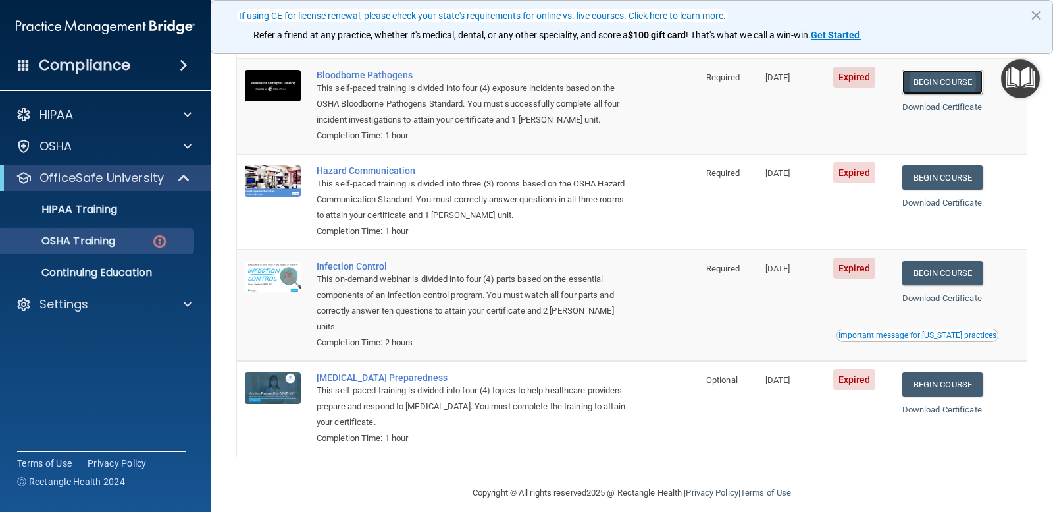
click at [952, 81] on link "Begin Course" at bounding box center [943, 82] width 80 height 24
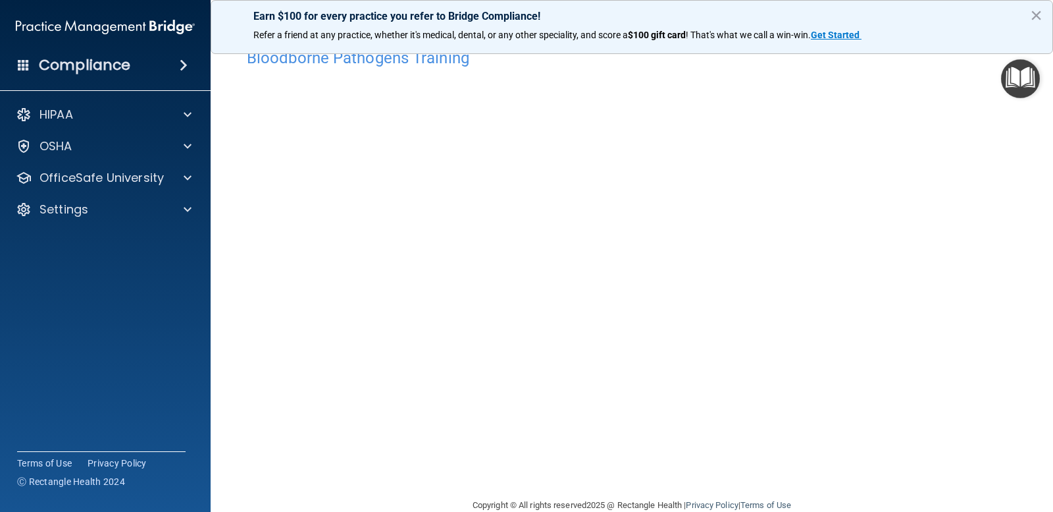
scroll to position [52, 0]
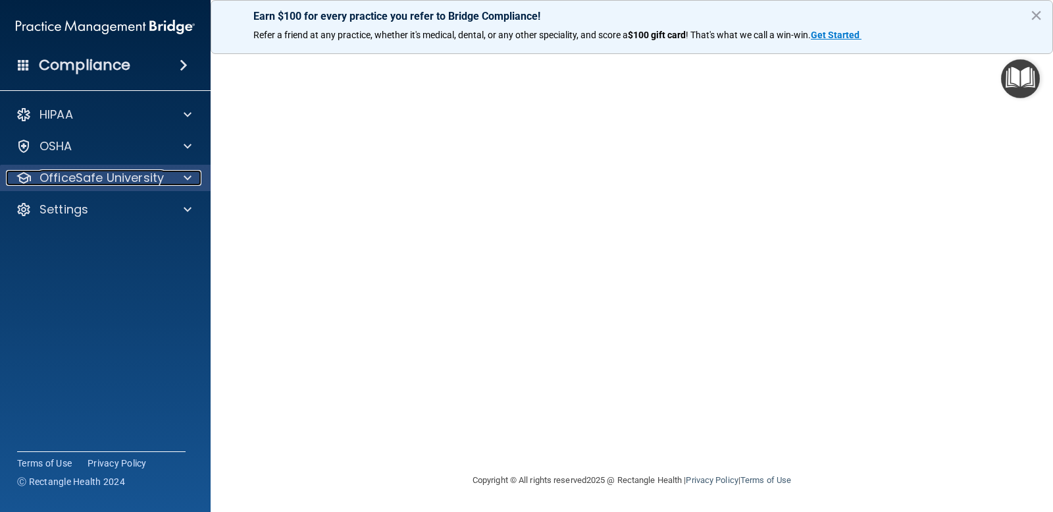
click at [81, 171] on p "OfficeSafe University" at bounding box center [102, 178] width 124 height 16
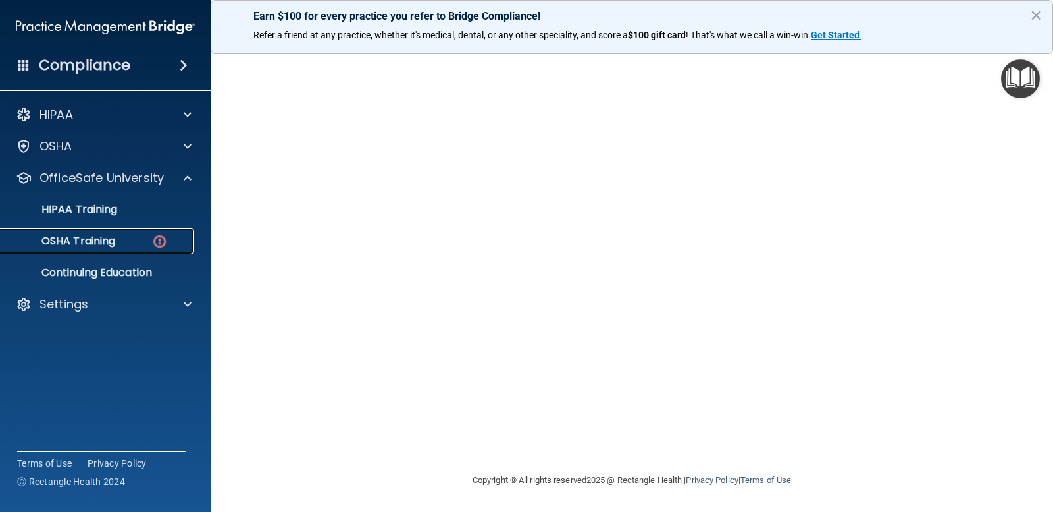
click at [93, 234] on p "OSHA Training" at bounding box center [62, 240] width 107 height 13
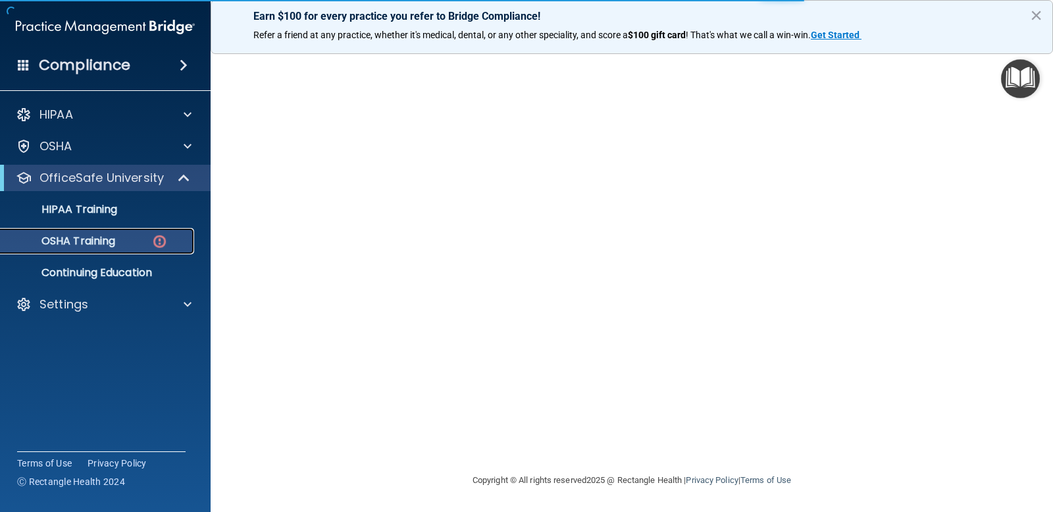
click at [98, 238] on p "OSHA Training" at bounding box center [62, 240] width 107 height 13
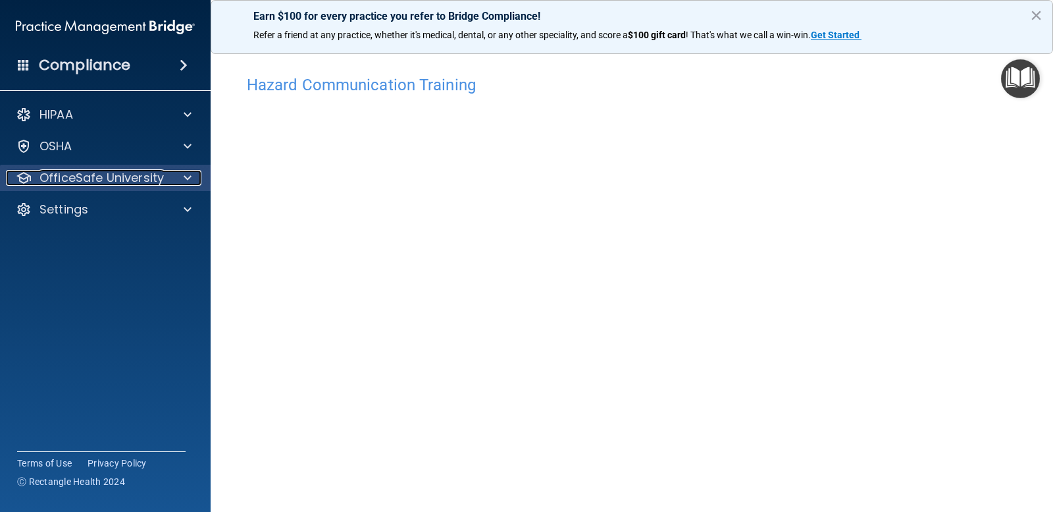
click at [70, 177] on p "OfficeSafe University" at bounding box center [102, 178] width 124 height 16
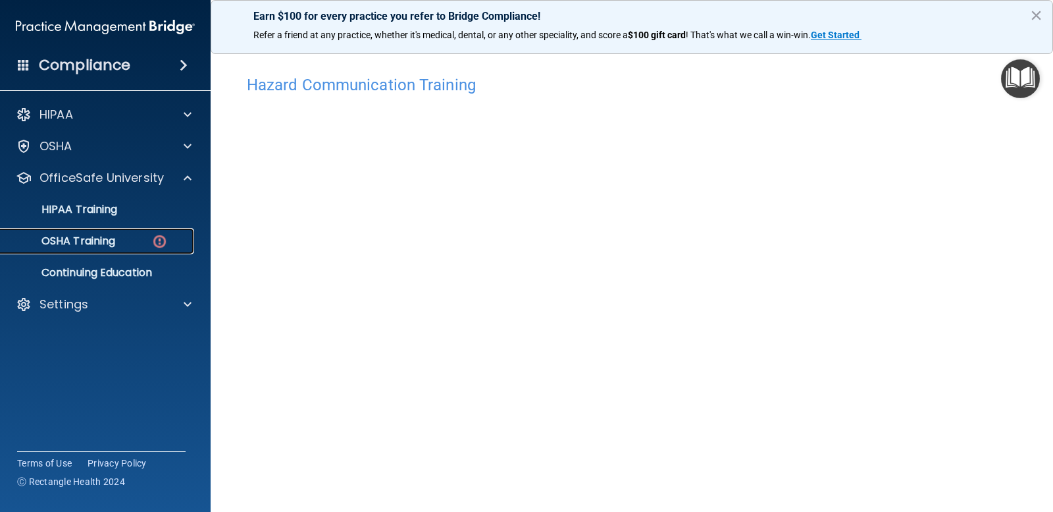
click at [72, 234] on p "OSHA Training" at bounding box center [62, 240] width 107 height 13
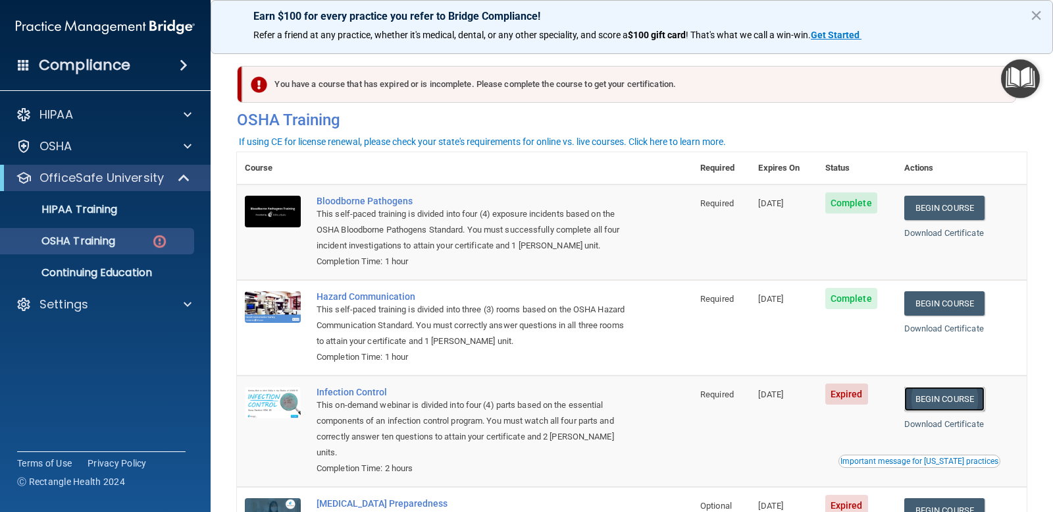
click at [946, 409] on link "Begin Course" at bounding box center [945, 398] width 80 height 24
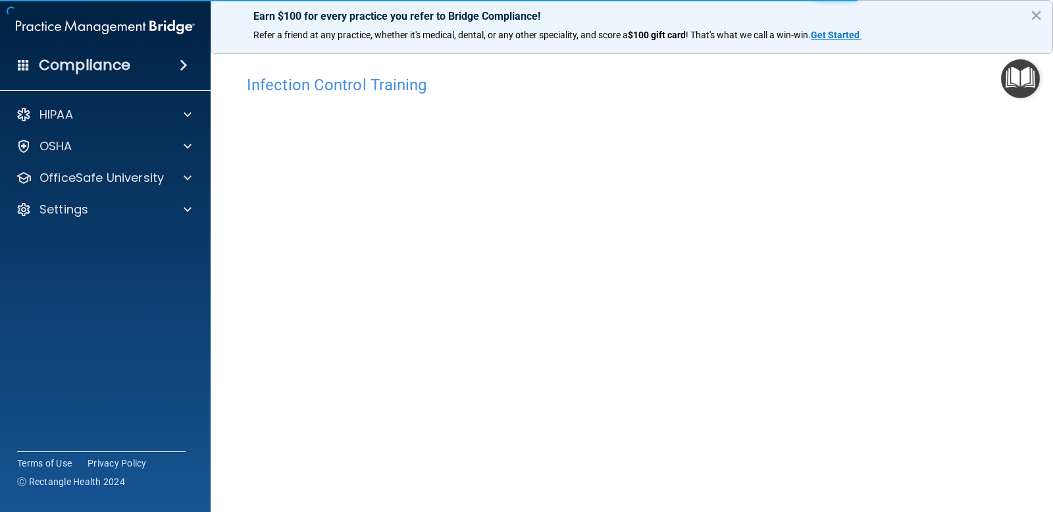
scroll to position [52, 0]
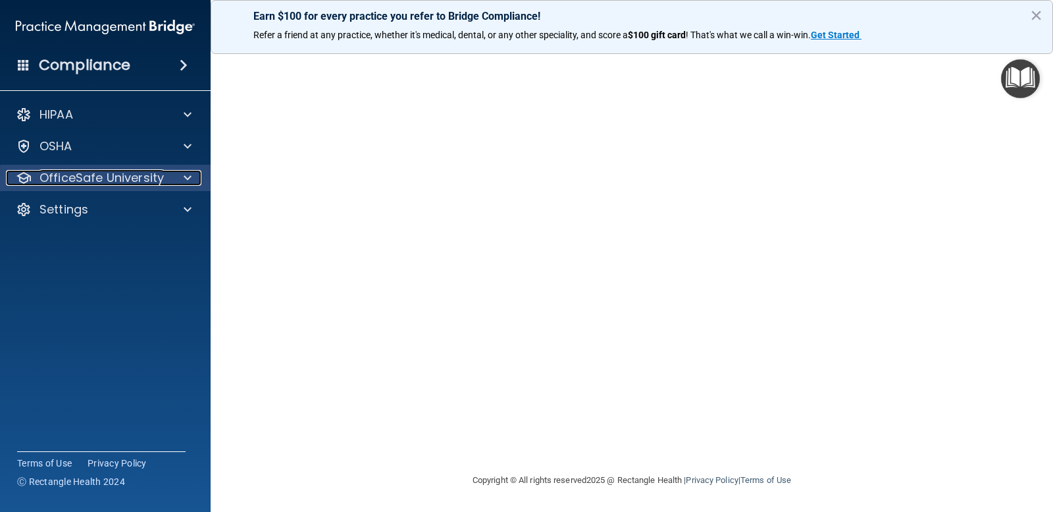
click at [82, 174] on p "OfficeSafe University" at bounding box center [102, 178] width 124 height 16
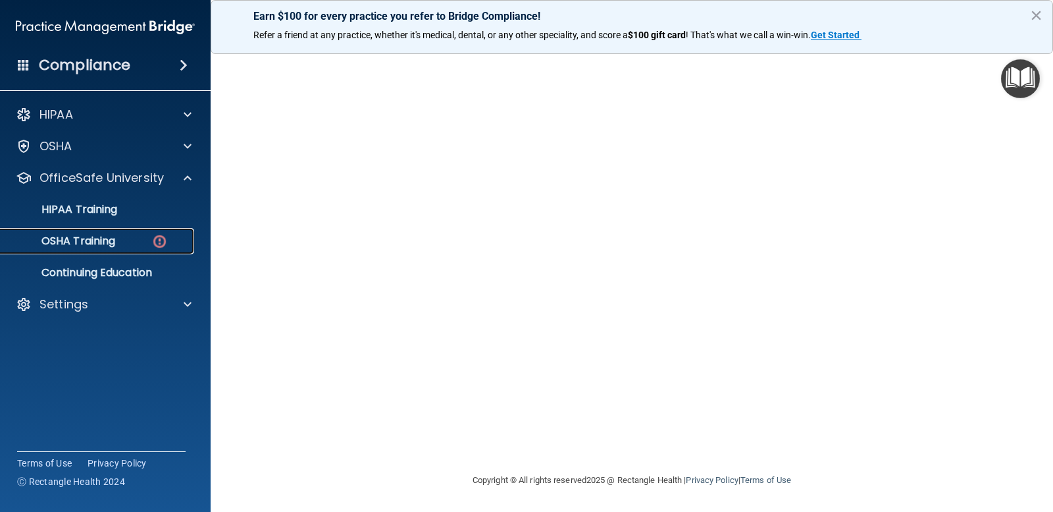
click at [90, 240] on p "OSHA Training" at bounding box center [62, 240] width 107 height 13
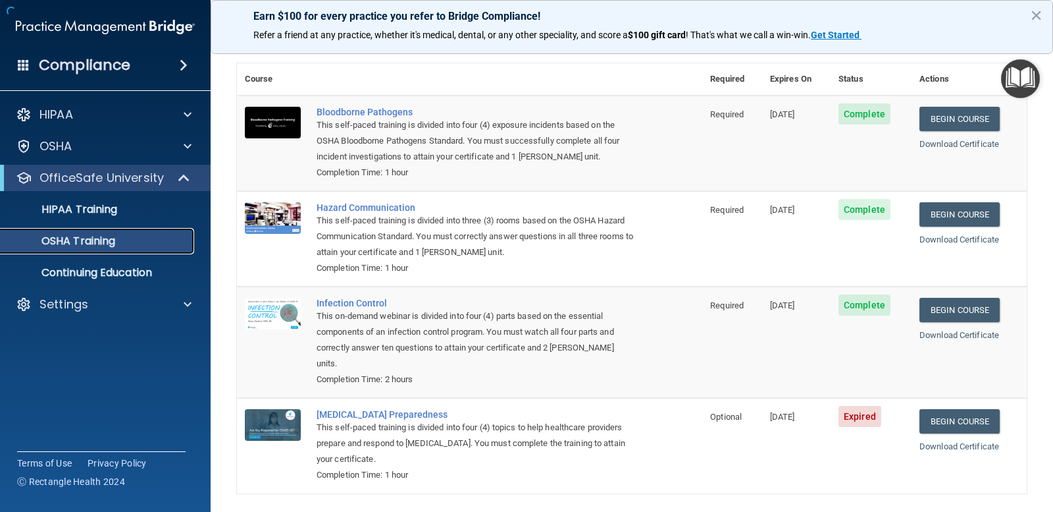
scroll to position [89, 0]
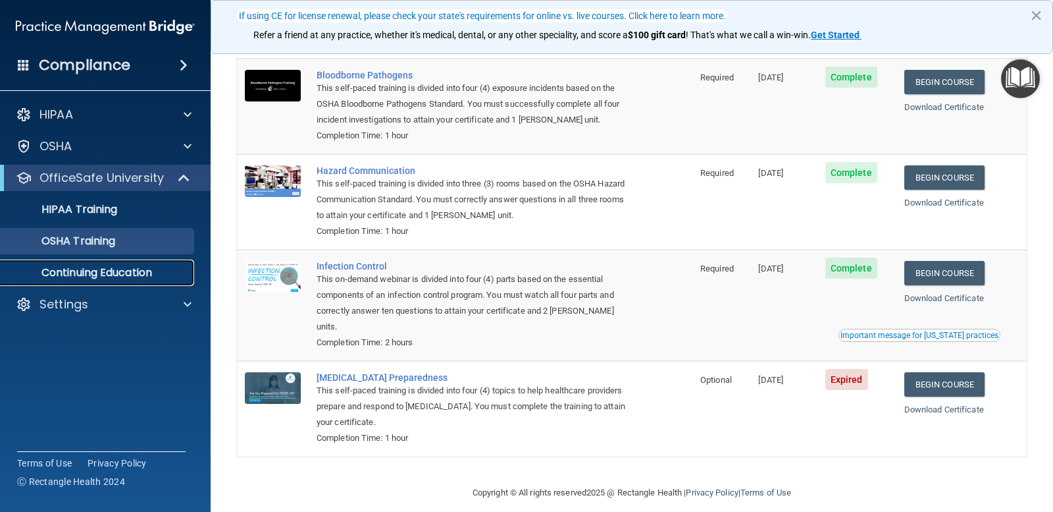
click at [73, 267] on p "Continuing Education" at bounding box center [99, 272] width 180 height 13
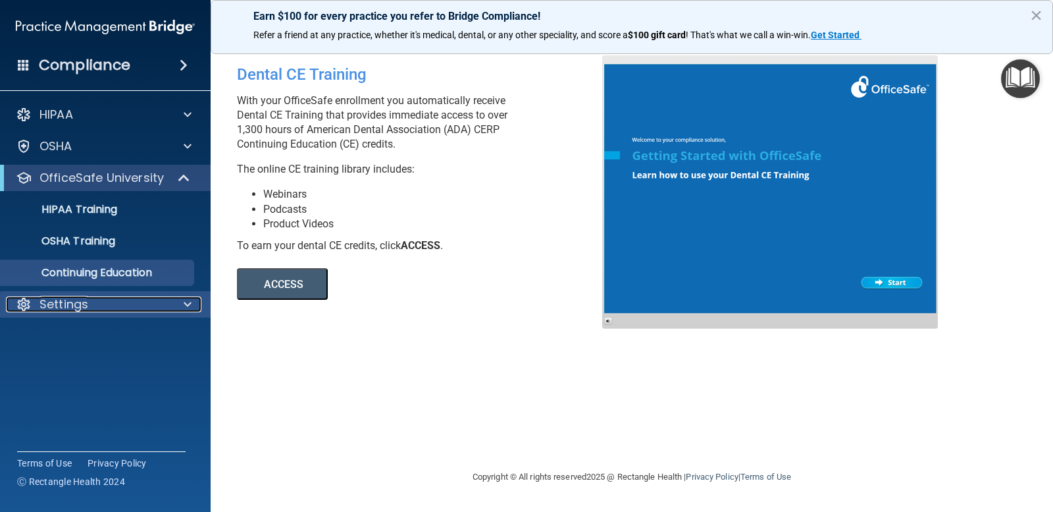
click at [185, 306] on span at bounding box center [188, 304] width 8 height 16
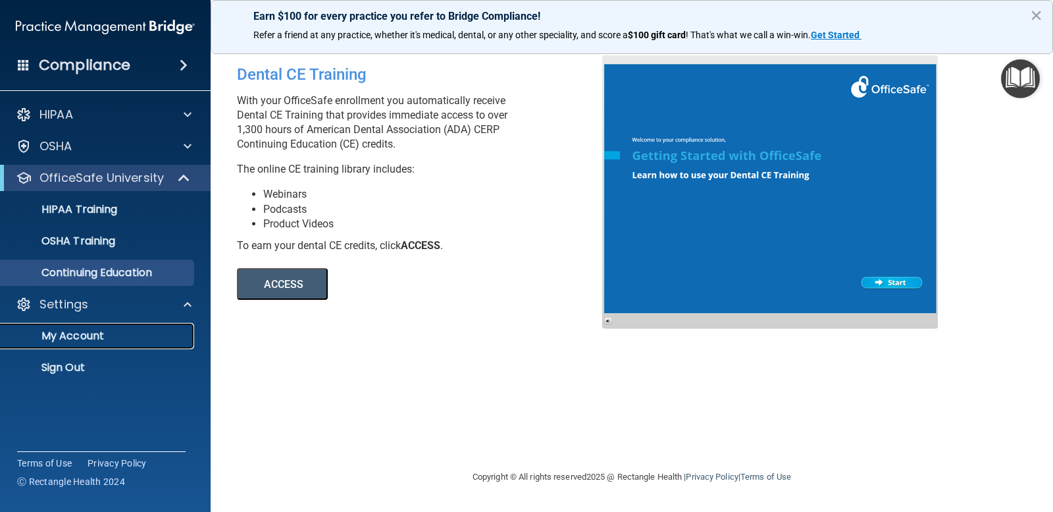
click at [90, 334] on p "My Account" at bounding box center [99, 335] width 180 height 13
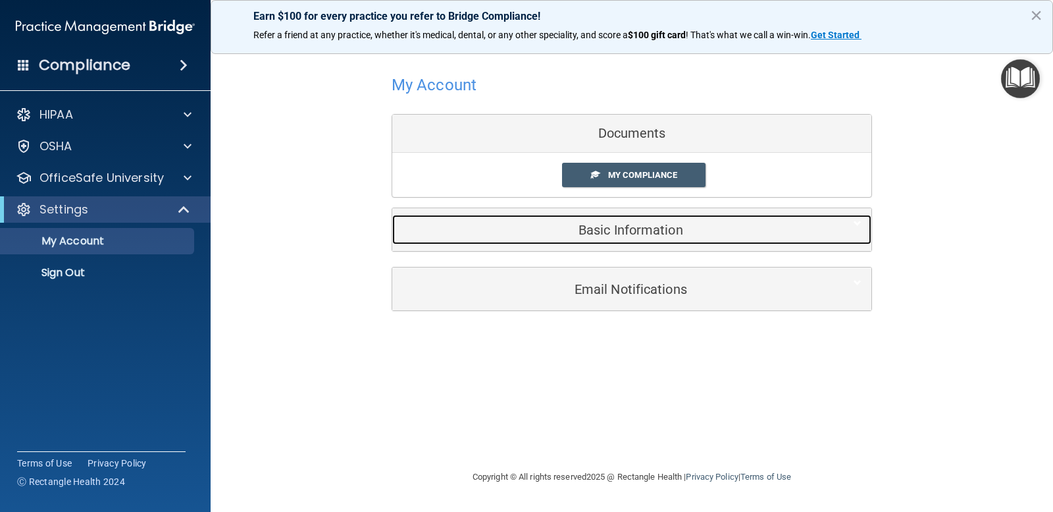
click at [617, 230] on h5 "Basic Information" at bounding box center [611, 230] width 419 height 14
